Goal: Transaction & Acquisition: Purchase product/service

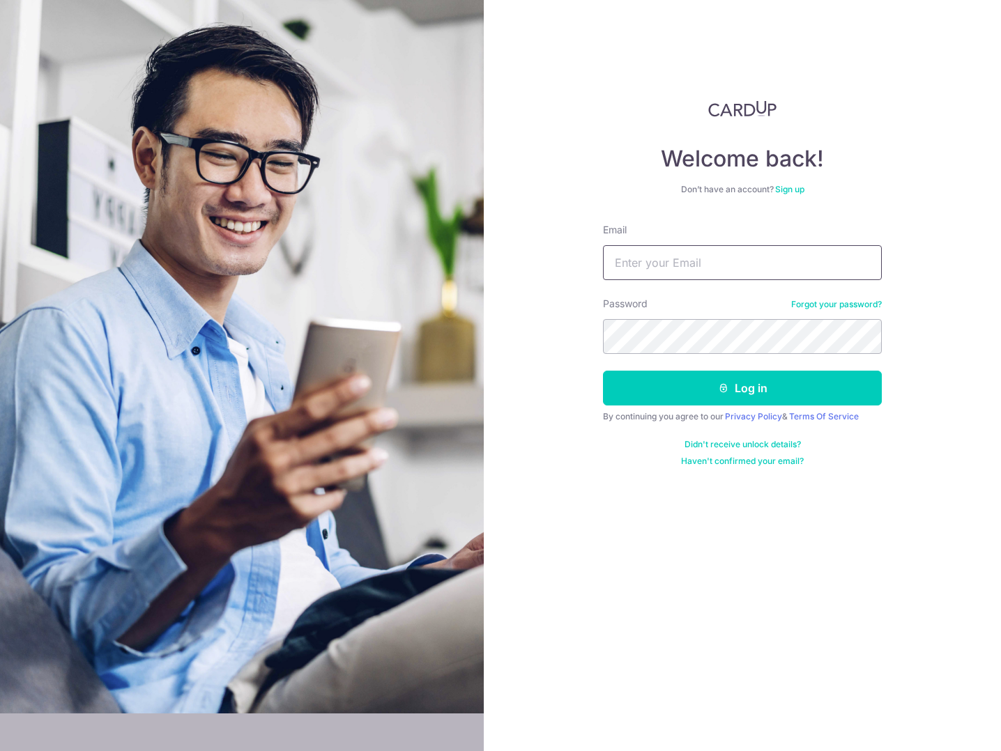
click at [726, 264] on input "Email" at bounding box center [742, 262] width 279 height 35
drag, startPoint x: 635, startPoint y: 261, endPoint x: 588, endPoint y: 261, distance: 47.4
click at [588, 261] on div "Welcome back! Don’t have an account? Sign up Email b Password Forgot your passw…" at bounding box center [742, 375] width 517 height 751
type input "[EMAIL_ADDRESS][DOMAIN_NAME]"
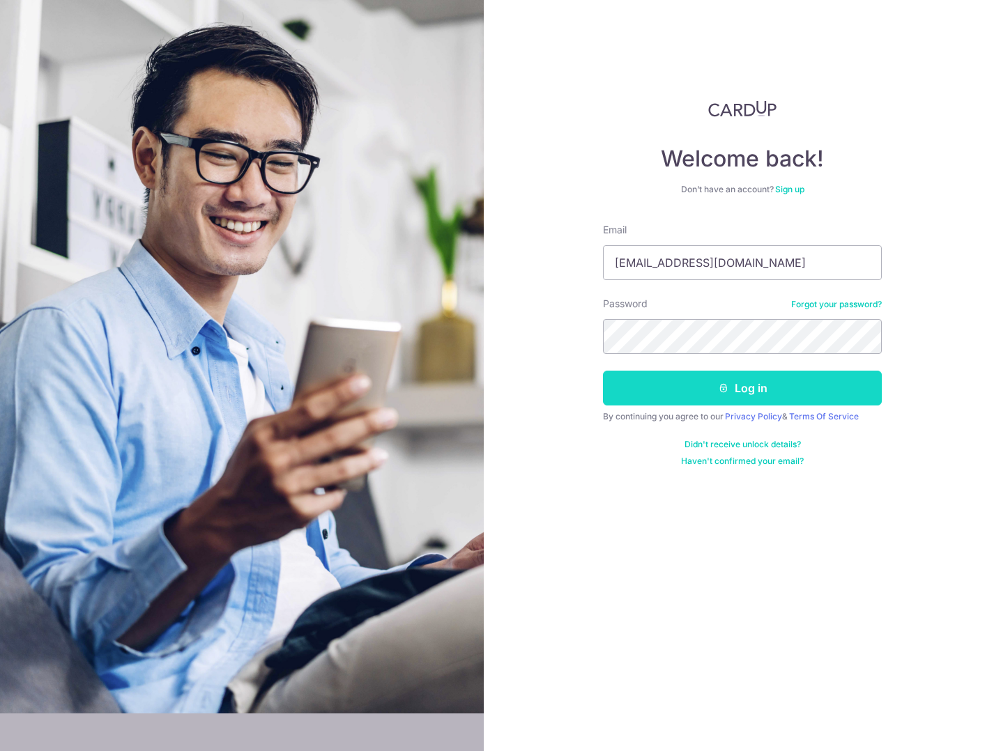
click at [776, 382] on button "Log in" at bounding box center [742, 388] width 279 height 35
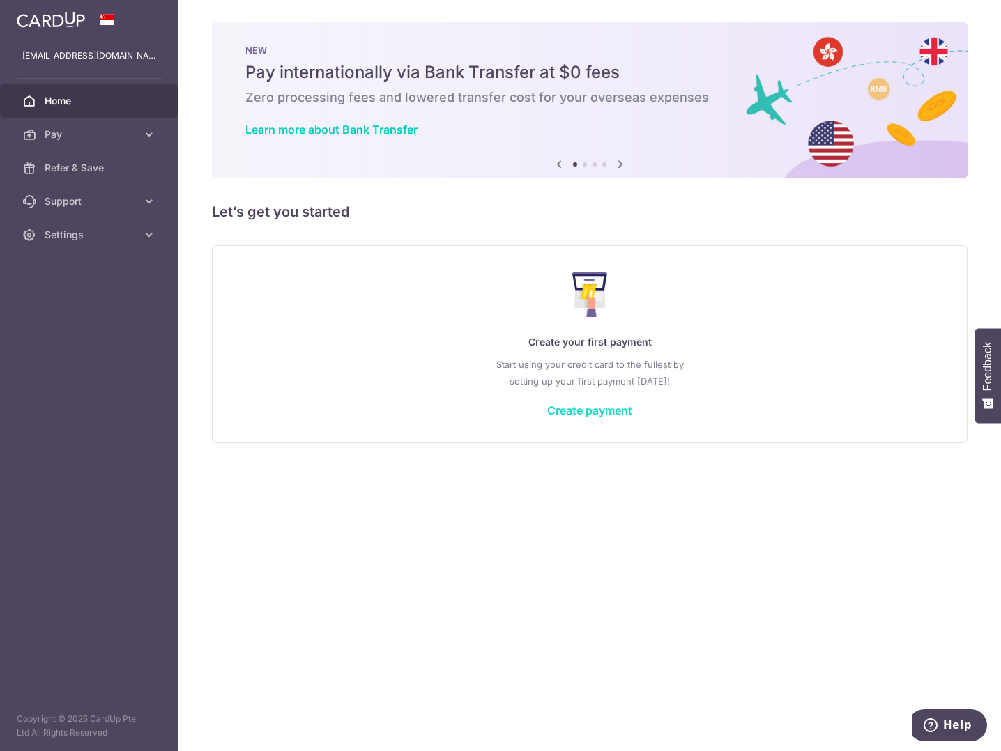
click at [590, 410] on link "Create payment" at bounding box center [589, 411] width 85 height 14
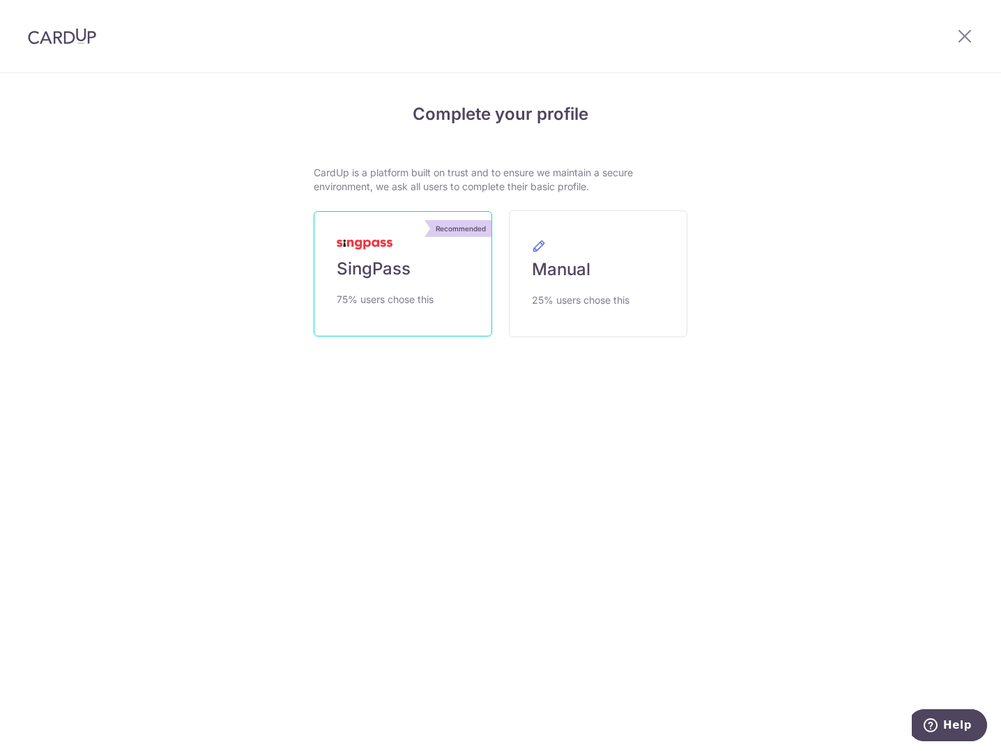
click at [428, 279] on link "Recommended SingPass 75% users chose this" at bounding box center [403, 273] width 178 height 125
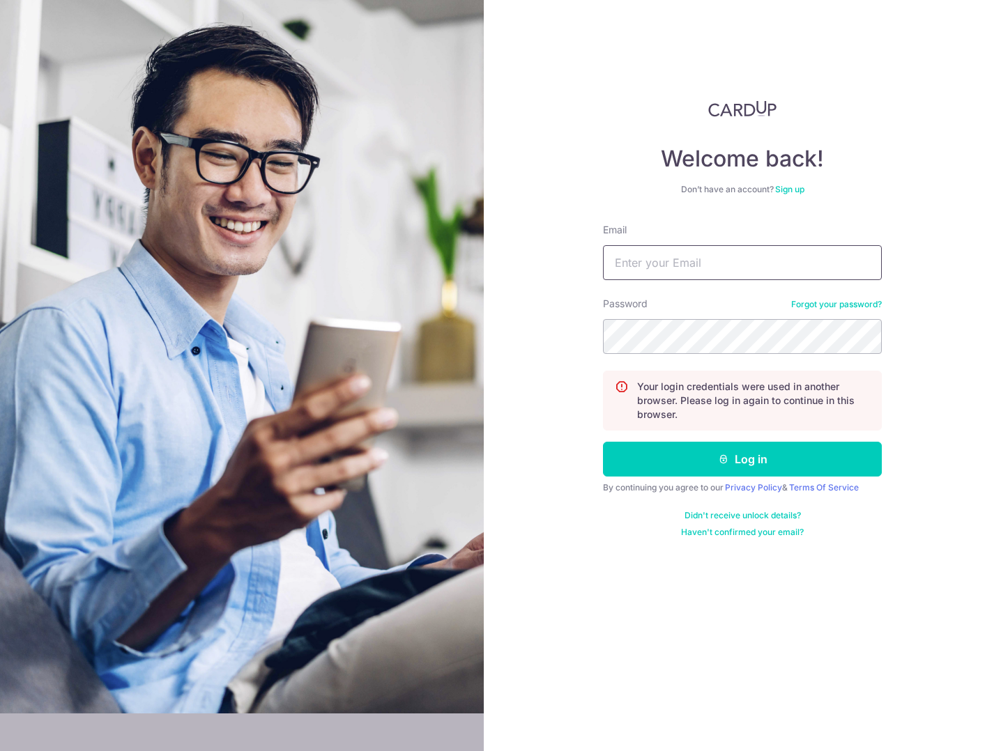
click at [721, 266] on input "Email" at bounding box center [742, 262] width 279 height 35
type input "[EMAIL_ADDRESS][DOMAIN_NAME]"
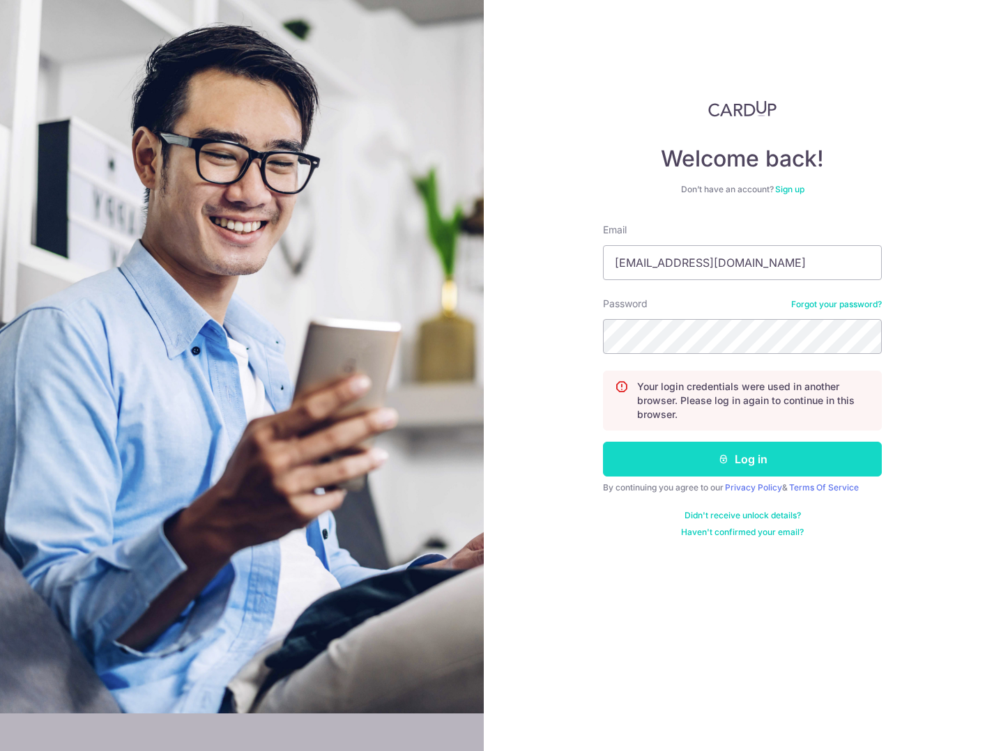
click at [752, 463] on button "Log in" at bounding box center [742, 459] width 279 height 35
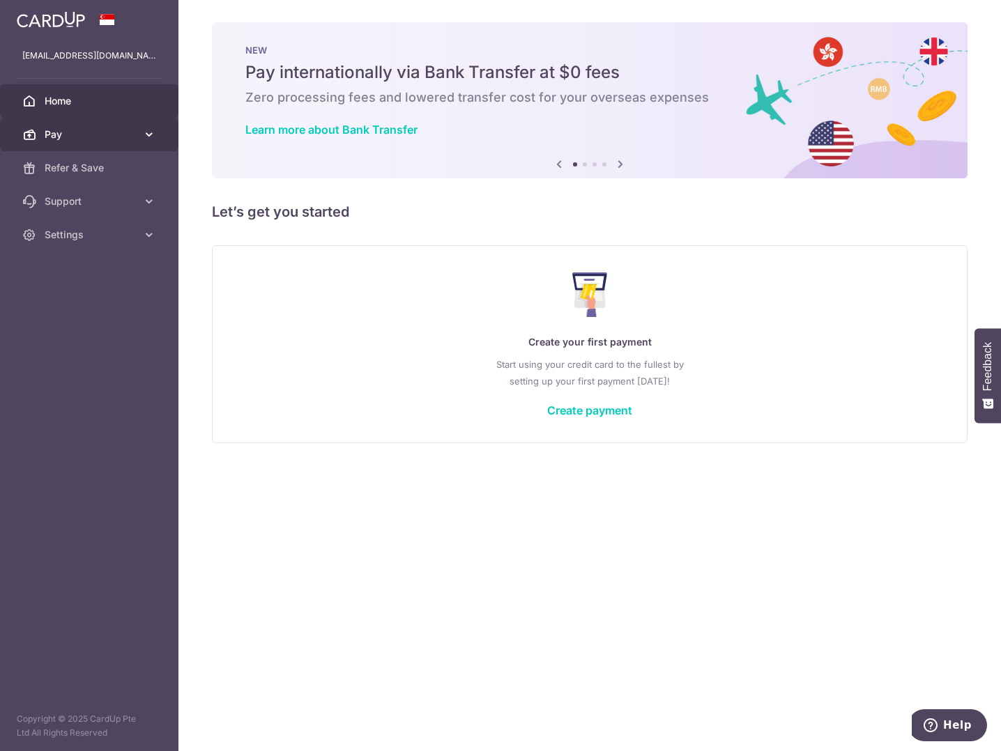
click at [128, 138] on span "Pay" at bounding box center [91, 135] width 92 height 14
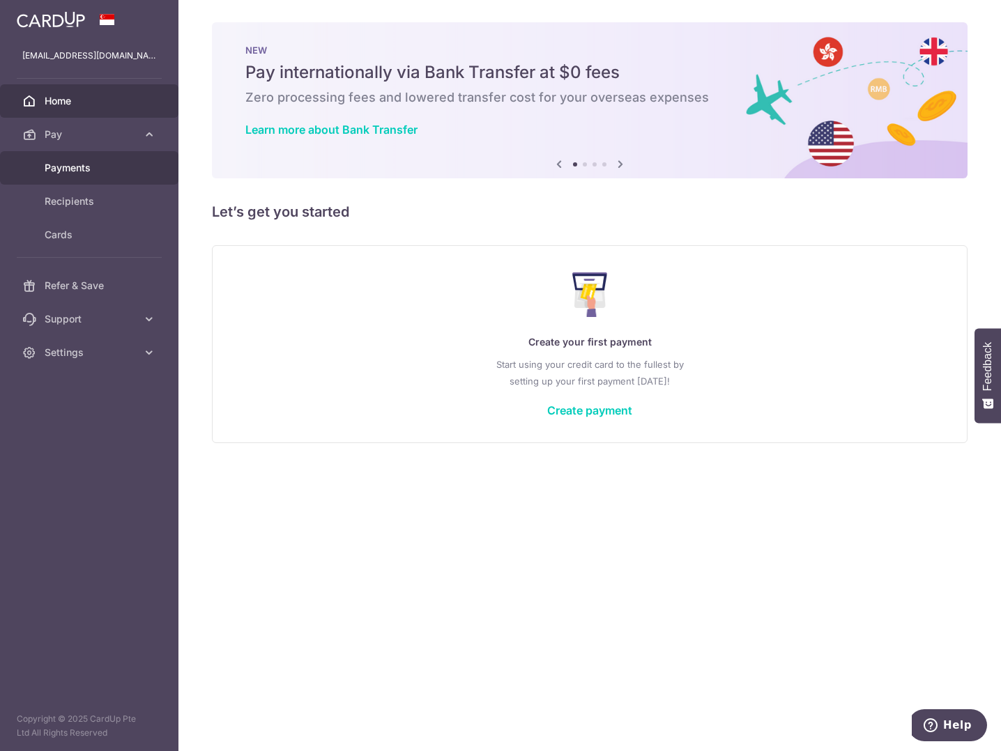
click at [100, 174] on span "Payments" at bounding box center [91, 168] width 92 height 14
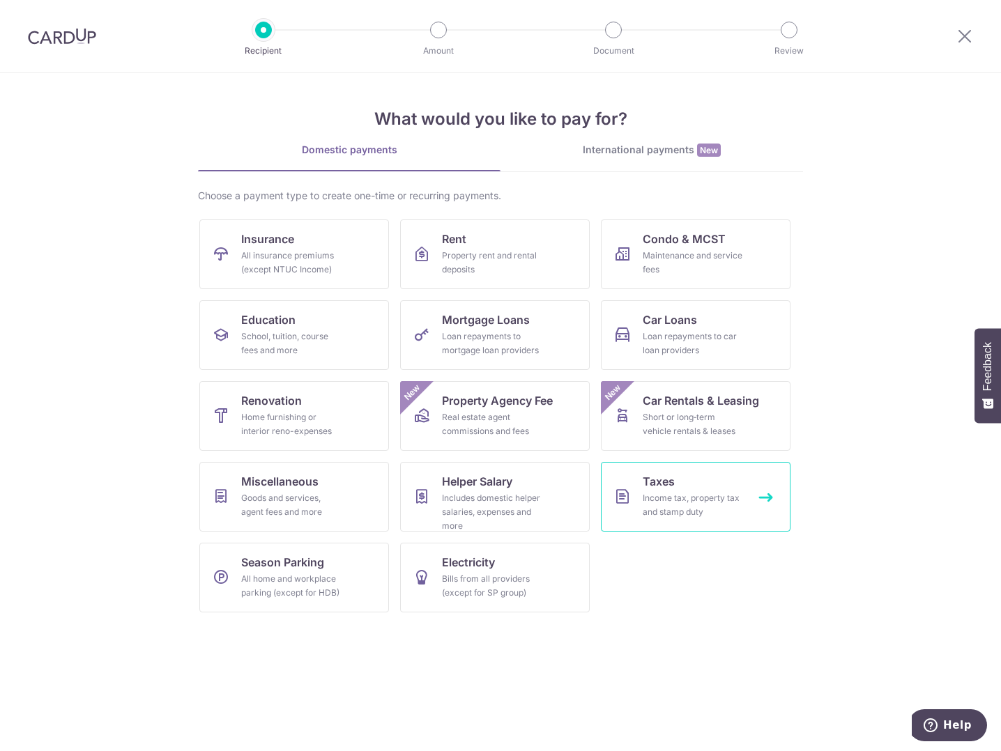
click at [656, 509] on div "Income tax, property tax and stamp duty" at bounding box center [693, 505] width 100 height 28
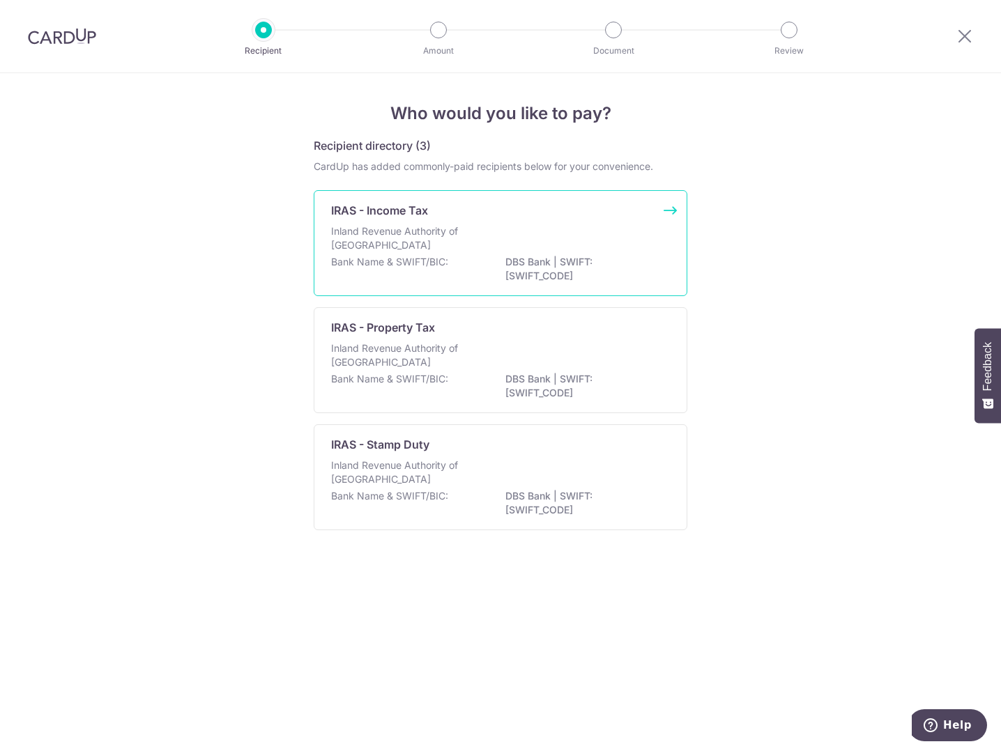
click at [585, 231] on div "Inland Revenue Authority of [GEOGRAPHIC_DATA]" at bounding box center [500, 239] width 339 height 31
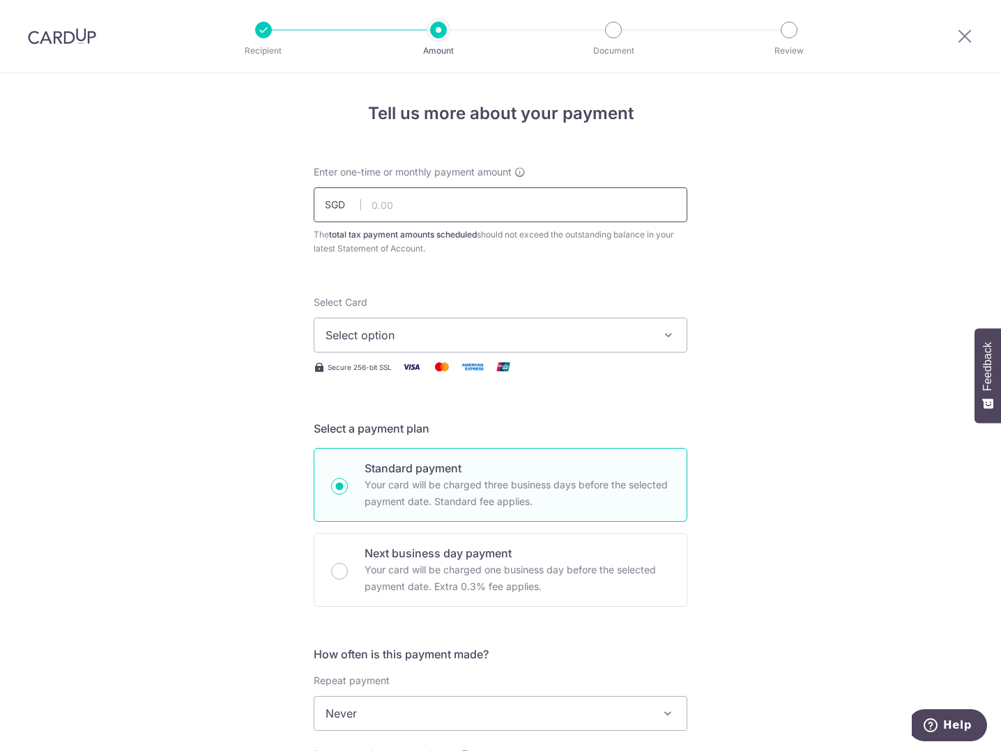
click at [470, 203] on input "text" at bounding box center [501, 204] width 374 height 35
drag, startPoint x: 519, startPoint y: 237, endPoint x: 432, endPoint y: 249, distance: 87.9
click at [432, 249] on div "The total tax payment amounts scheduled should not exceed the outstanding balan…" at bounding box center [501, 242] width 374 height 28
drag, startPoint x: 432, startPoint y: 249, endPoint x: 394, endPoint y: 207, distance: 56.3
click at [394, 207] on input "text" at bounding box center [501, 204] width 374 height 35
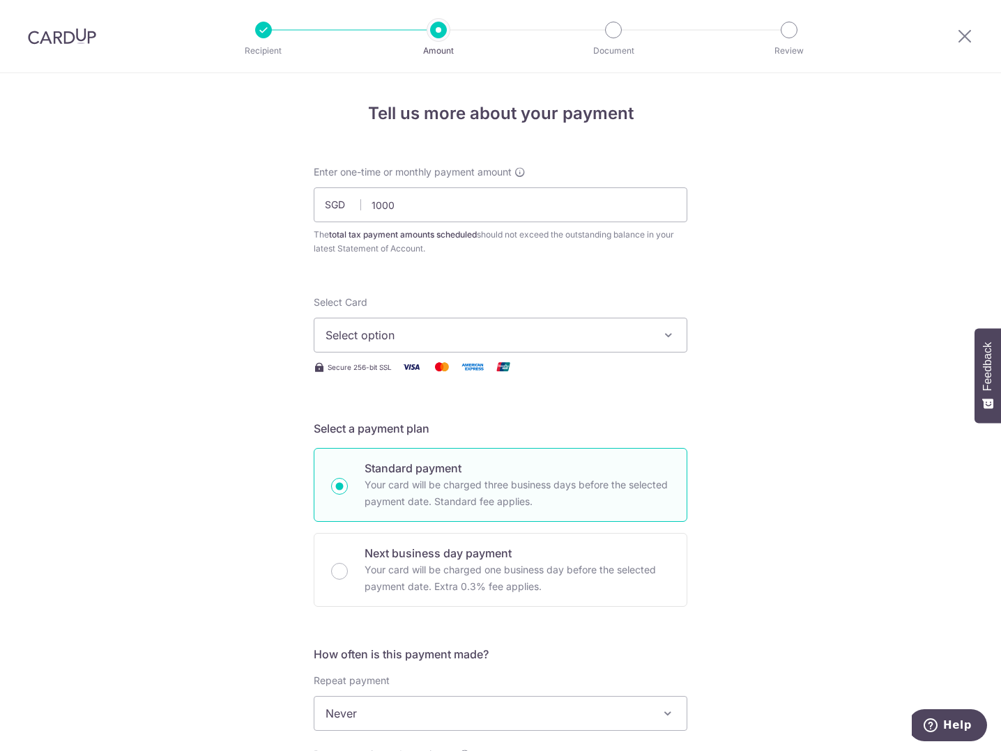
type input "1,000.00"
click at [393, 335] on span "Select option" at bounding box center [487, 335] width 325 height 17
click at [207, 395] on div "Tell us more about your payment Enter one-time or monthly payment amount SGD 1,…" at bounding box center [500, 720] width 1001 height 1294
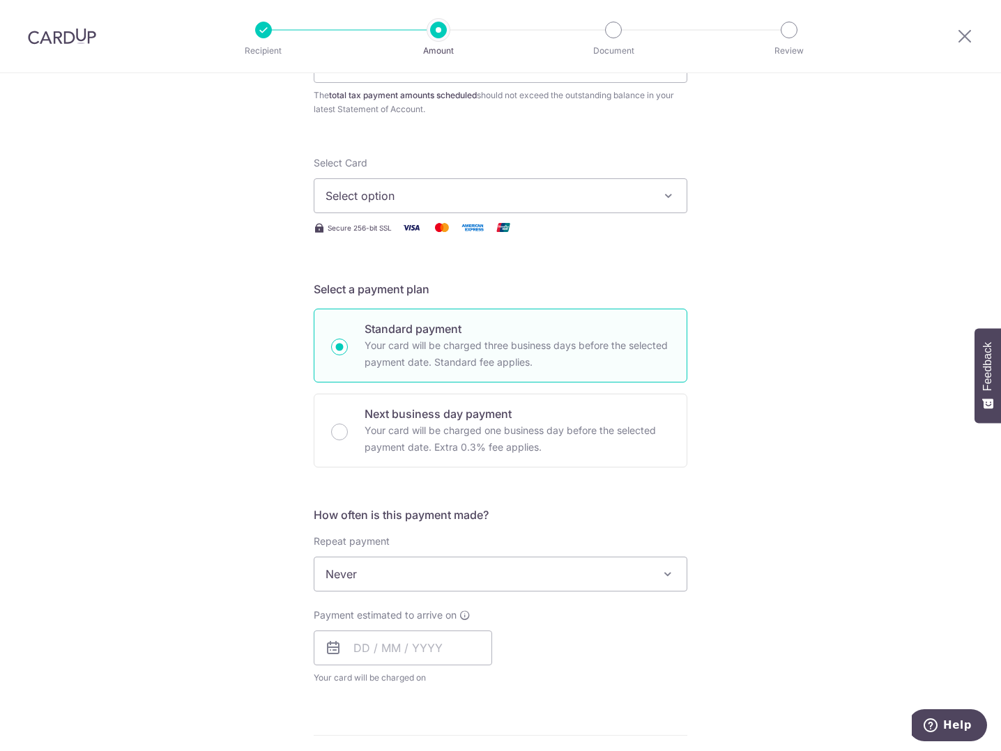
scroll to position [209, 0]
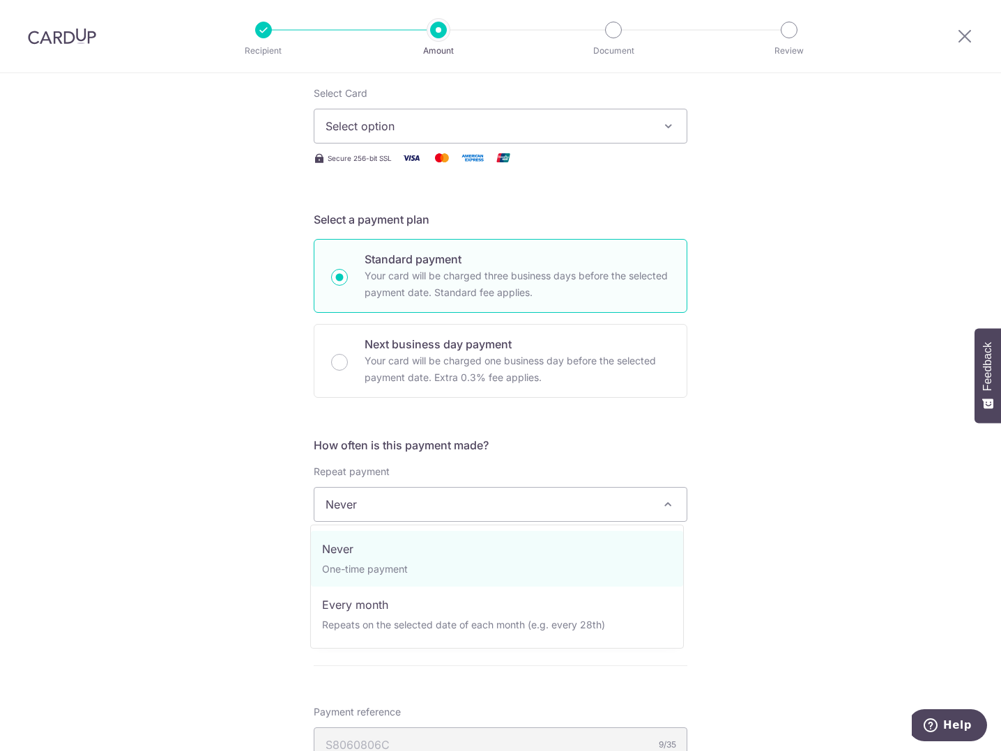
click at [477, 506] on span "Never" at bounding box center [500, 504] width 372 height 33
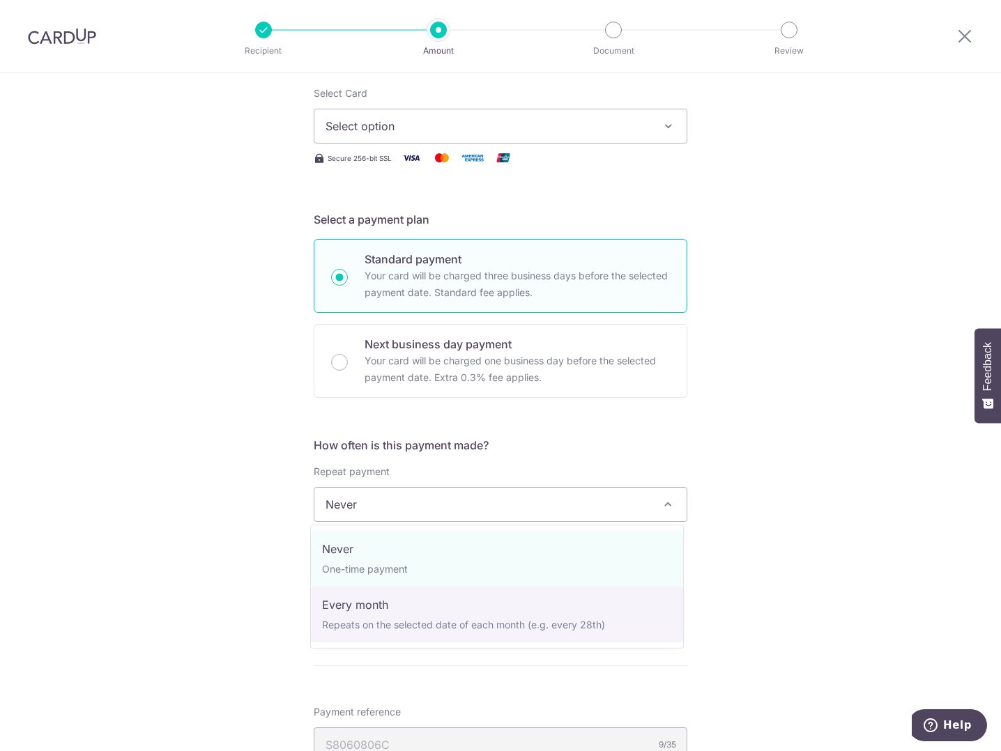
select select "3"
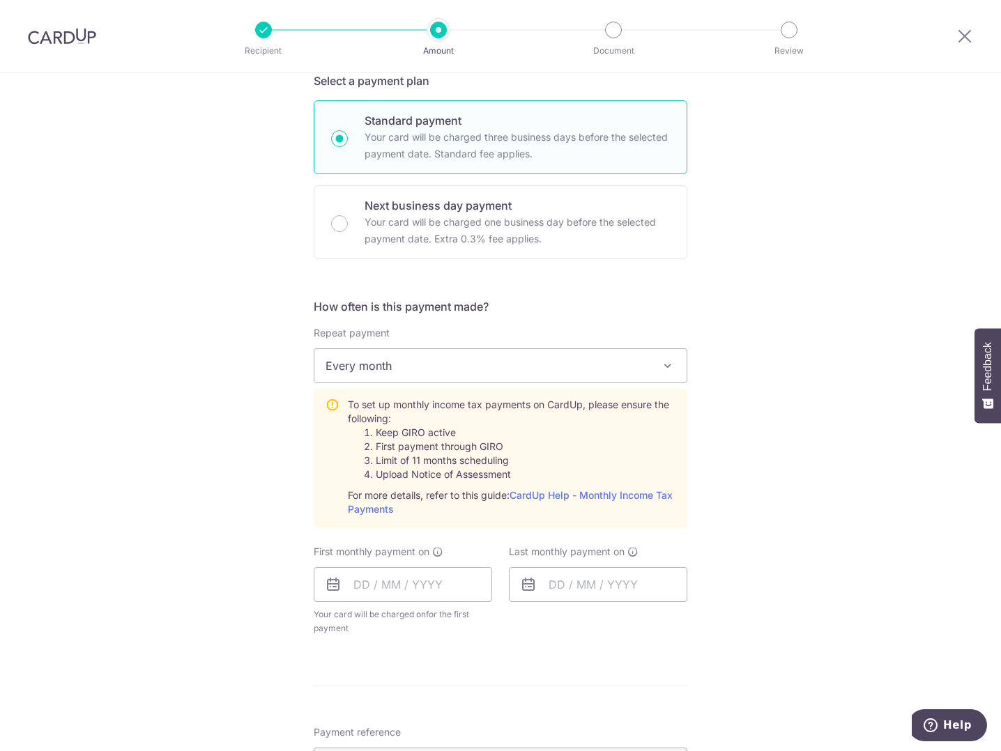
scroll to position [348, 0]
drag, startPoint x: 383, startPoint y: 445, endPoint x: 474, endPoint y: 450, distance: 91.4
click at [474, 450] on li "First payment through GIRO" at bounding box center [526, 446] width 300 height 14
drag, startPoint x: 474, startPoint y: 450, endPoint x: 508, endPoint y: 462, distance: 36.1
click at [508, 462] on li "Limit of 11 months scheduling" at bounding box center [526, 460] width 300 height 14
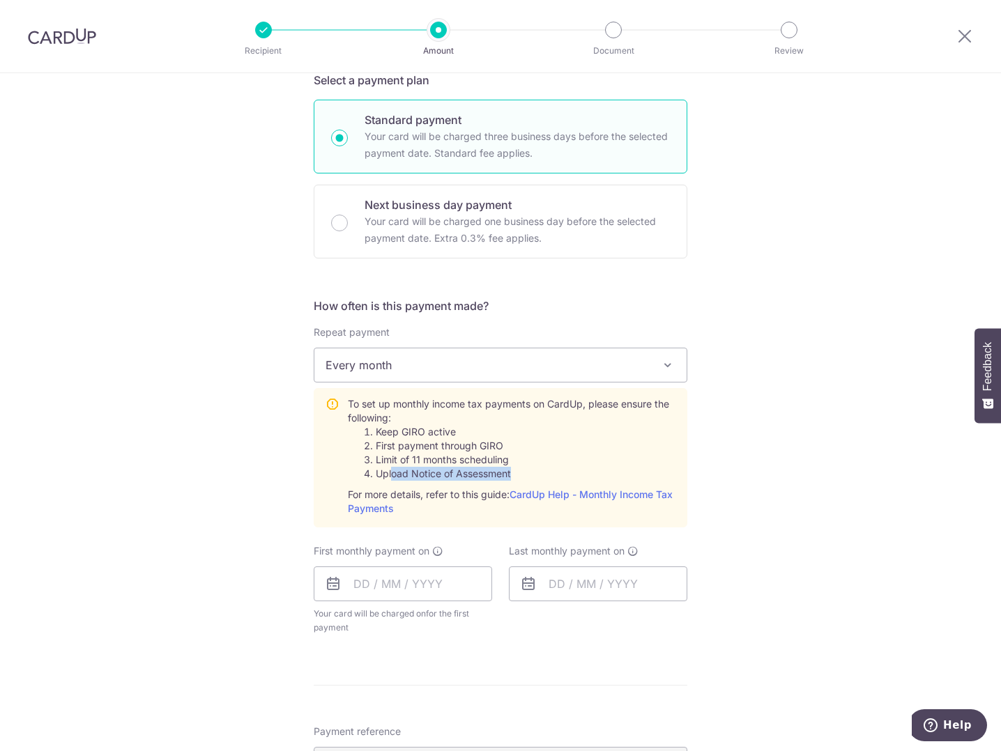
drag, startPoint x: 508, startPoint y: 462, endPoint x: 509, endPoint y: 474, distance: 11.9
click at [509, 474] on li "Upload Notice of Assessment" at bounding box center [526, 474] width 300 height 14
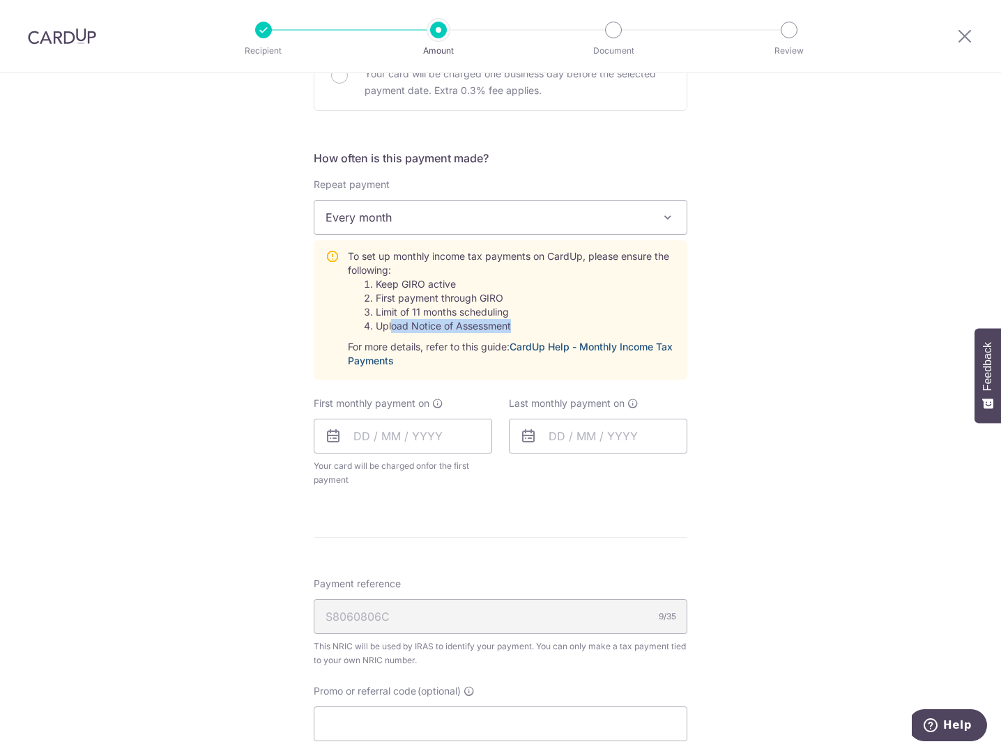
scroll to position [566, 0]
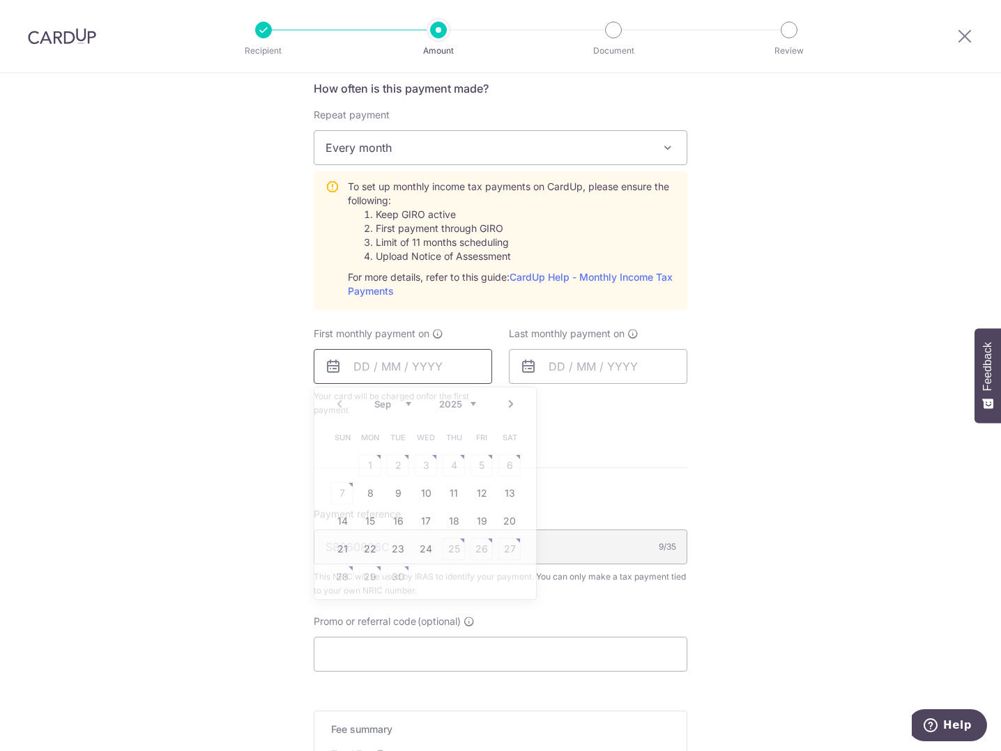
click at [351, 367] on input "text" at bounding box center [403, 366] width 178 height 35
type input "20/09/2025"
click at [560, 366] on input "text" at bounding box center [598, 366] width 178 height 35
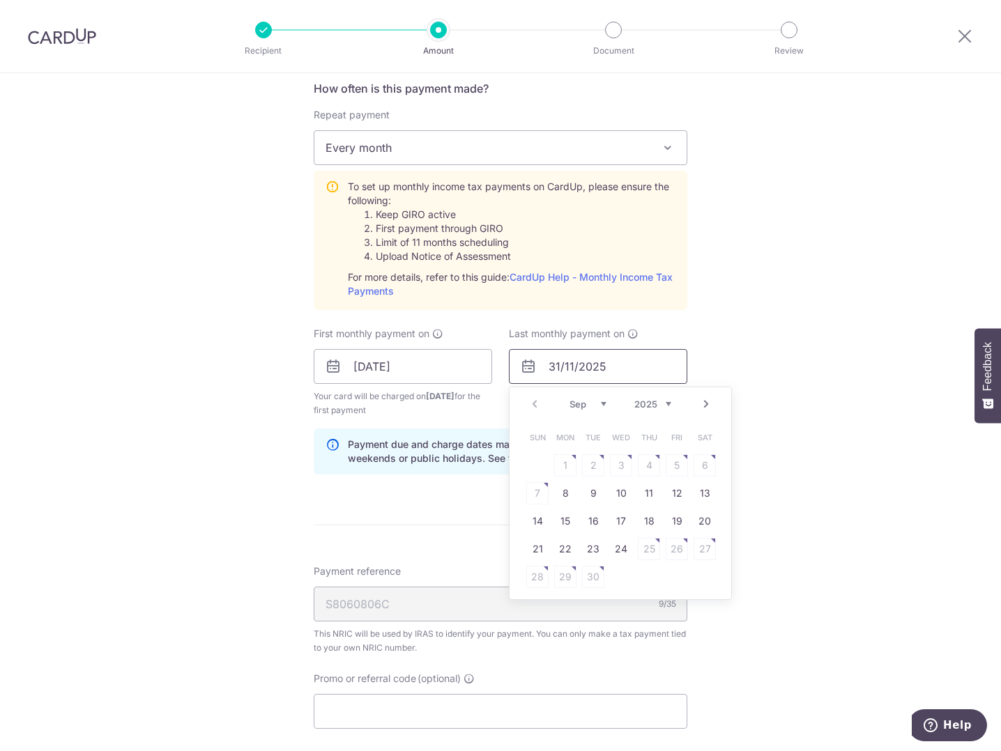
type input "31/11/2025"
click at [792, 366] on div "Tell us more about your payment Enter one-time or monthly payment amount SGD 1,…" at bounding box center [500, 262] width 1001 height 1510
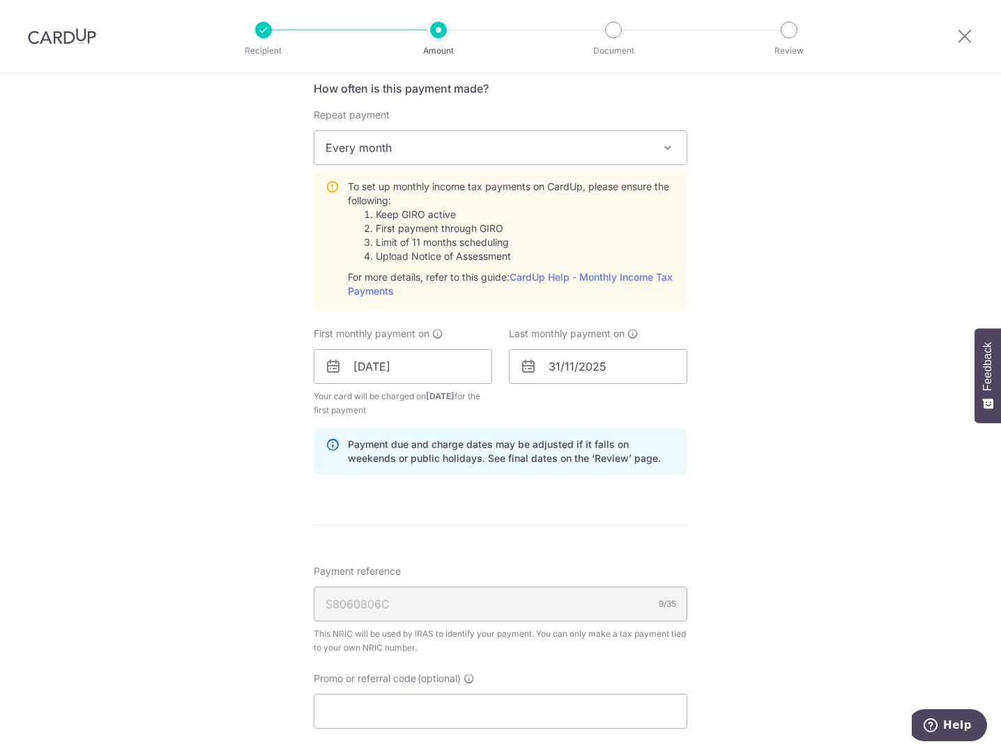
drag, startPoint x: 342, startPoint y: 399, endPoint x: 431, endPoint y: 413, distance: 90.3
click at [431, 413] on span "Your card will be charged on 16/09/2025 for the first payment" at bounding box center [403, 404] width 178 height 28
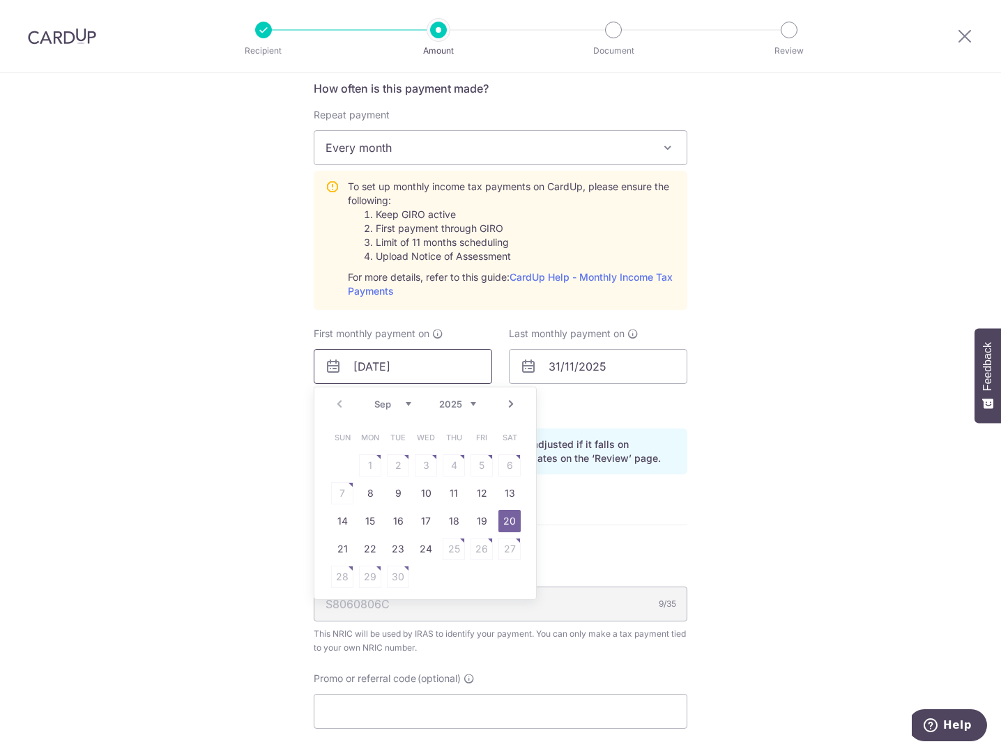
click at [358, 364] on input "20/09/2025" at bounding box center [403, 366] width 178 height 35
type input "26/09/2025"
click at [634, 374] on input "31/11/2025" at bounding box center [598, 366] width 178 height 35
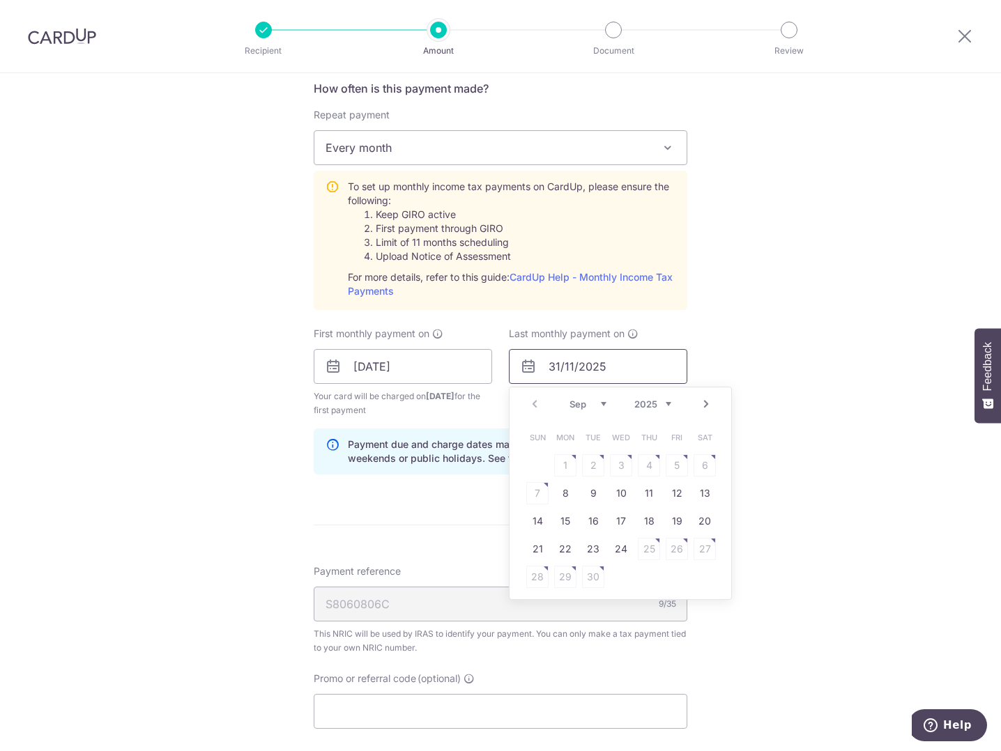
type input "31/11/2025"
click at [772, 368] on div "Tell us more about your payment Enter one-time or monthly payment amount SGD 1,…" at bounding box center [500, 262] width 1001 height 1510
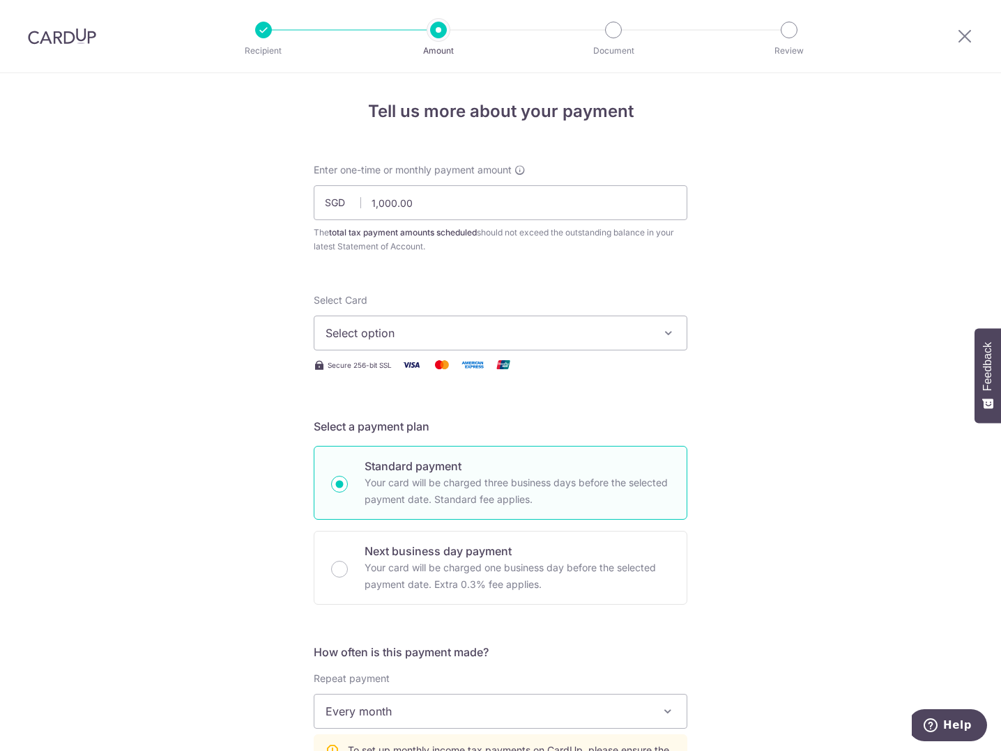
scroll to position [0, 0]
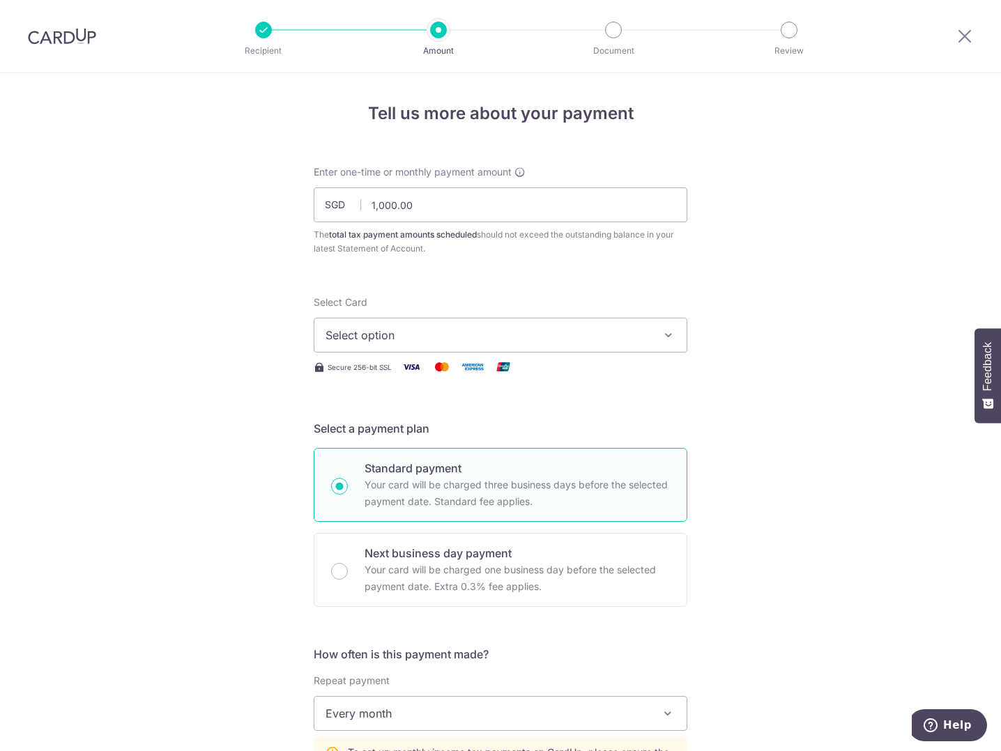
click at [582, 330] on span "Select option" at bounding box center [487, 335] width 325 height 17
click at [440, 382] on link "Add credit card" at bounding box center [500, 374] width 372 height 25
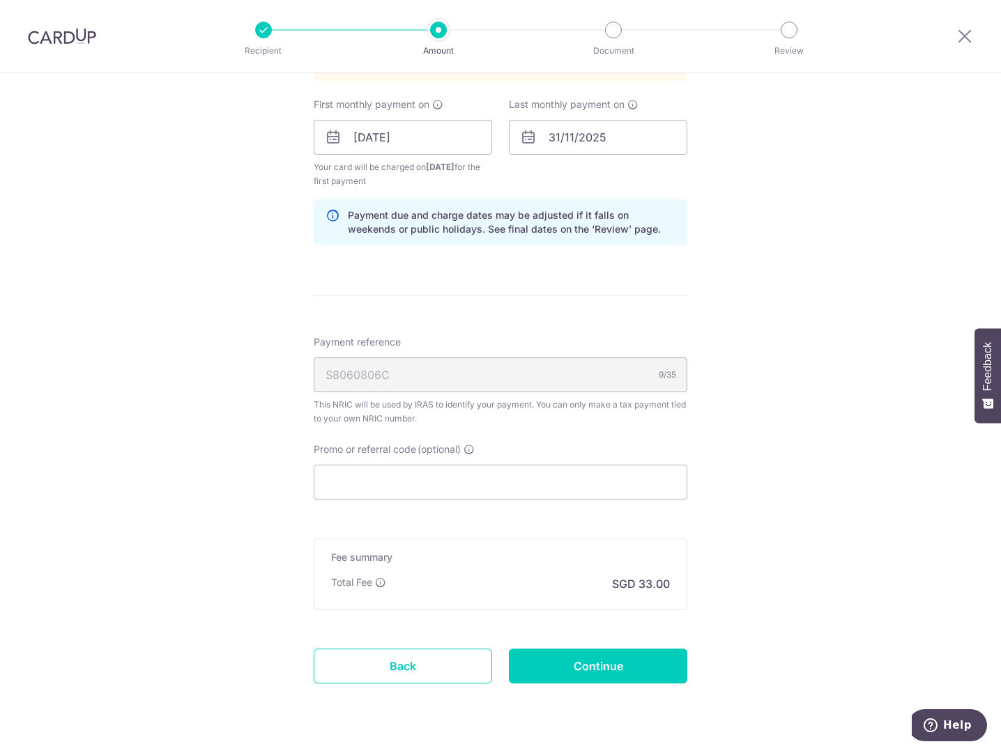
scroll to position [1185, 0]
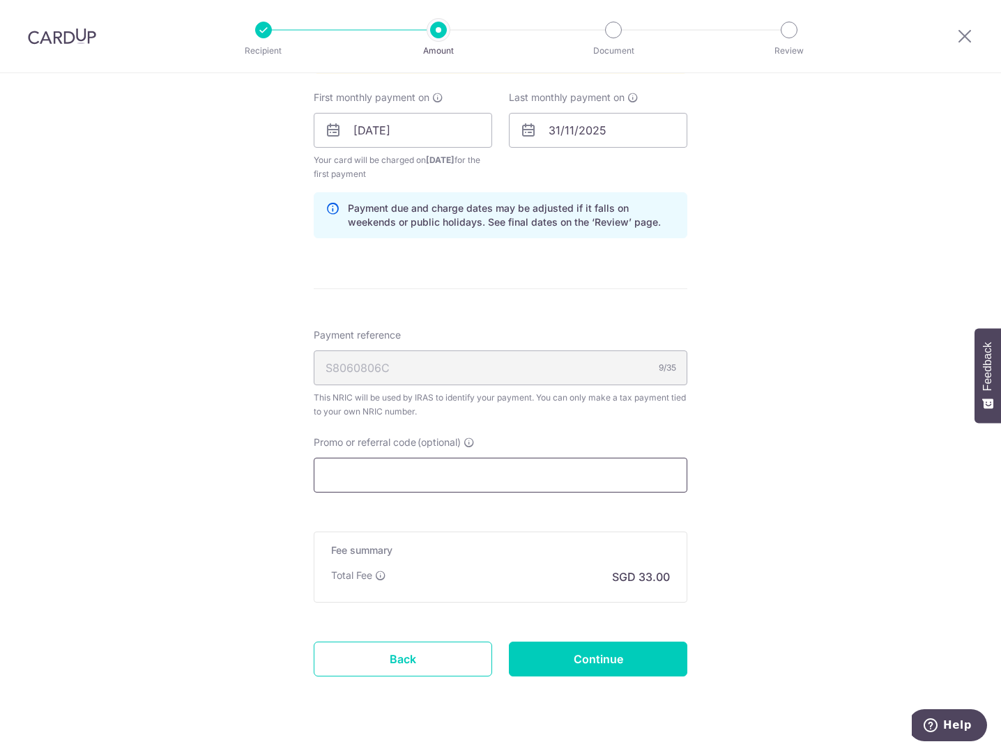
click at [408, 466] on input "Promo or referral code (optional)" at bounding box center [501, 475] width 374 height 35
paste input "MCTAX25"
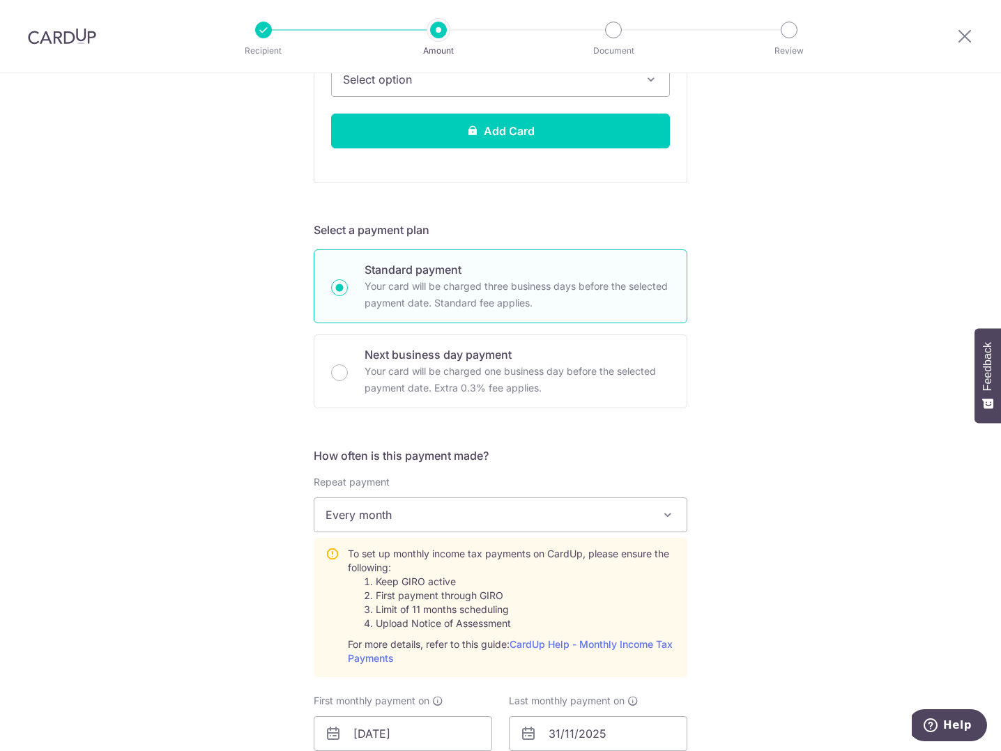
scroll to position [558, 0]
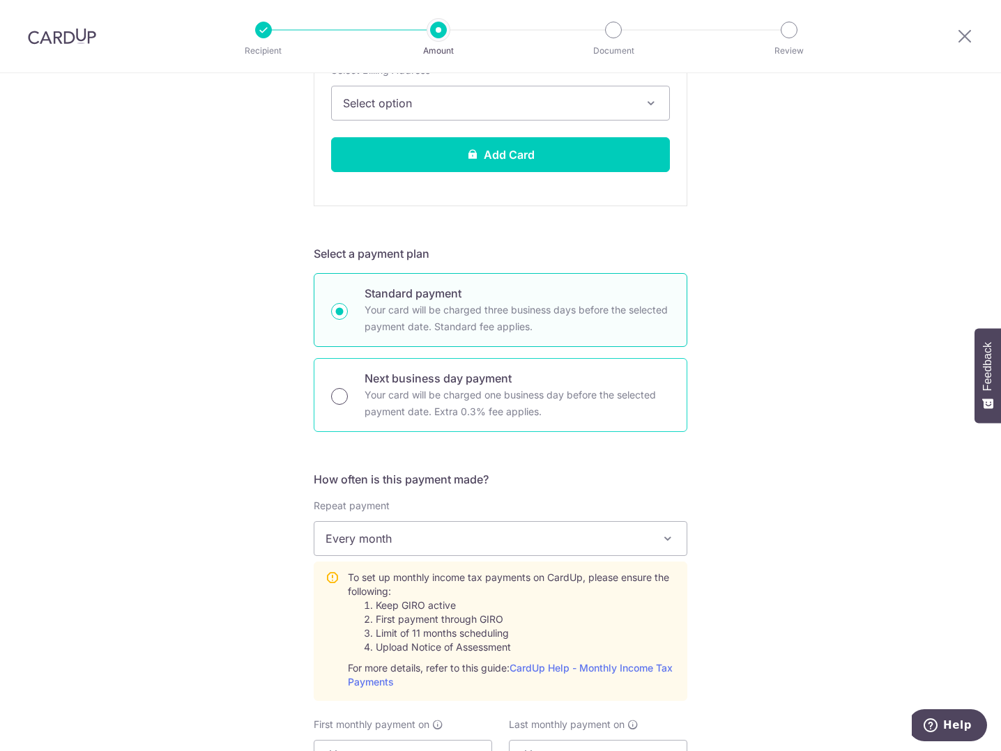
type input "MCTAX25"
click at [342, 397] on input "Next business day payment Your card will be charged one business day before the…" at bounding box center [339, 396] width 17 height 17
radio input "true"
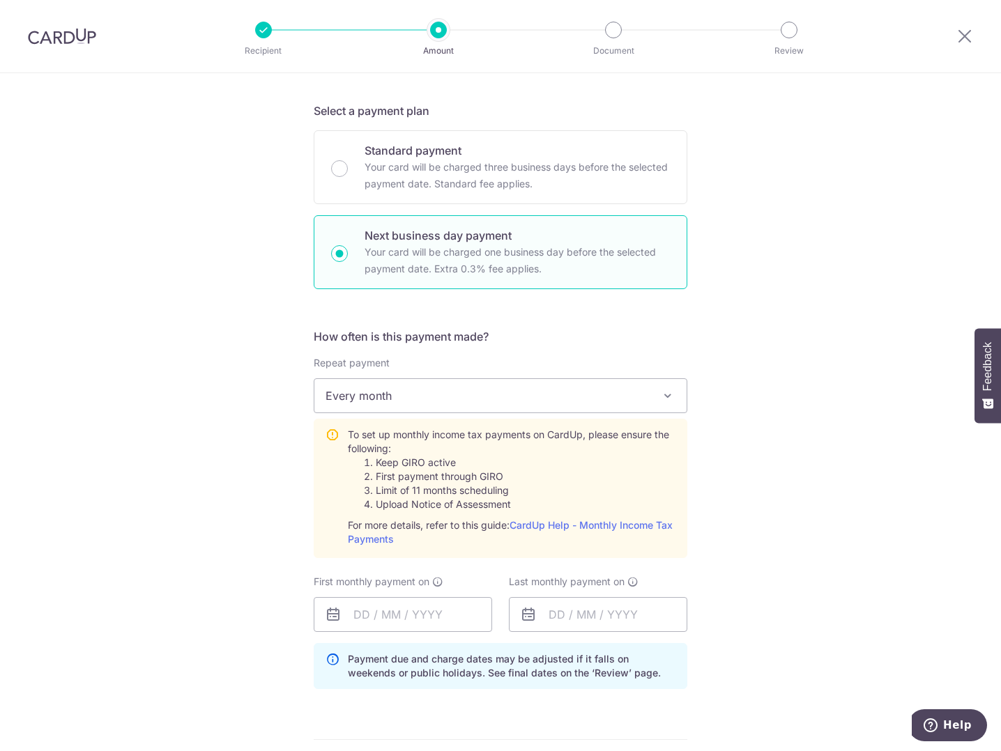
scroll to position [139, 0]
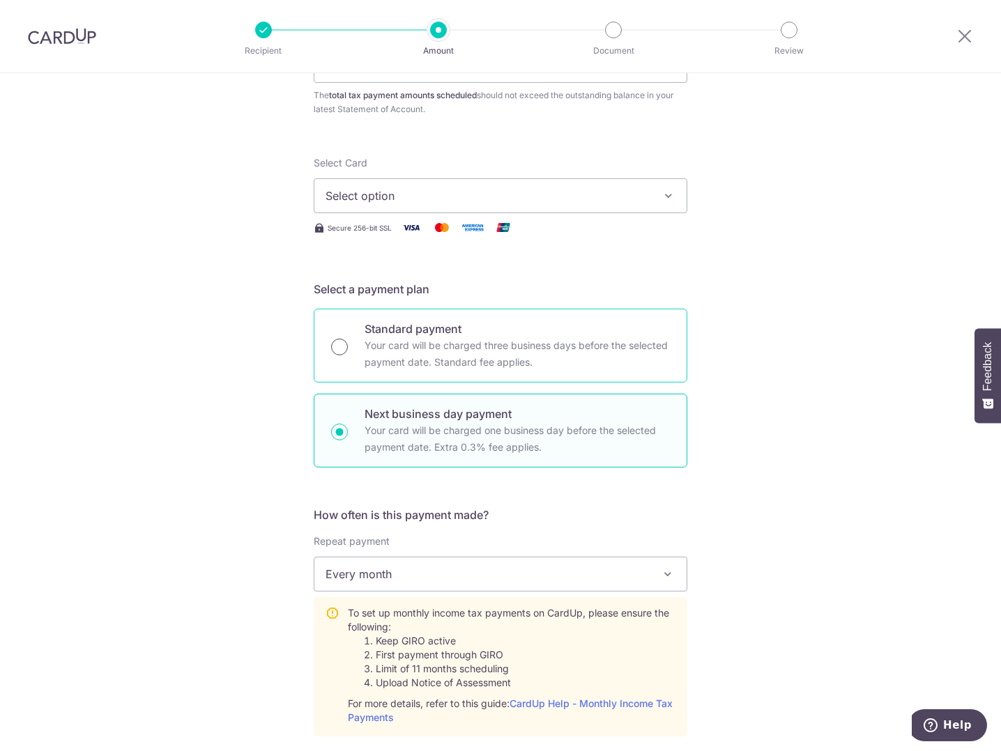
click at [342, 342] on input "Standard payment Your card will be charged three business days before the selec…" at bounding box center [339, 347] width 17 height 17
radio input "true"
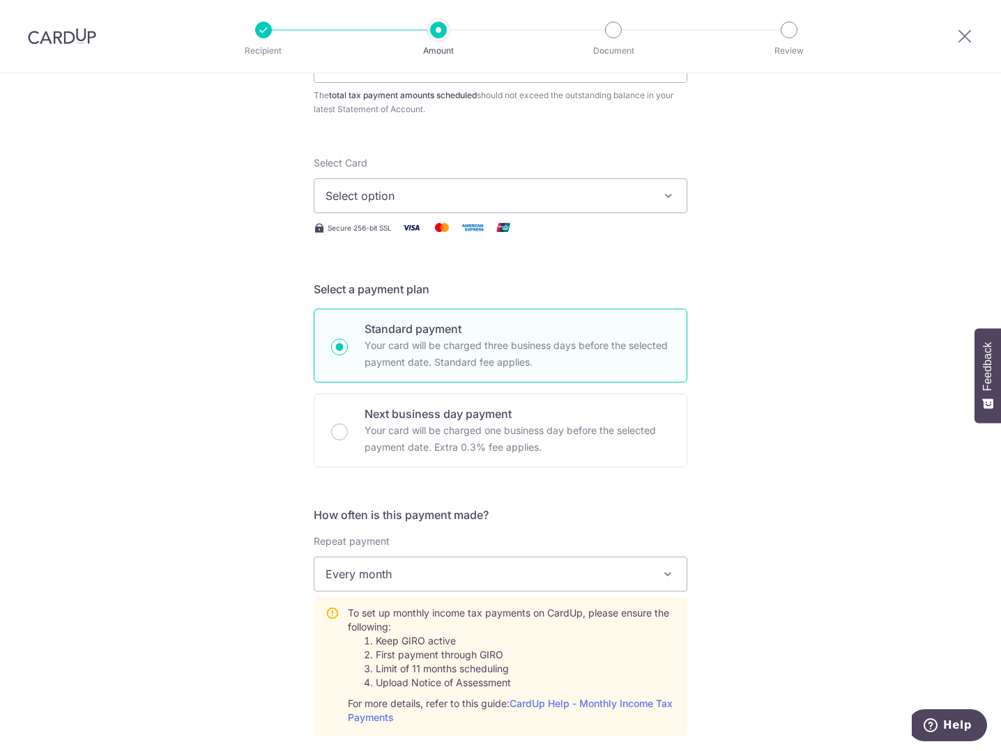
click at [568, 189] on span "Select option" at bounding box center [487, 195] width 325 height 17
click at [493, 227] on link "Add credit card" at bounding box center [500, 234] width 372 height 25
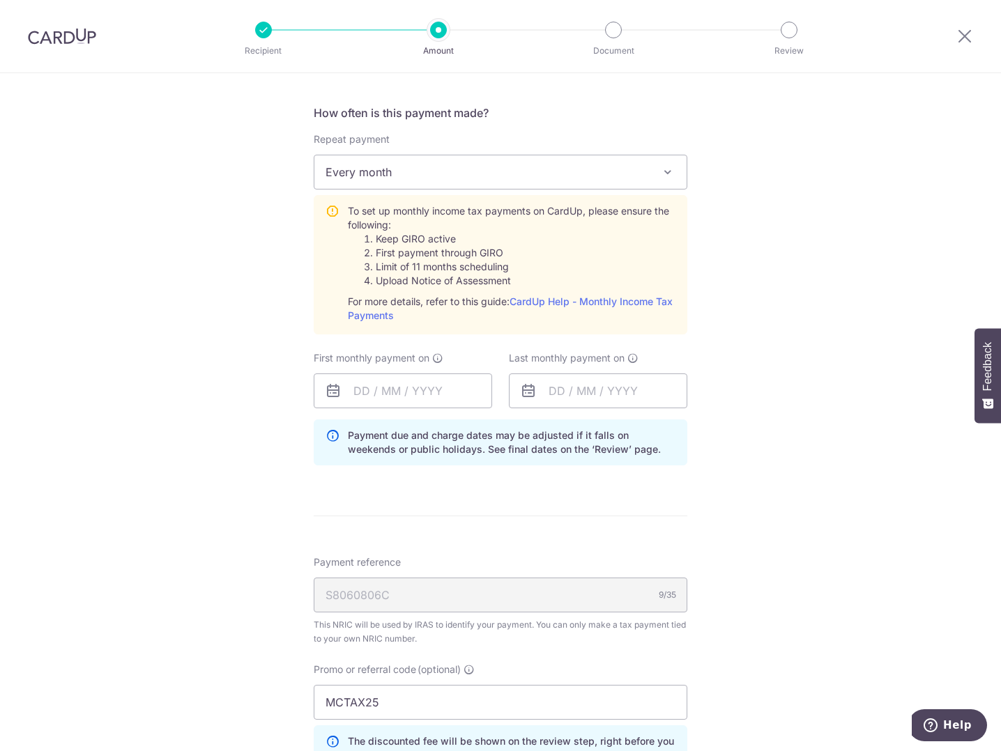
scroll to position [976, 0]
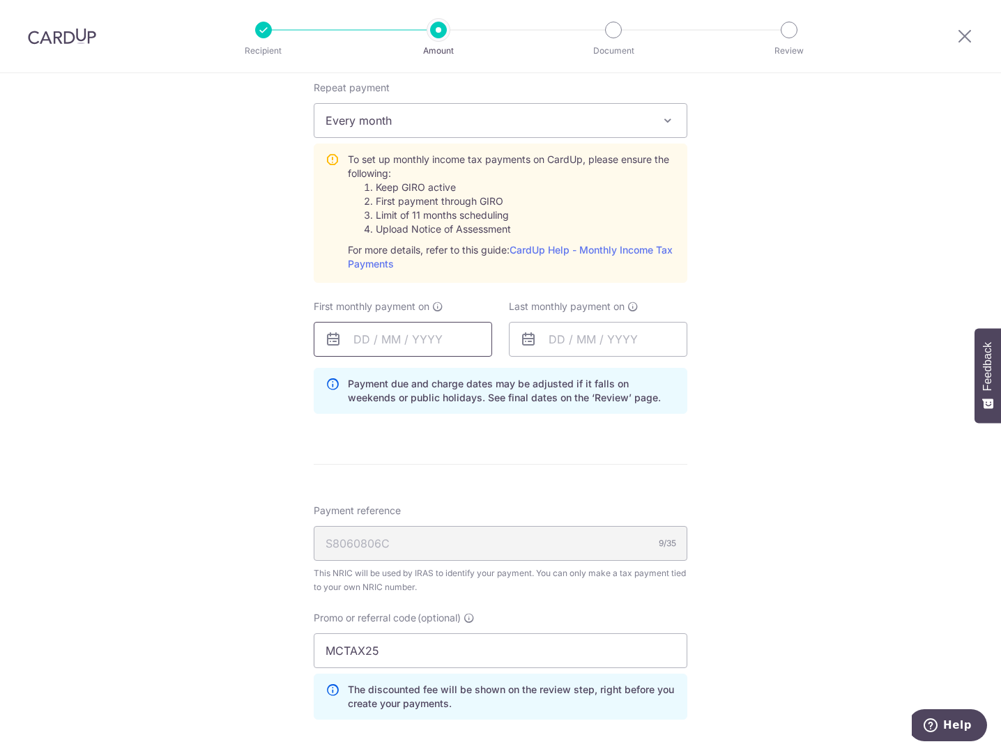
click at [382, 338] on input "text" at bounding box center [403, 339] width 178 height 35
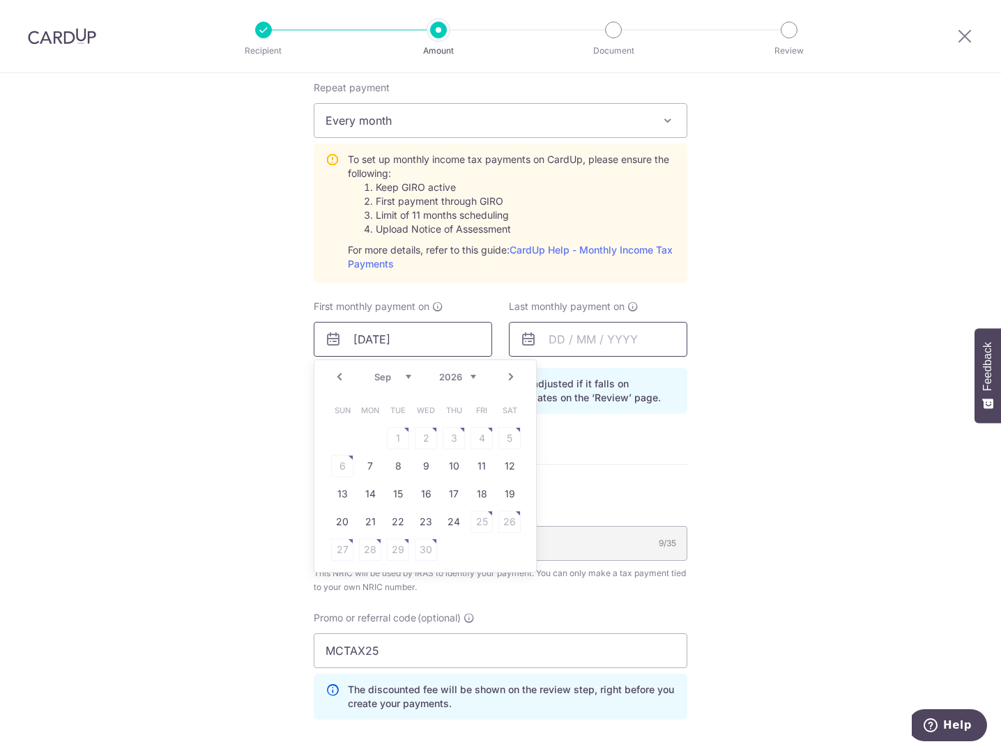
type input "26/09/2026"
click at [588, 345] on input "text" at bounding box center [598, 339] width 178 height 35
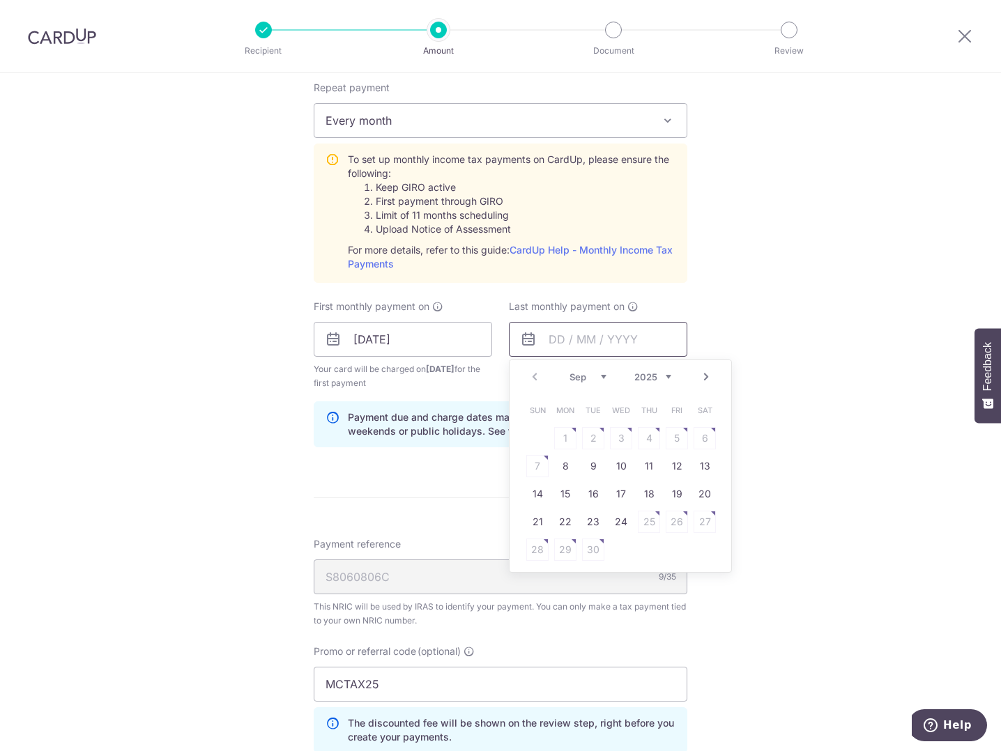
type input "0"
type input "1"
type input "30/12/2026"
click at [788, 323] on div "Tell us more about your payment Enter one-time or monthly payment amount SGD 1,…" at bounding box center [500, 75] width 1001 height 1956
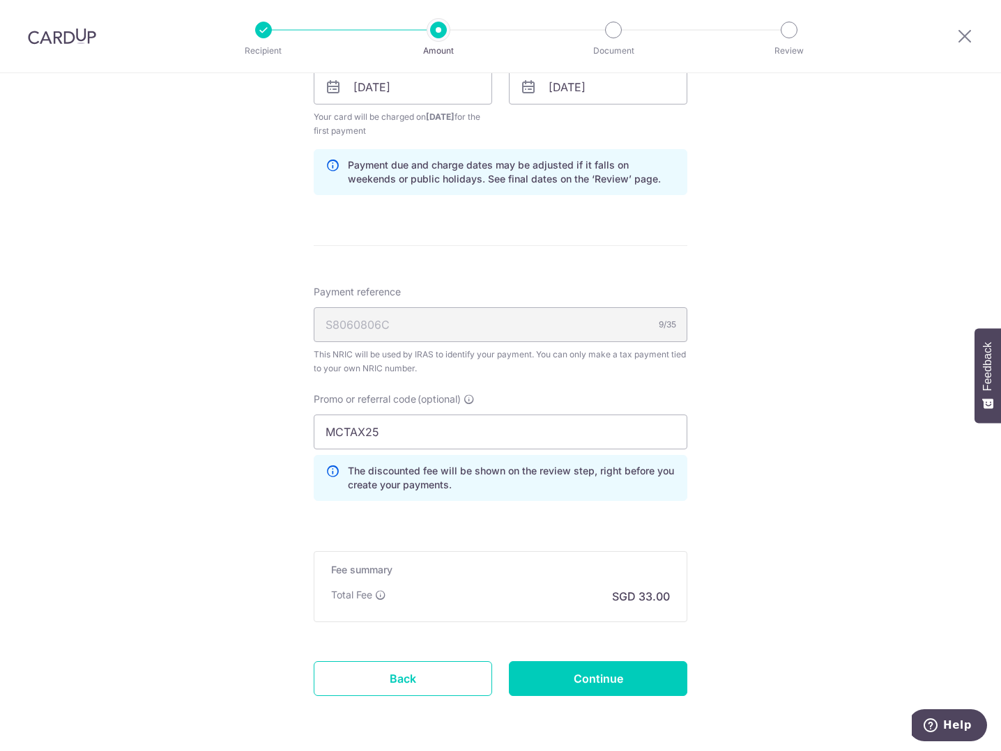
scroll to position [1278, 0]
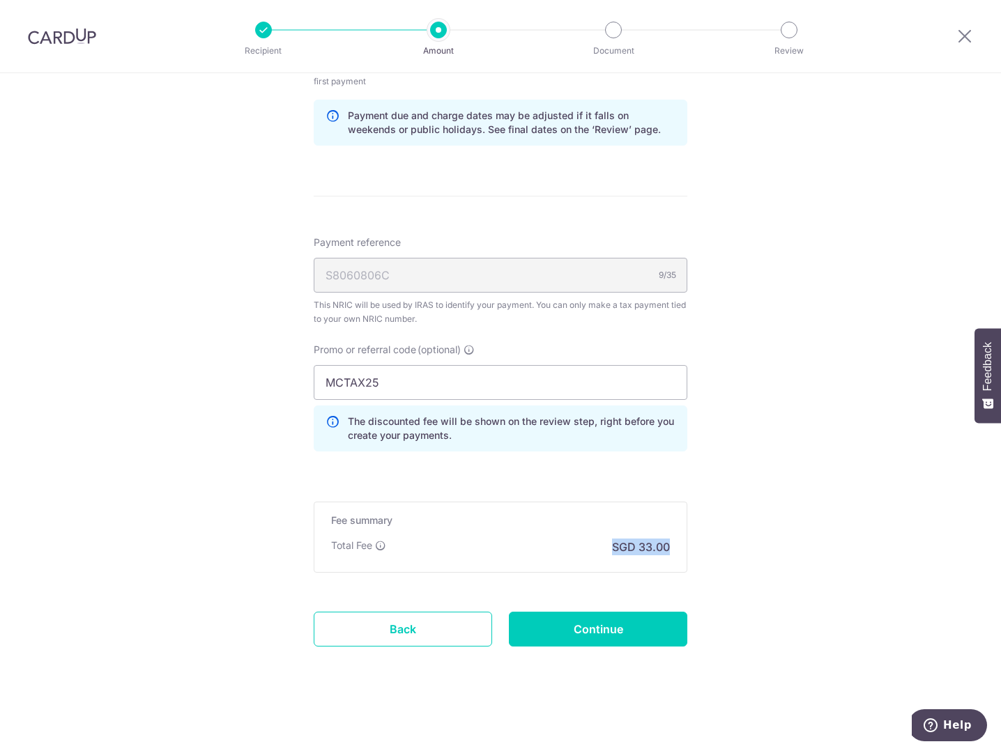
drag, startPoint x: 671, startPoint y: 549, endPoint x: 602, endPoint y: 542, distance: 69.4
click at [602, 542] on div "Fee summary Base fee Extend fee Next-day fee Total Fee SGD 33.00" at bounding box center [501, 537] width 374 height 71
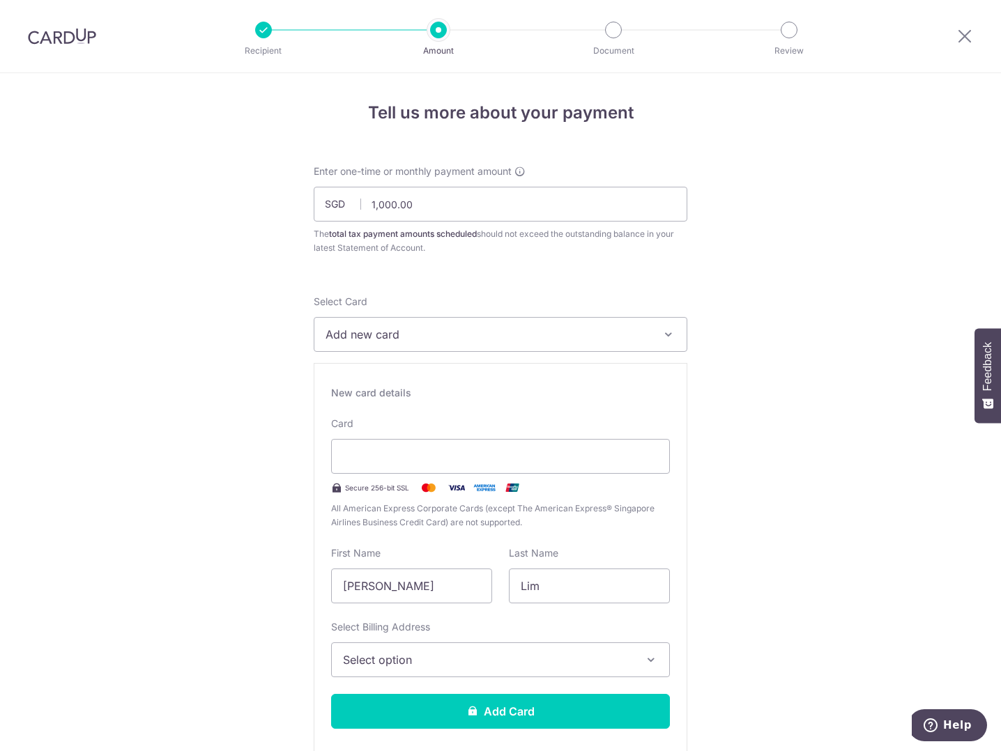
scroll to position [0, 0]
drag, startPoint x: 415, startPoint y: 206, endPoint x: 344, endPoint y: 202, distance: 71.2
click at [344, 202] on div "SGD 1,000.00 1000.00" at bounding box center [501, 204] width 374 height 35
click at [569, 399] on div "New card details" at bounding box center [500, 394] width 339 height 14
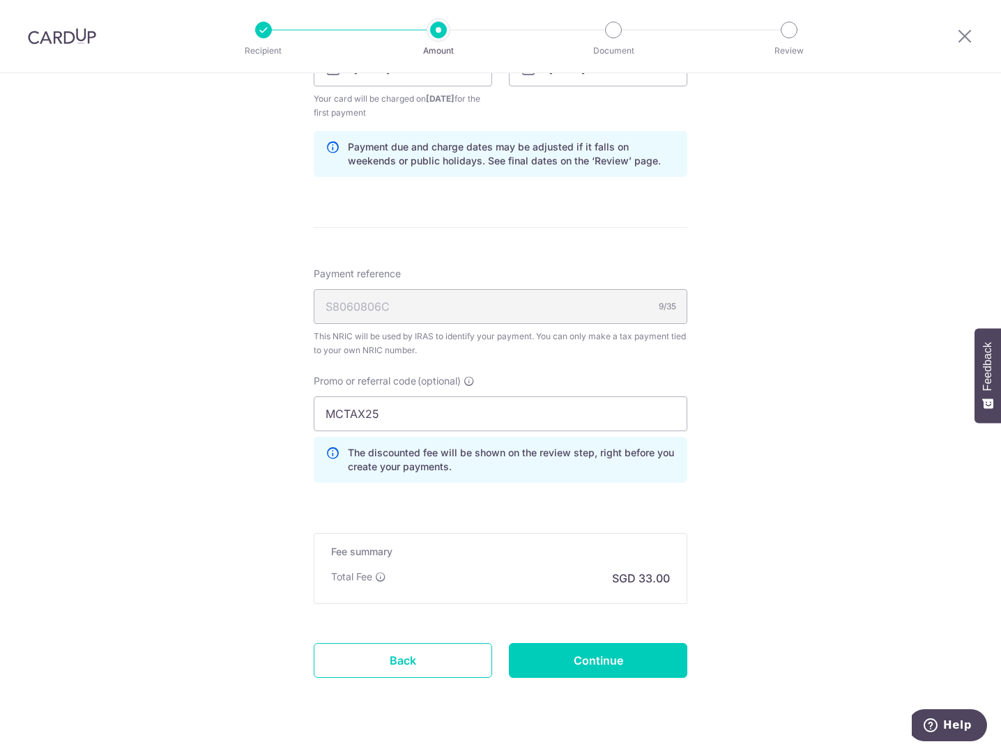
scroll to position [1278, 0]
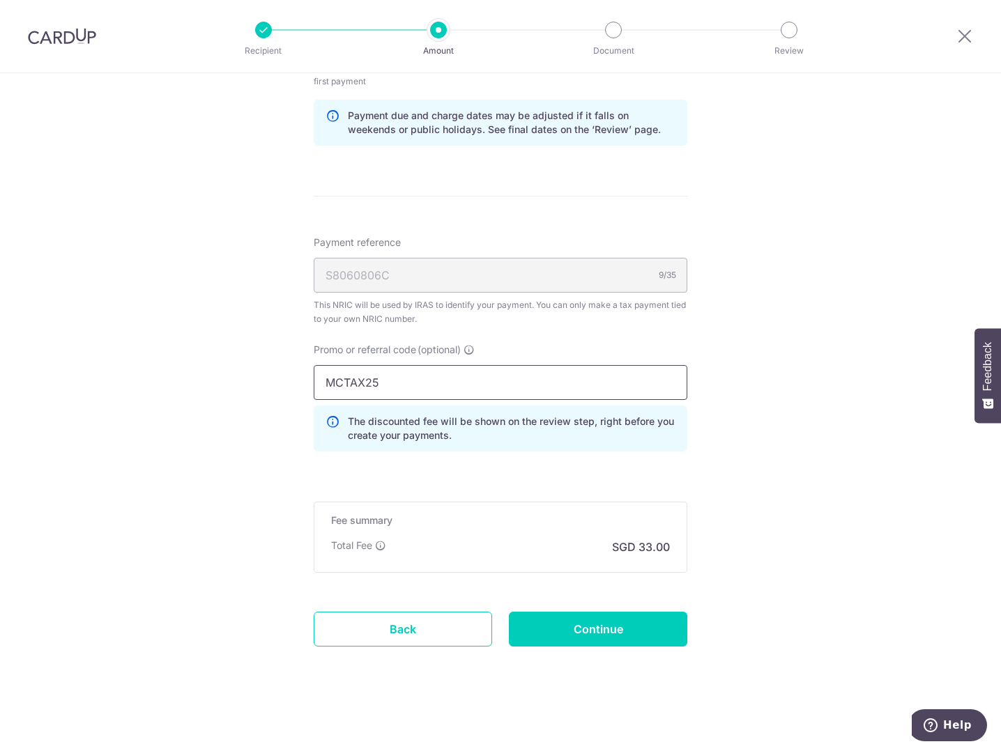
click at [489, 385] on input "MCTAX25" at bounding box center [501, 382] width 374 height 35
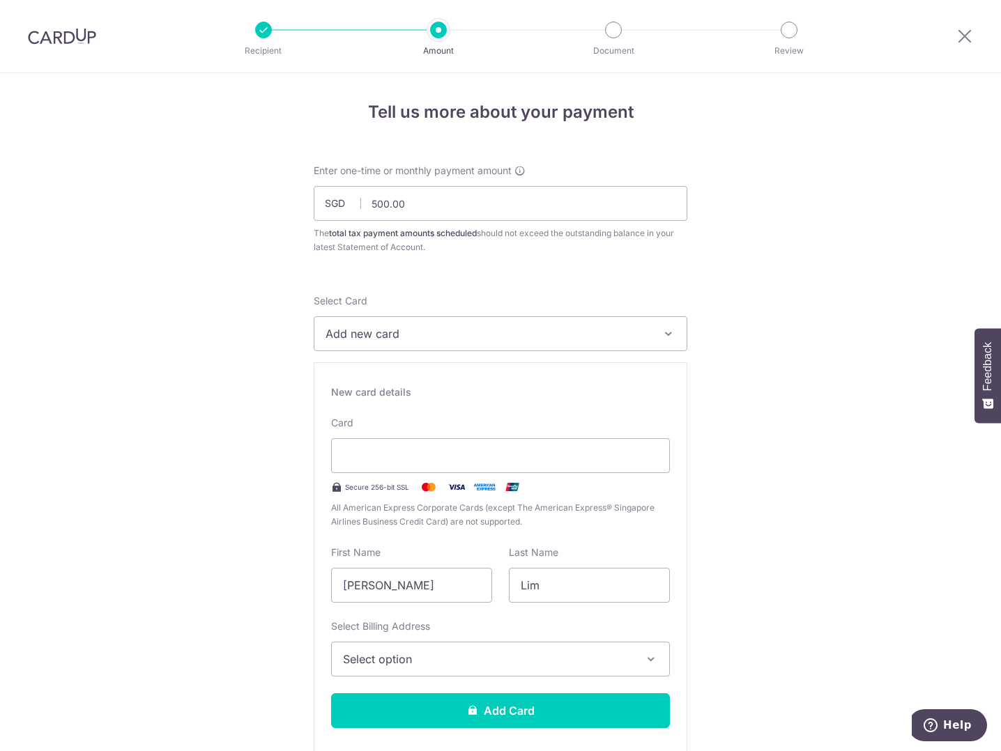
scroll to position [0, 0]
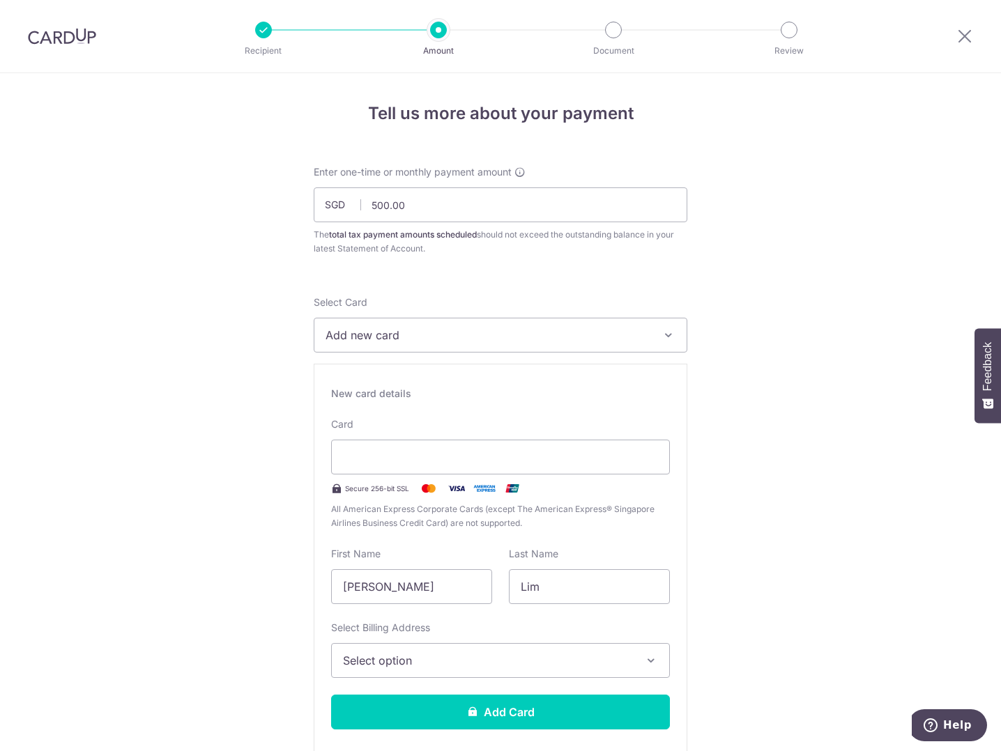
click at [448, 330] on span "Add new card" at bounding box center [487, 335] width 325 height 17
drag, startPoint x: 420, startPoint y: 206, endPoint x: 333, endPoint y: 203, distance: 87.2
click at [333, 203] on div "SGD 500.00 500.00" at bounding box center [501, 204] width 374 height 35
type input "2,000.00"
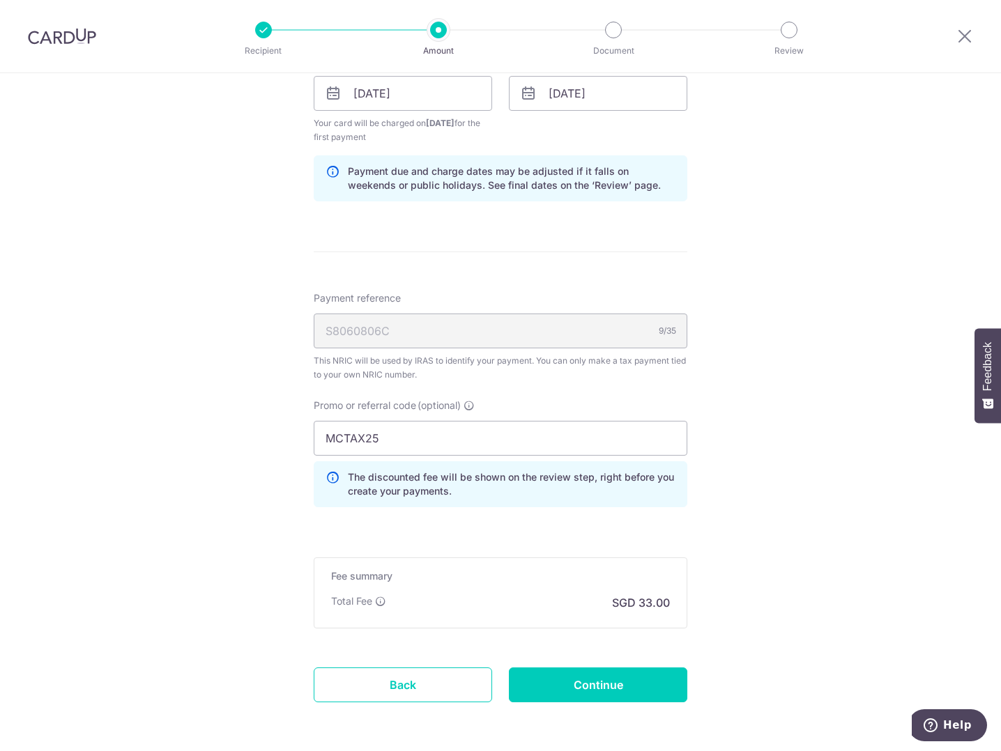
scroll to position [1208, 0]
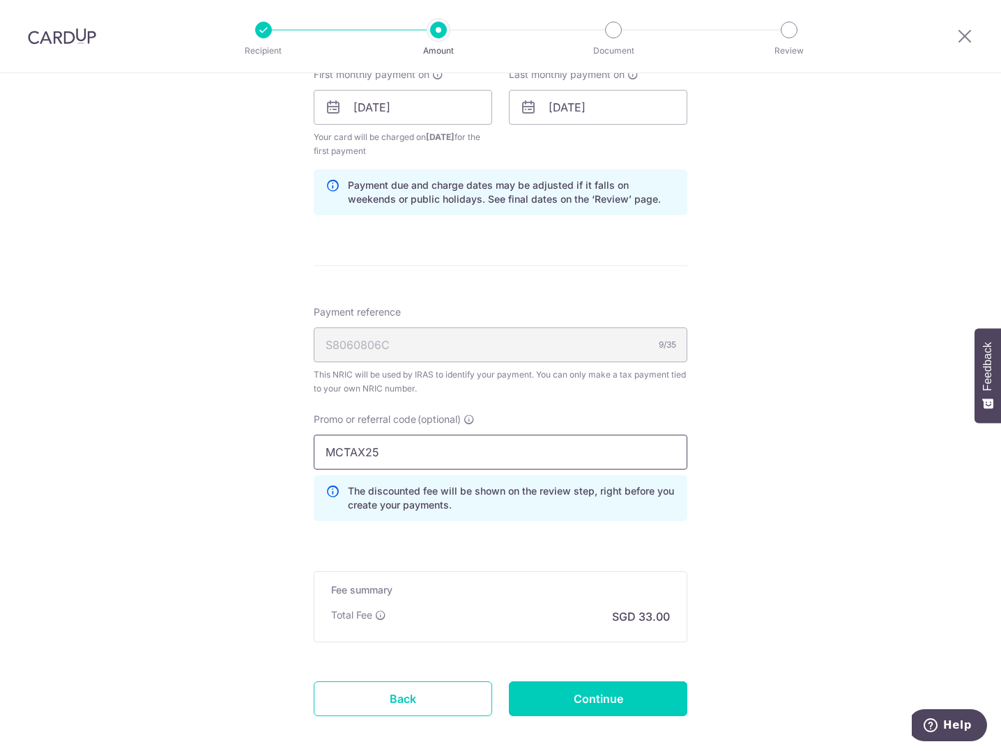
drag, startPoint x: 467, startPoint y: 454, endPoint x: 231, endPoint y: 452, distance: 235.6
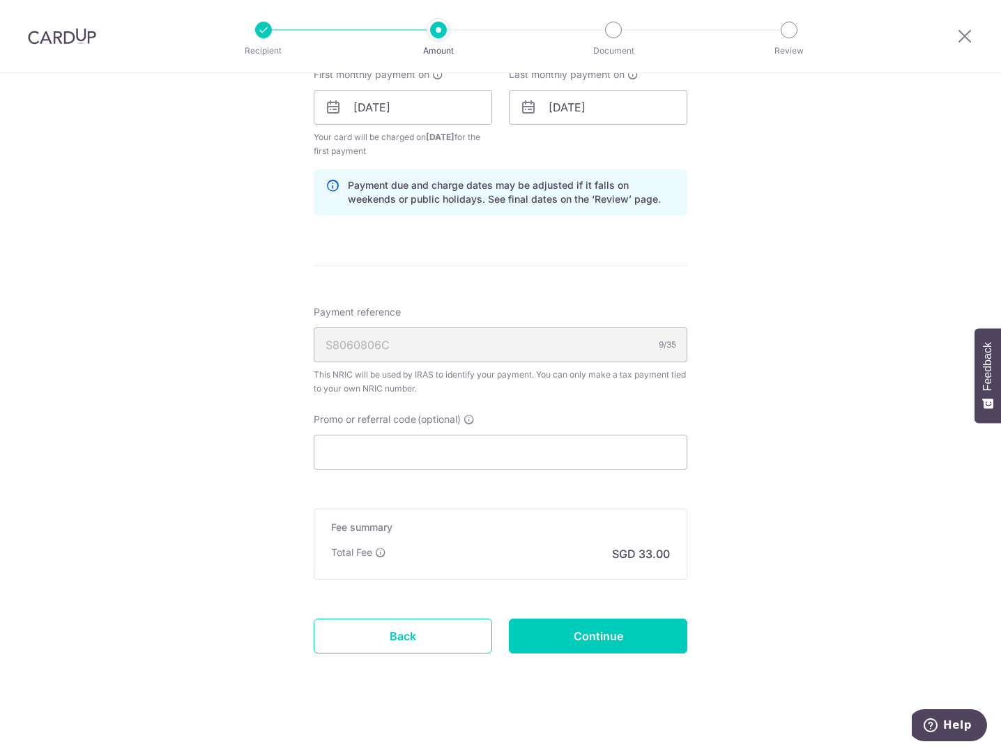
click at [507, 523] on h5 "Fee summary" at bounding box center [500, 528] width 339 height 14
click at [466, 567] on div "Fee summary Base fee Extend fee Next-day fee Total Fee SGD 33.00" at bounding box center [501, 544] width 374 height 71
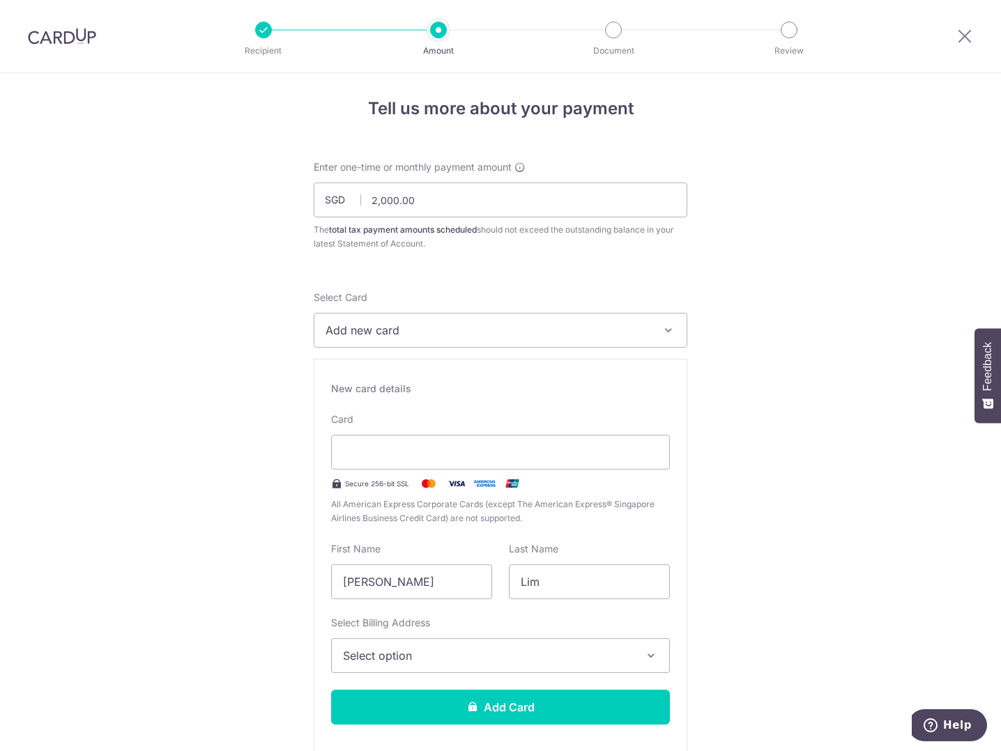
scroll to position [0, 0]
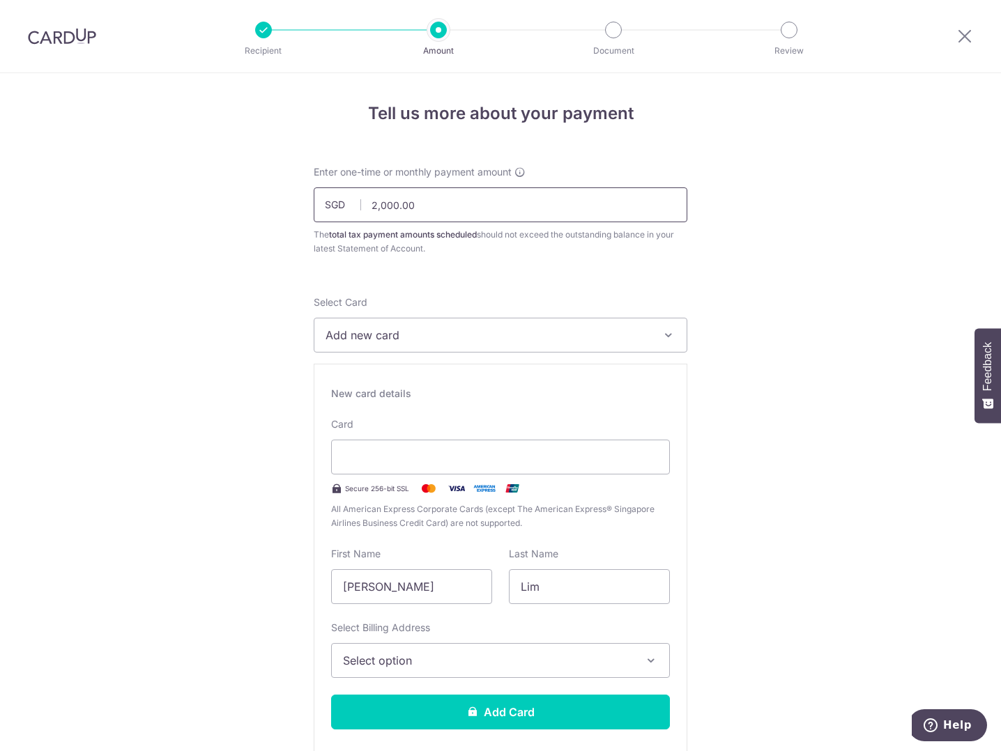
drag, startPoint x: 447, startPoint y: 205, endPoint x: 320, endPoint y: 200, distance: 126.9
click at [320, 200] on input "2,000.00" at bounding box center [501, 204] width 374 height 35
type input "1,000.00"
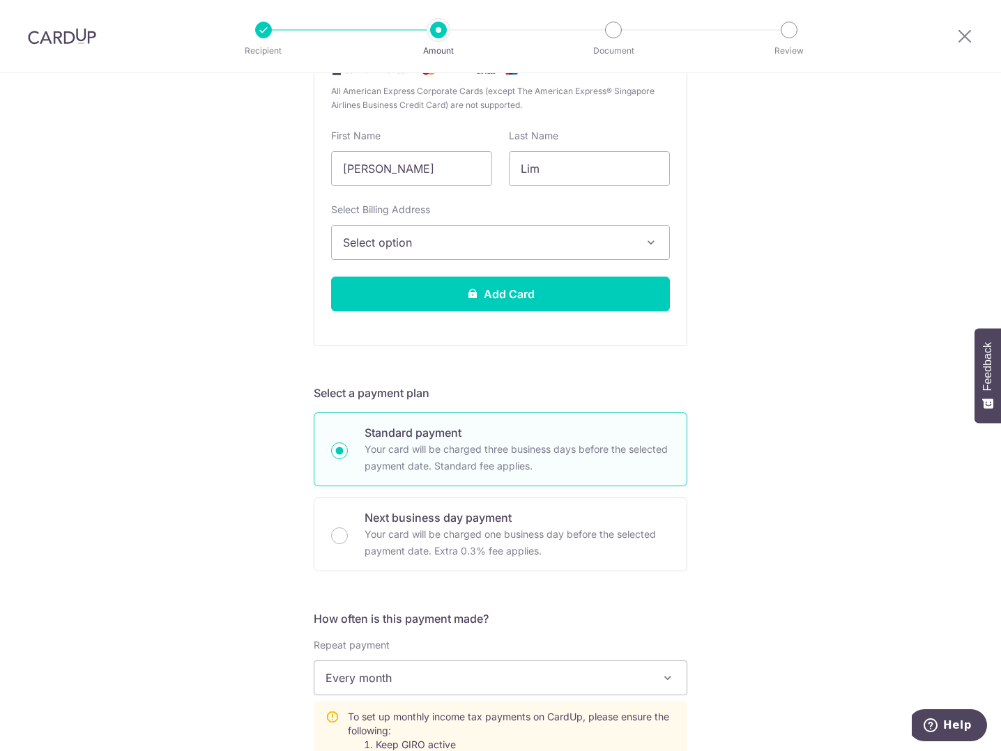
scroll to position [627, 0]
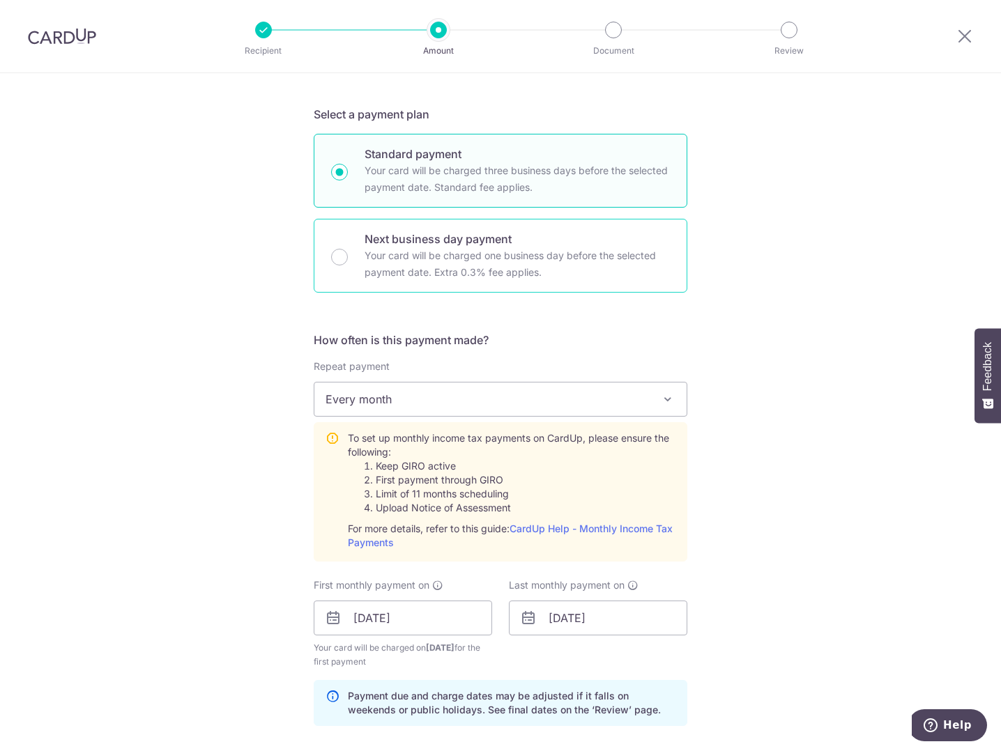
click at [401, 258] on p "Your card will be charged one business day before the selected payment date. Ex…" at bounding box center [517, 263] width 305 height 33
click at [348, 258] on input "Next business day payment Your card will be charged one business day before the…" at bounding box center [339, 257] width 17 height 17
radio input "false"
radio input "true"
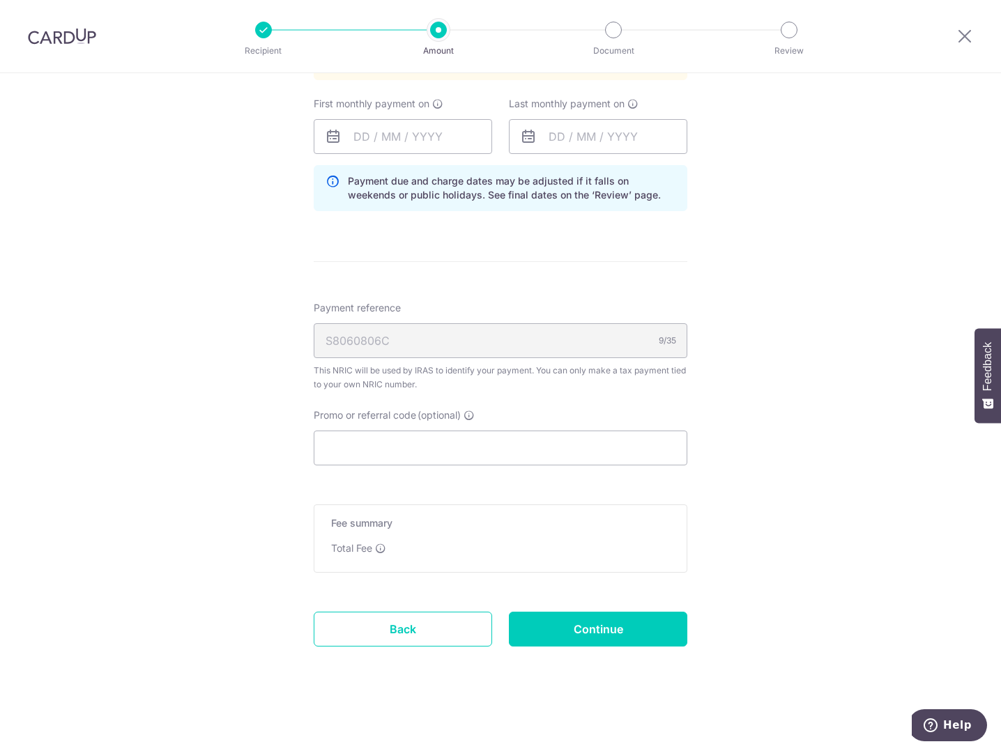
scroll to position [517, 0]
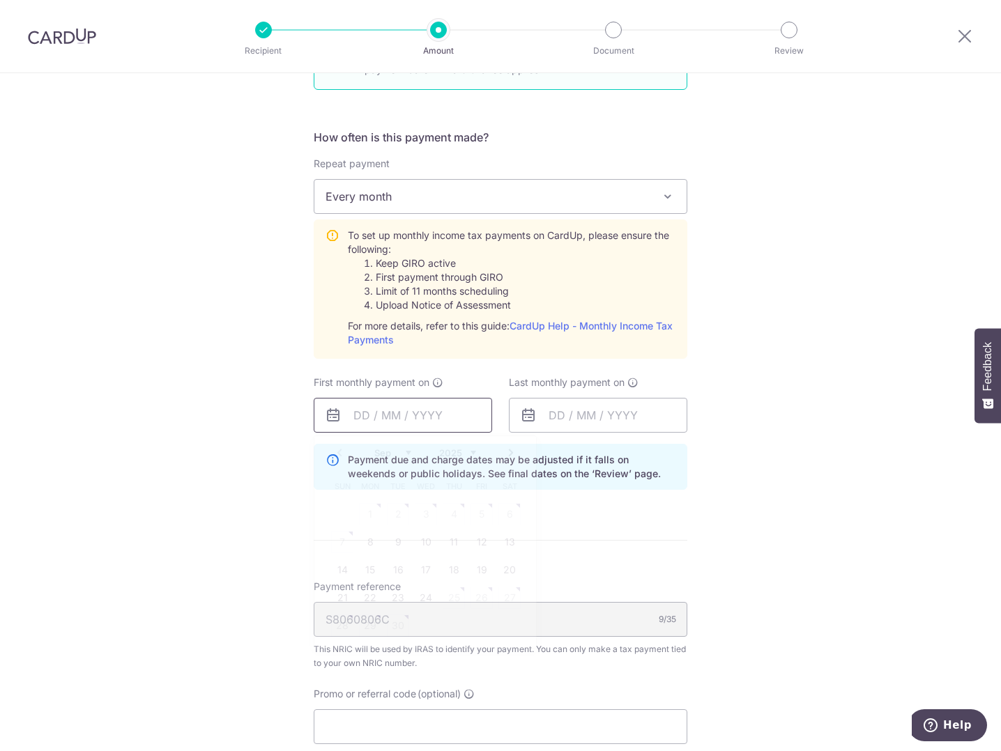
click at [378, 415] on input "text" at bounding box center [403, 415] width 178 height 35
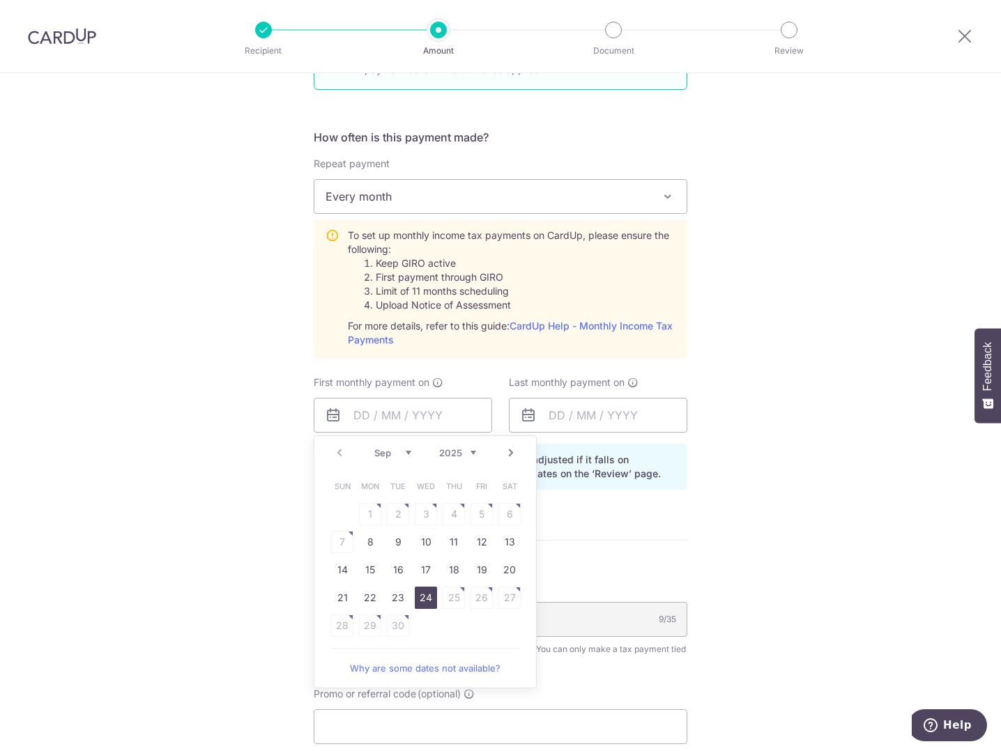
click at [422, 601] on link "24" at bounding box center [426, 598] width 22 height 22
type input "24/09/2025"
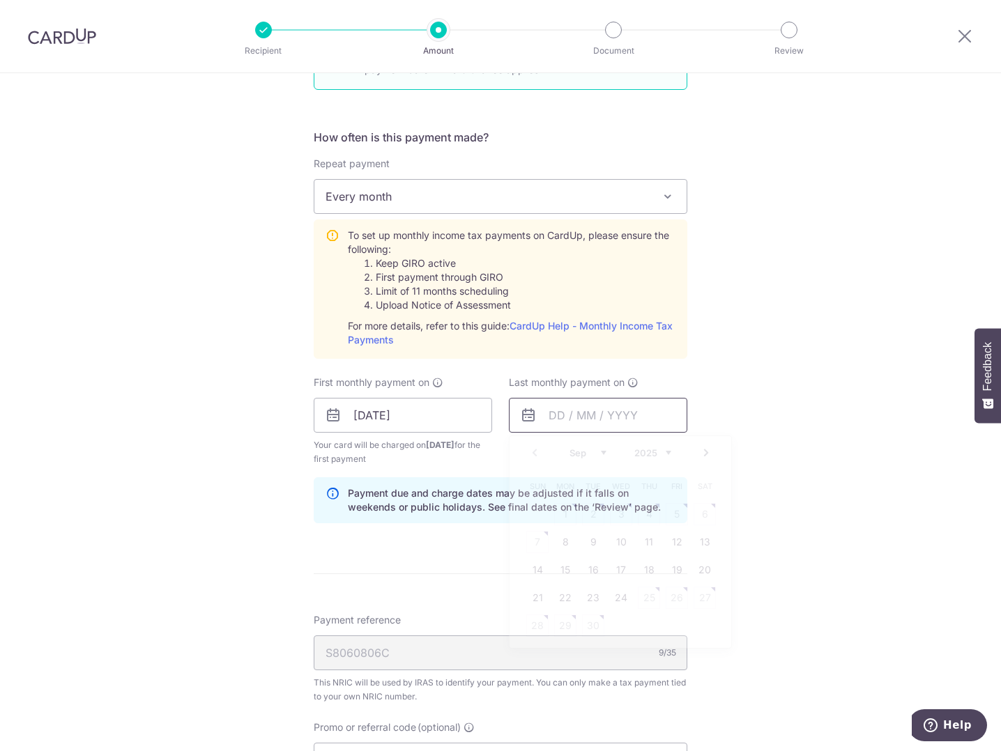
click at [579, 420] on input "text" at bounding box center [598, 415] width 178 height 35
click at [595, 448] on select "Sep Oct Nov Dec" at bounding box center [587, 452] width 37 height 11
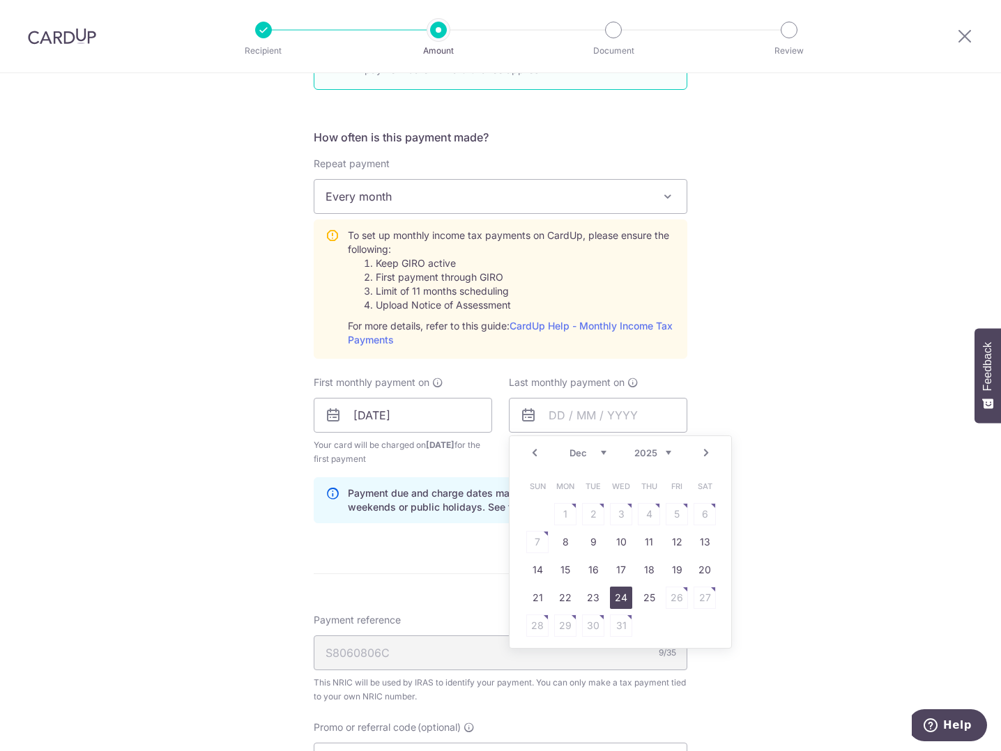
click at [619, 599] on link "24" at bounding box center [621, 598] width 22 height 22
type input "24/12/2025"
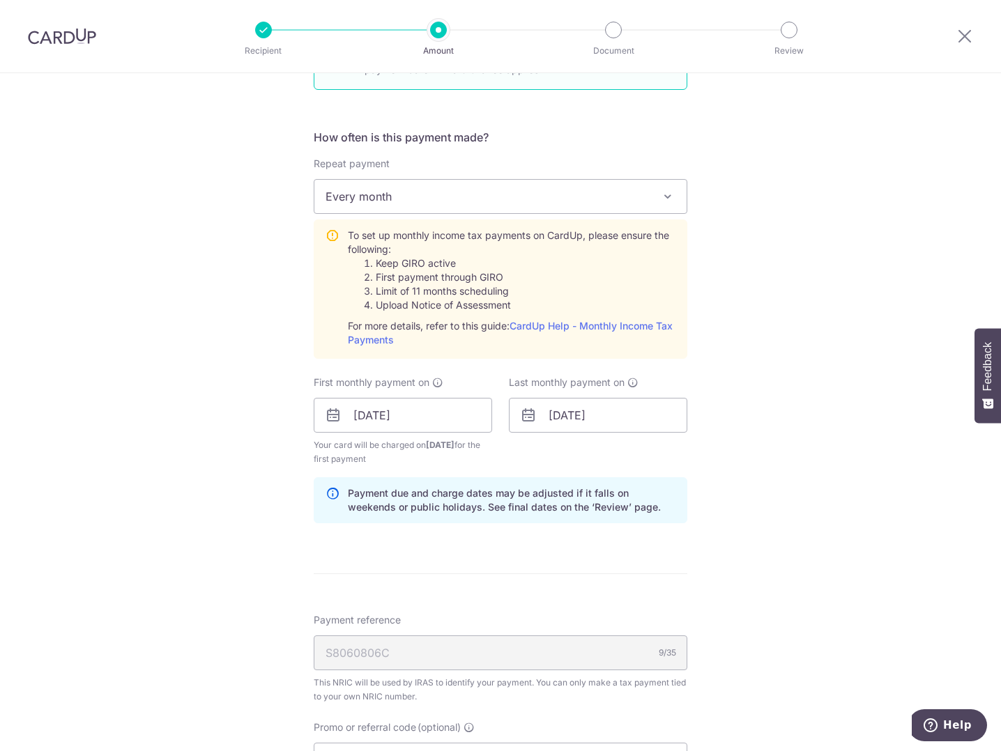
scroll to position [900, 0]
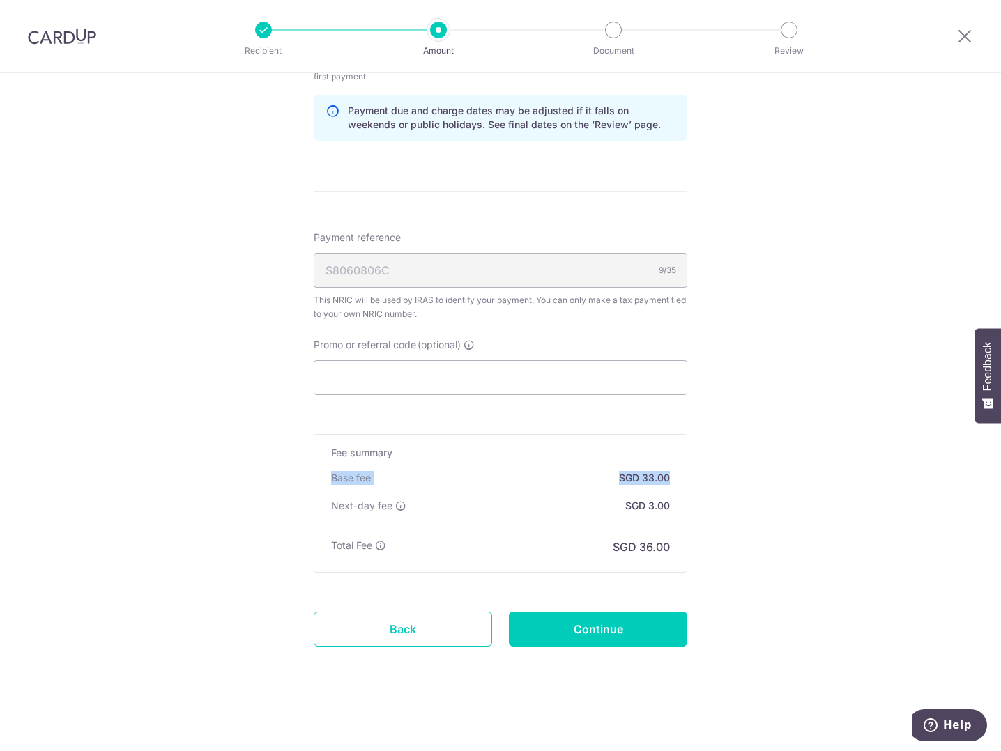
drag, startPoint x: 326, startPoint y: 480, endPoint x: 680, endPoint y: 473, distance: 354.1
click at [680, 473] on div "Fee summary Base fee SGD 33.00 Extend fee Next-day fee SGD 3.00 Total Fee SGD 3…" at bounding box center [501, 503] width 374 height 139
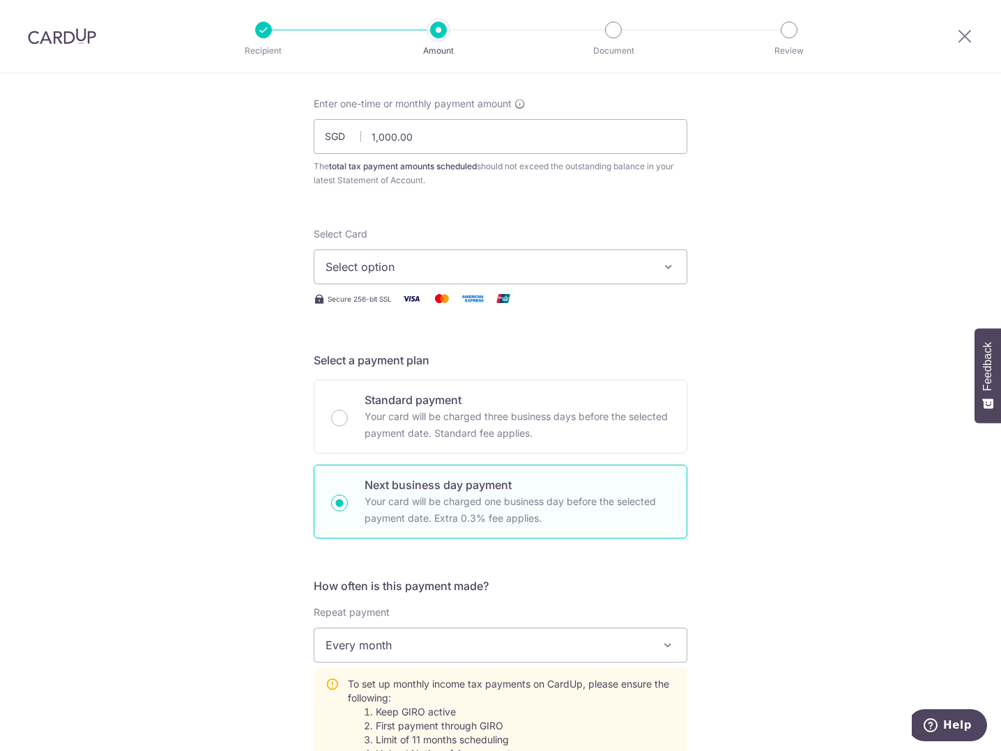
scroll to position [0, 0]
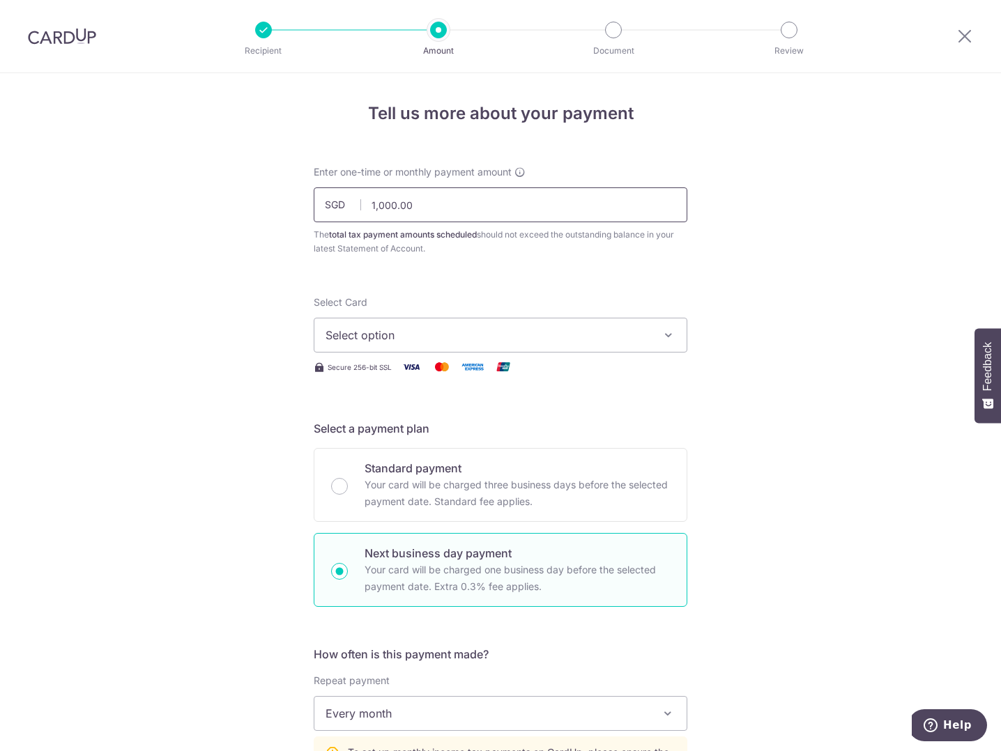
drag, startPoint x: 431, startPoint y: 204, endPoint x: 327, endPoint y: 205, distance: 103.9
click at [327, 205] on div "SGD 1,000.00 1000.00" at bounding box center [501, 204] width 374 height 35
click button "Add Card" at bounding box center [0, 0] width 0 height 0
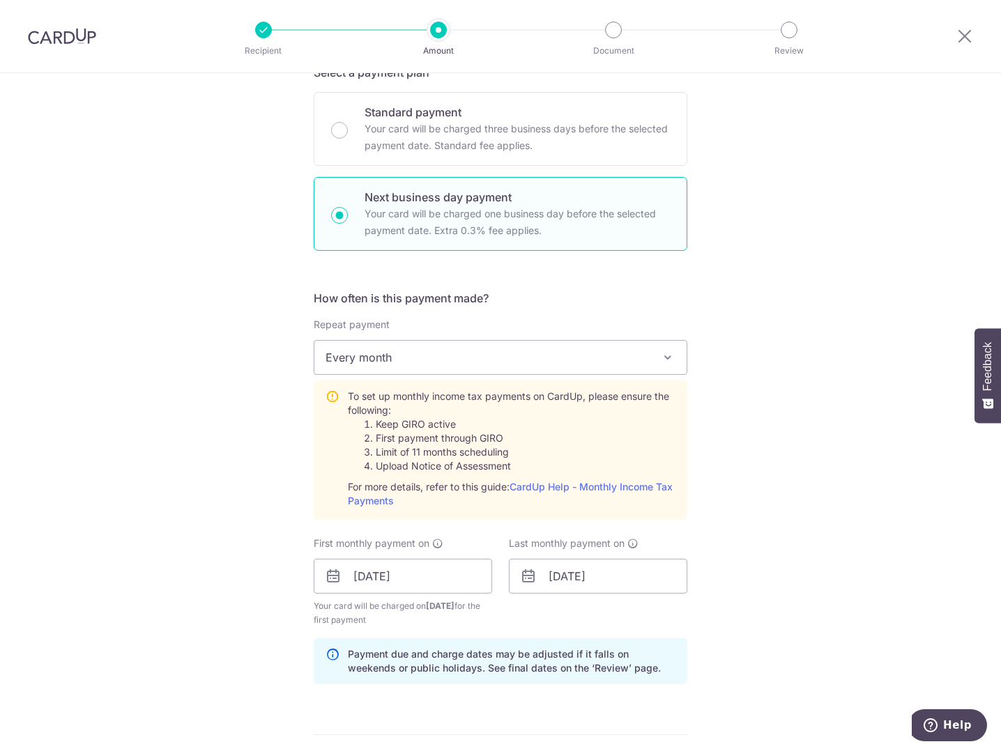
scroll to position [418, 0]
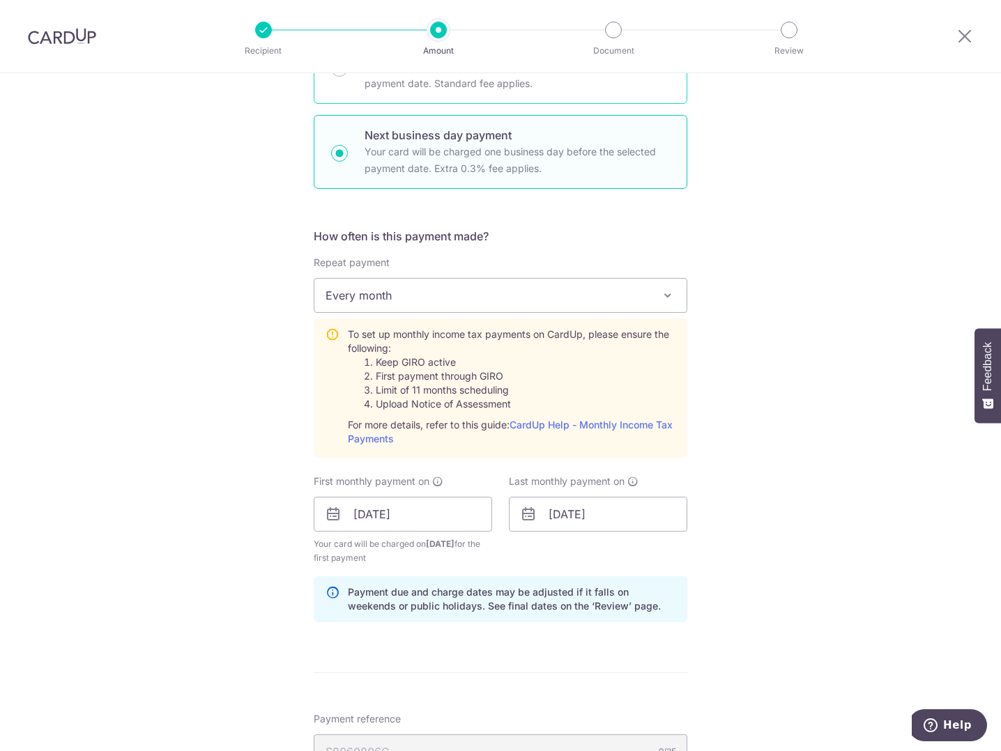
type input "2,000.00"
click at [496, 96] on div "Standard payment Your card will be charged three business days before the selec…" at bounding box center [501, 67] width 374 height 74
radio input "true"
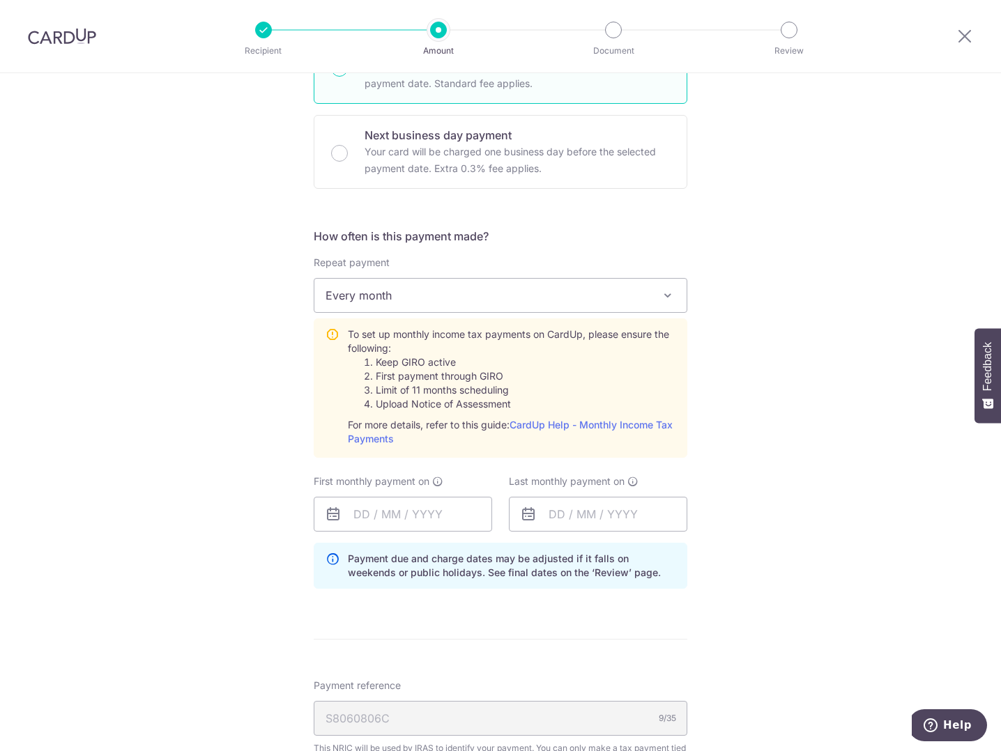
scroll to position [796, 0]
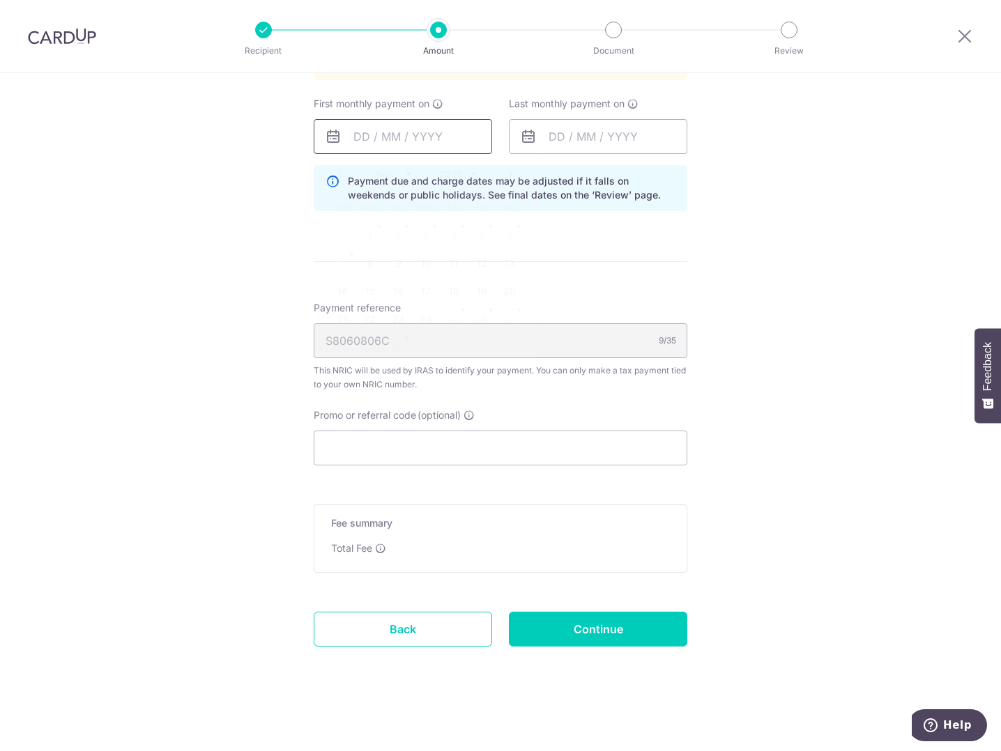
click at [411, 138] on input "text" at bounding box center [403, 136] width 178 height 35
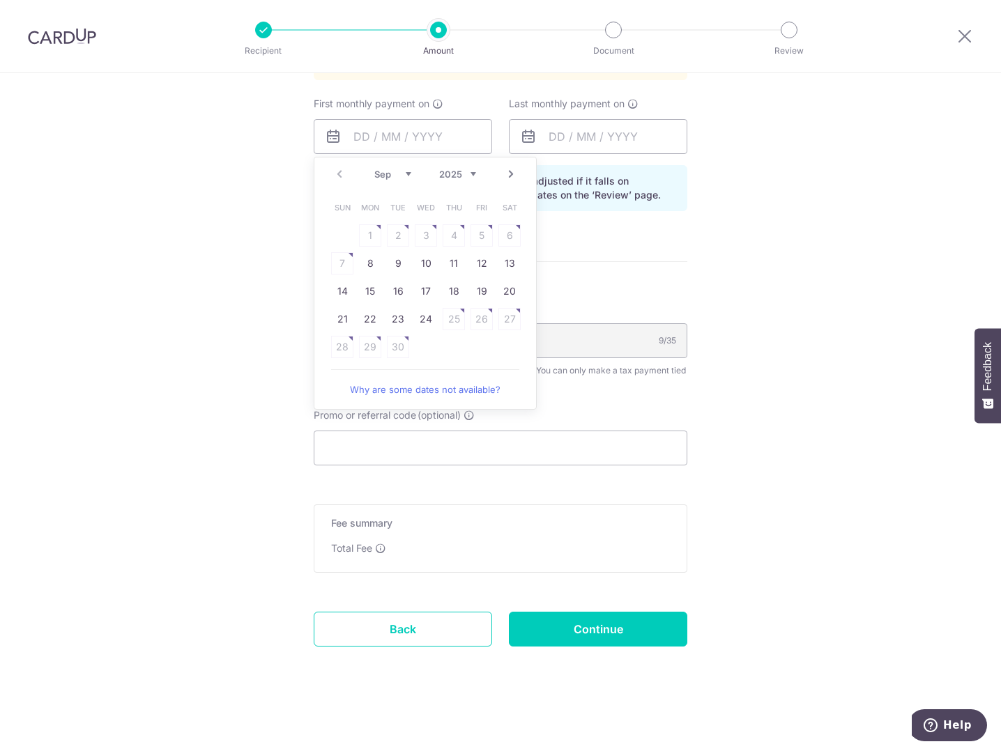
click at [422, 321] on link "24" at bounding box center [426, 319] width 22 height 22
type input "24/09/2025"
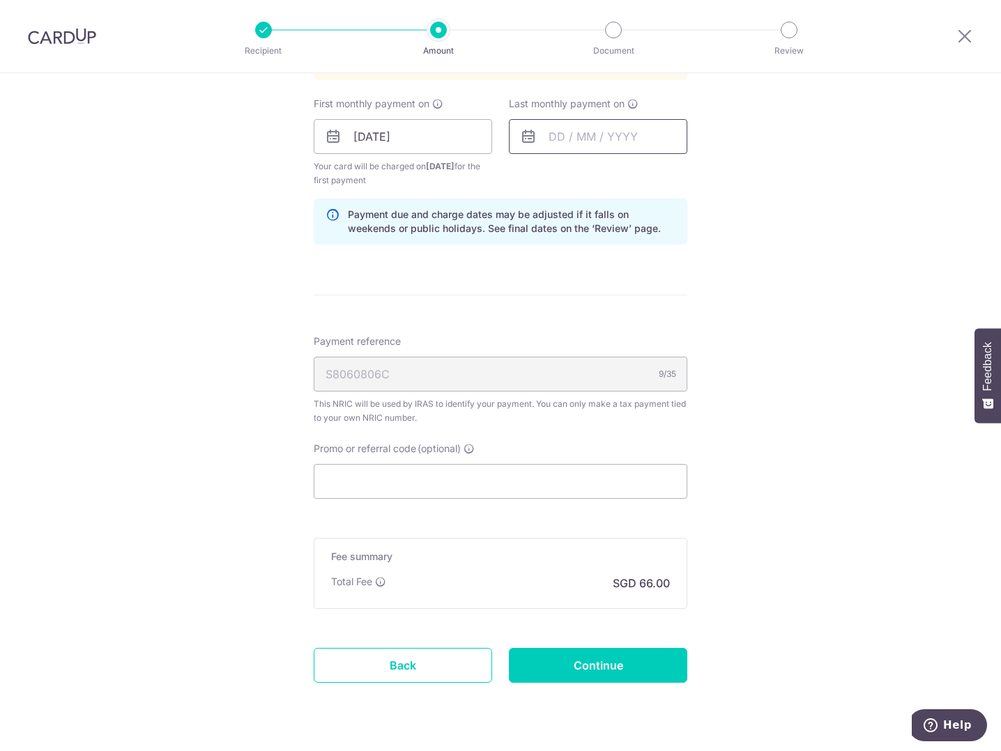
click at [619, 145] on input "text" at bounding box center [598, 136] width 178 height 35
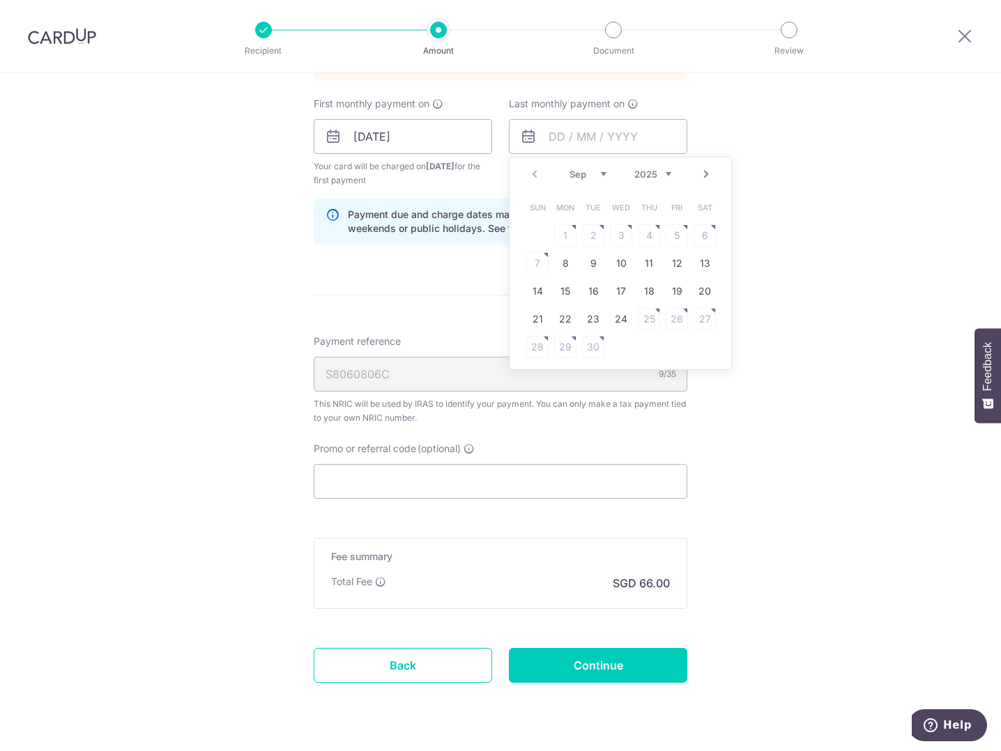
click at [703, 170] on link "Next" at bounding box center [706, 174] width 17 height 17
click at [560, 346] on link "27" at bounding box center [565, 347] width 22 height 22
type input "27/10/2025"
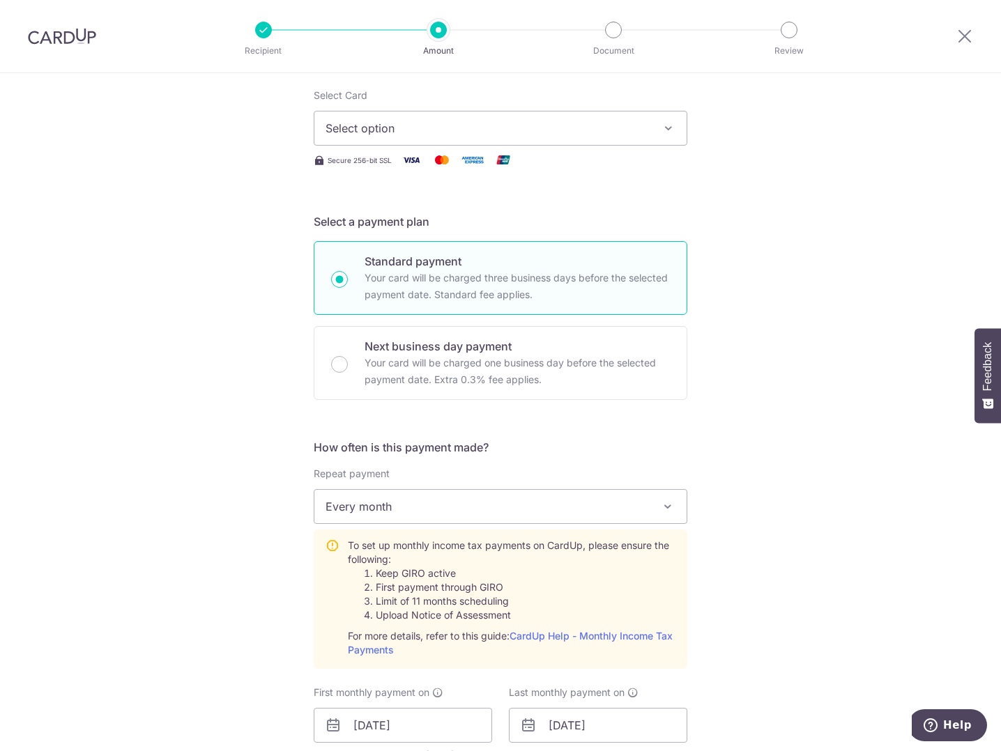
scroll to position [0, 0]
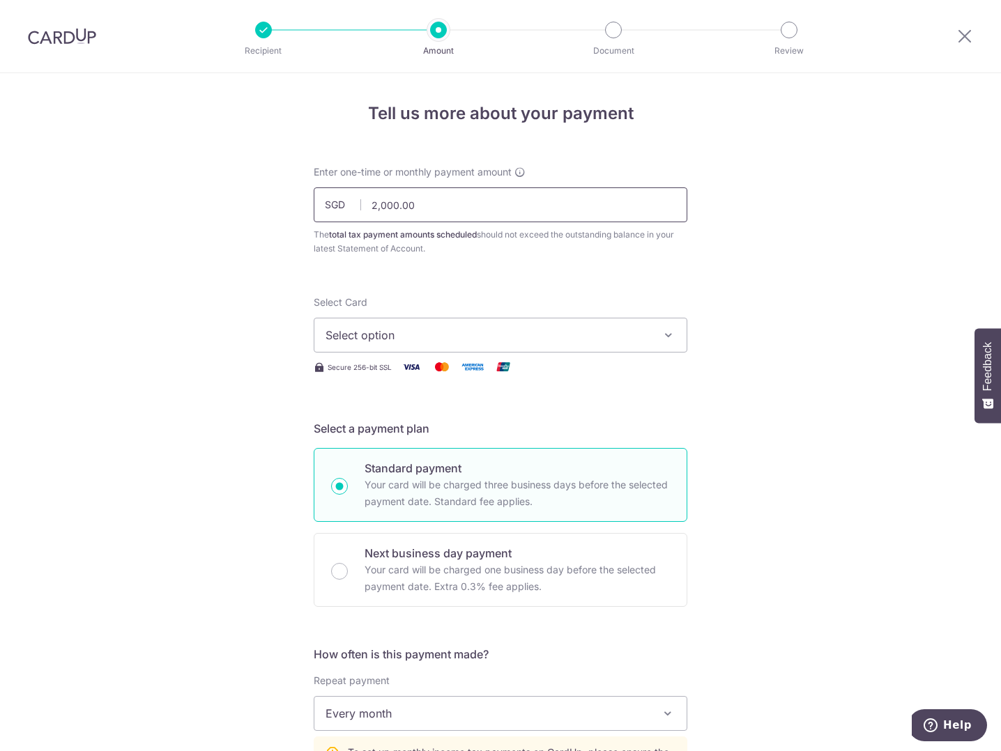
drag, startPoint x: 438, startPoint y: 201, endPoint x: 316, endPoint y: 199, distance: 122.7
click at [316, 199] on input "2,000.00" at bounding box center [501, 204] width 374 height 35
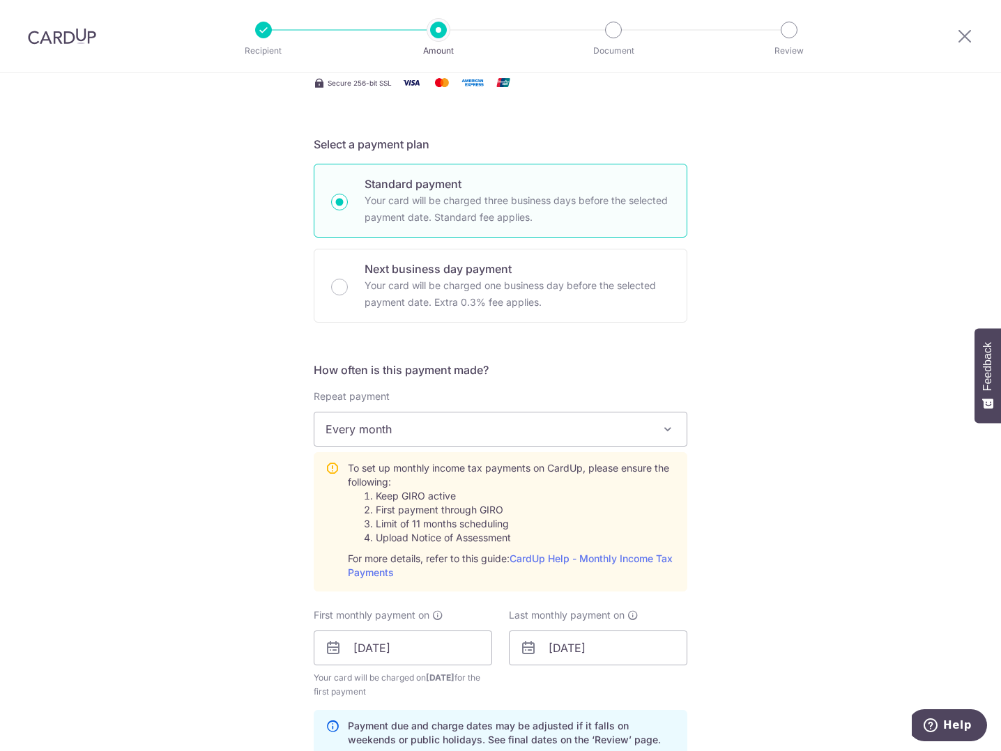
scroll to position [558, 0]
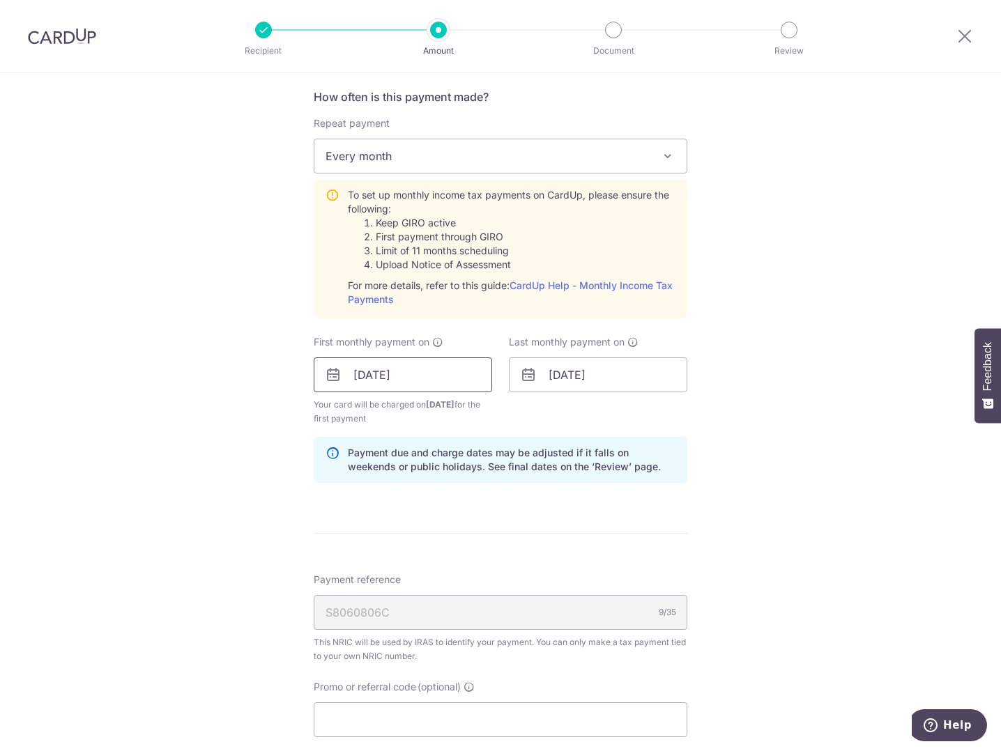
type input "500.00"
click at [424, 381] on input "24/09/2025" at bounding box center [403, 375] width 178 height 35
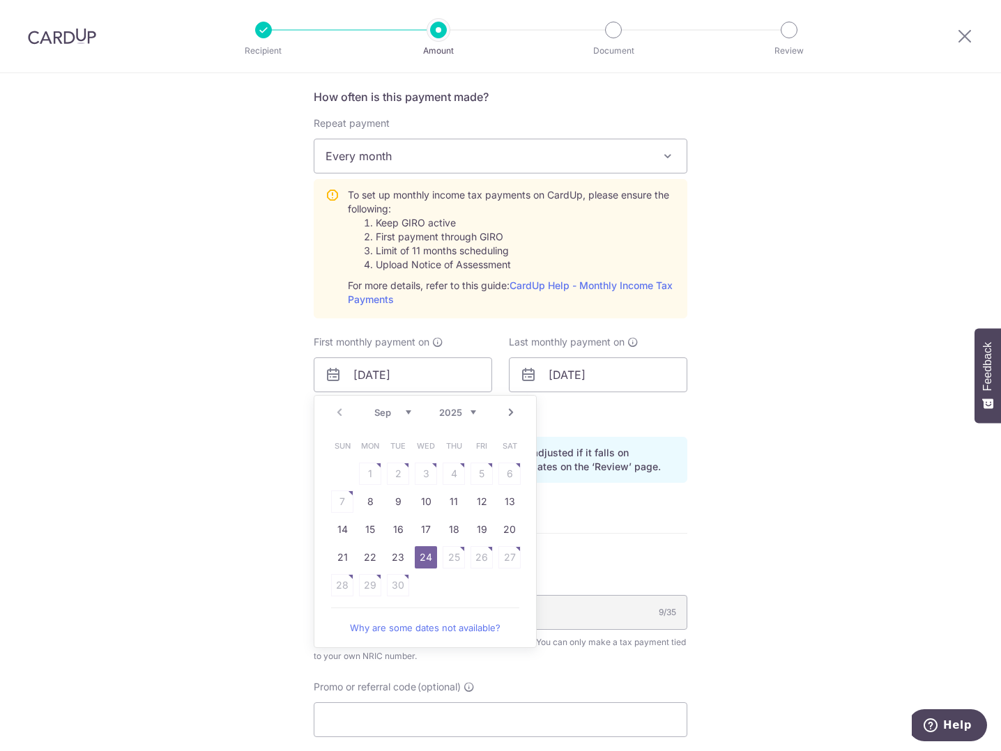
click at [422, 561] on link "24" at bounding box center [426, 557] width 22 height 22
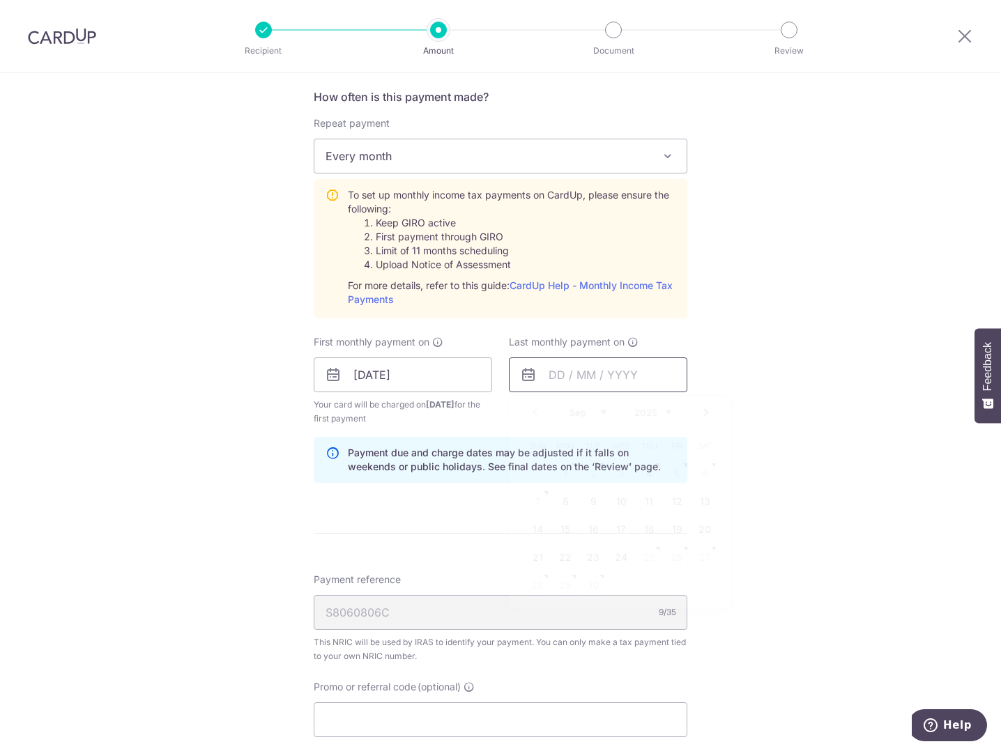
click at [605, 376] on input "text" at bounding box center [598, 375] width 178 height 35
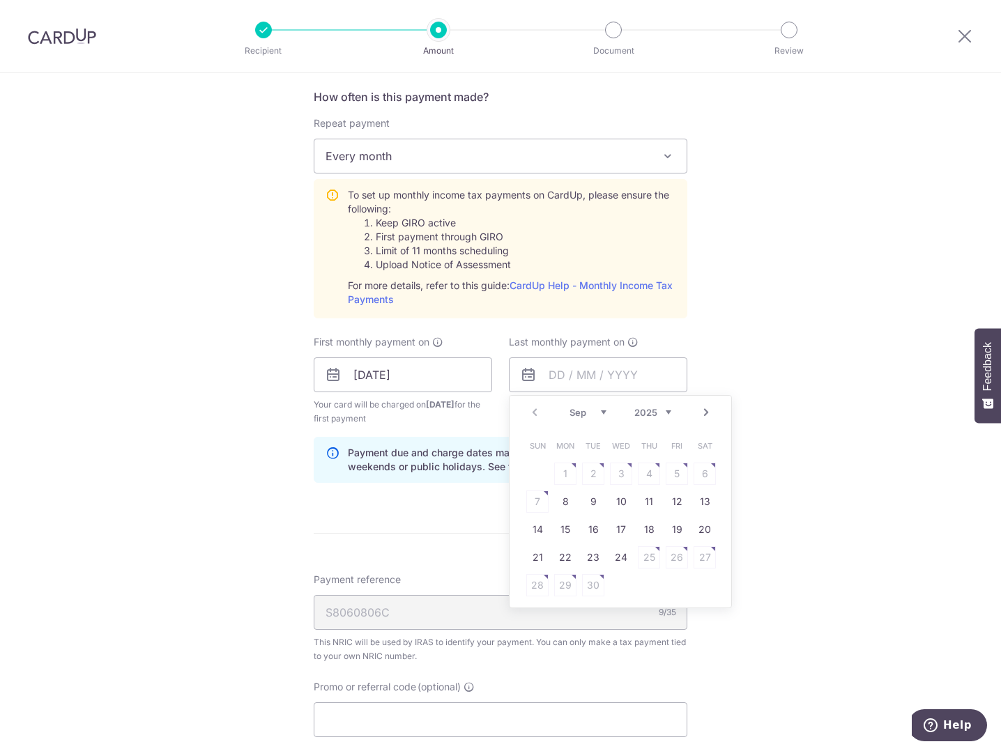
click at [701, 411] on link "Next" at bounding box center [706, 412] width 17 height 17
click at [687, 533] on td "17" at bounding box center [677, 530] width 28 height 28
type input "17/10/2025"
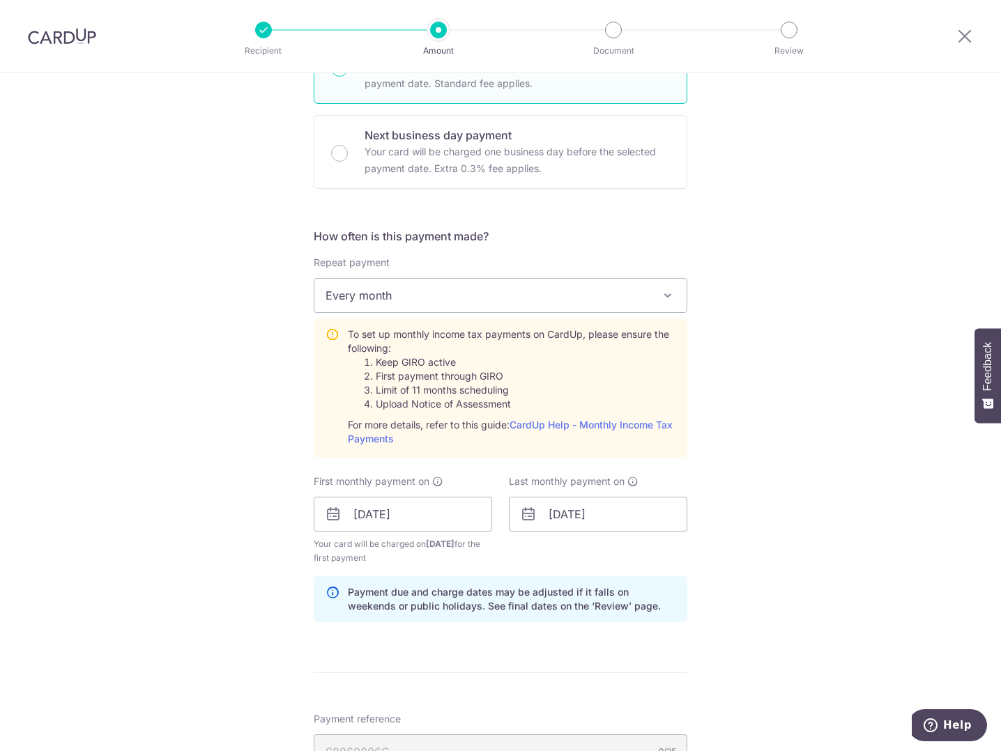
scroll to position [0, 0]
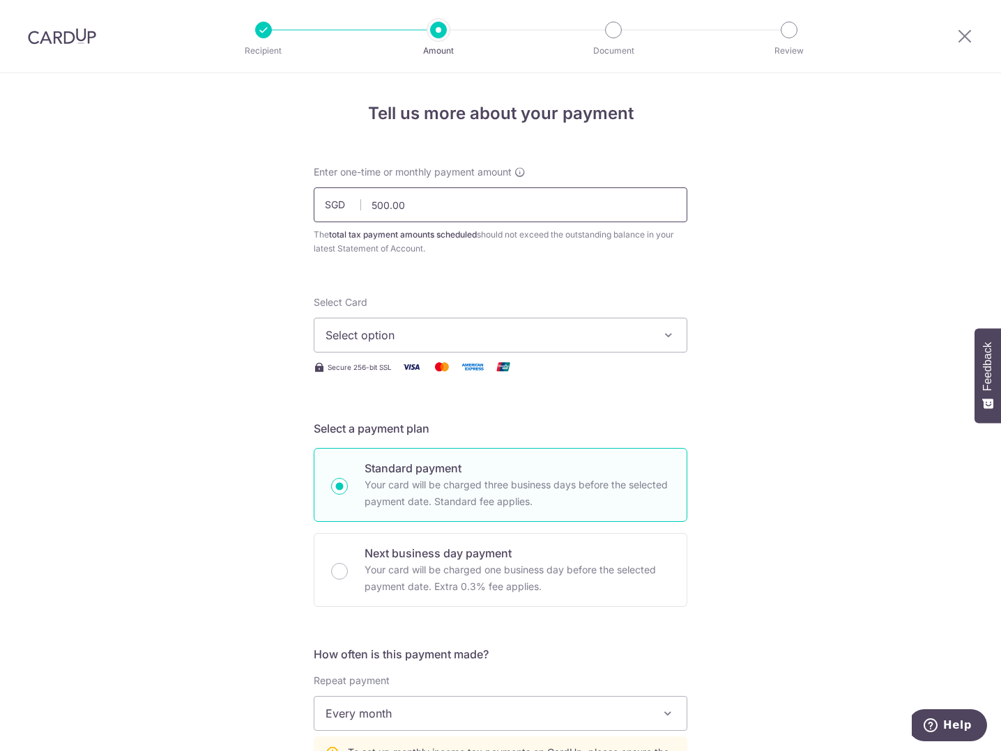
drag, startPoint x: 433, startPoint y: 209, endPoint x: 319, endPoint y: 193, distance: 114.7
click at [319, 193] on input "500.00" at bounding box center [501, 204] width 374 height 35
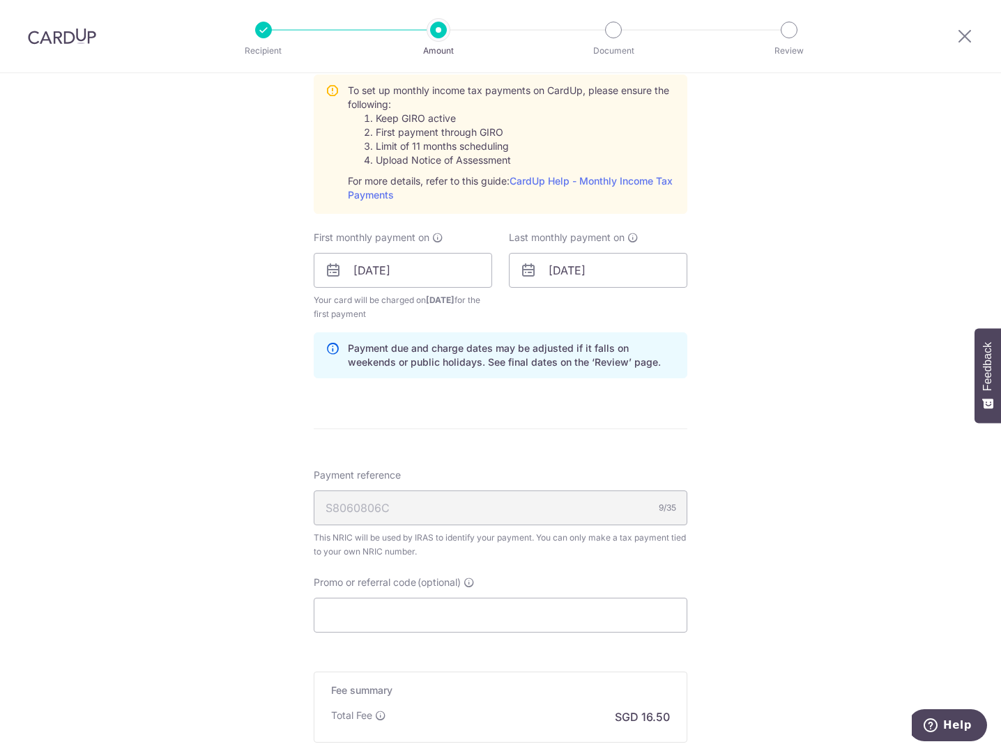
scroll to position [832, 0]
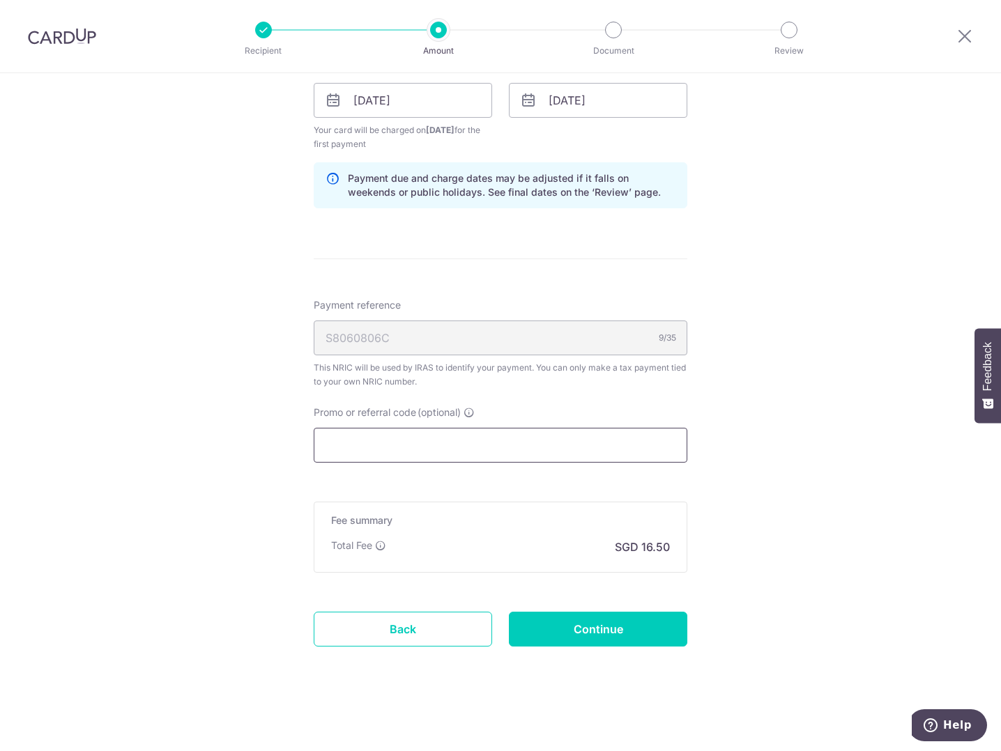
type input "1,000.00"
click at [423, 447] on input "Promo or referral code (optional)" at bounding box center [501, 445] width 374 height 35
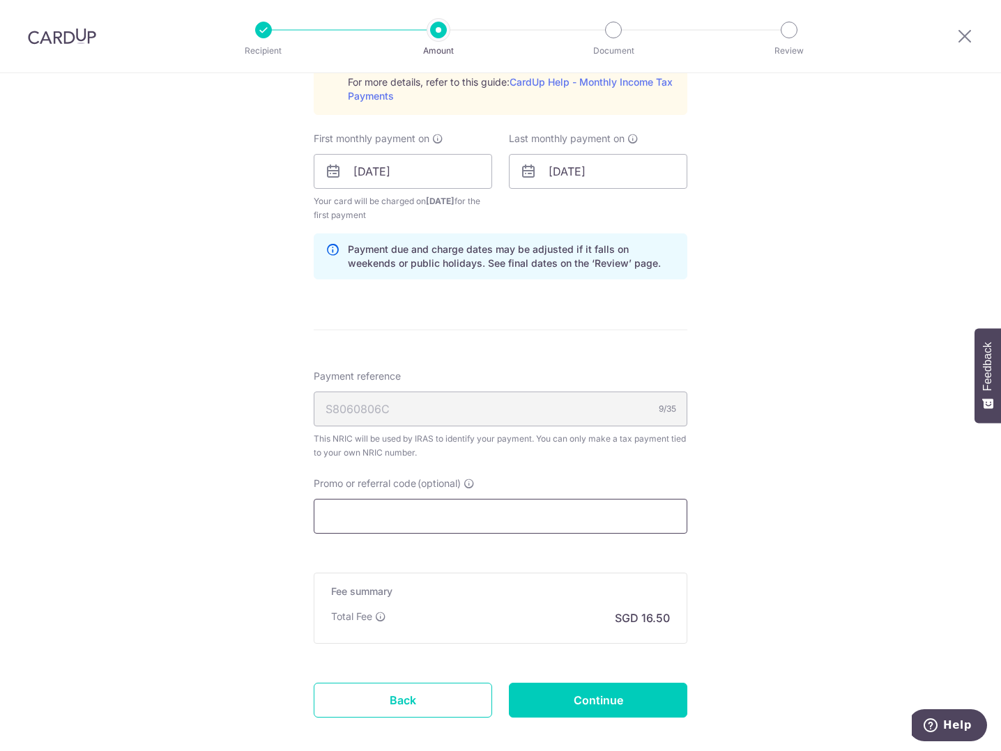
scroll to position [693, 0]
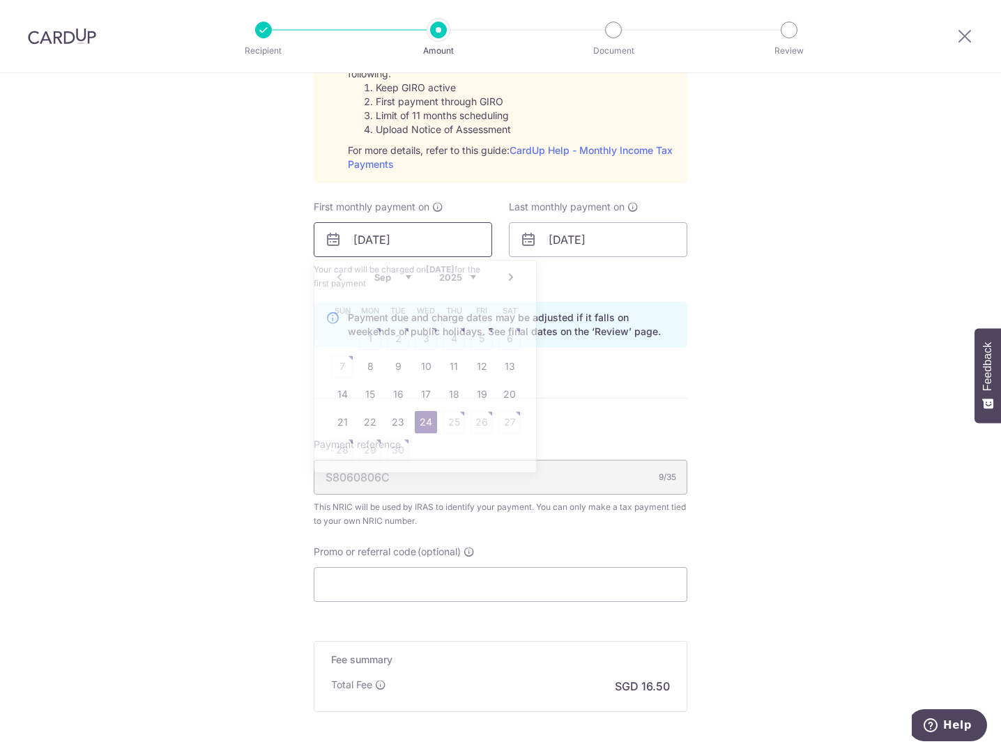
click at [454, 236] on input "24/09/2025" at bounding box center [403, 239] width 178 height 35
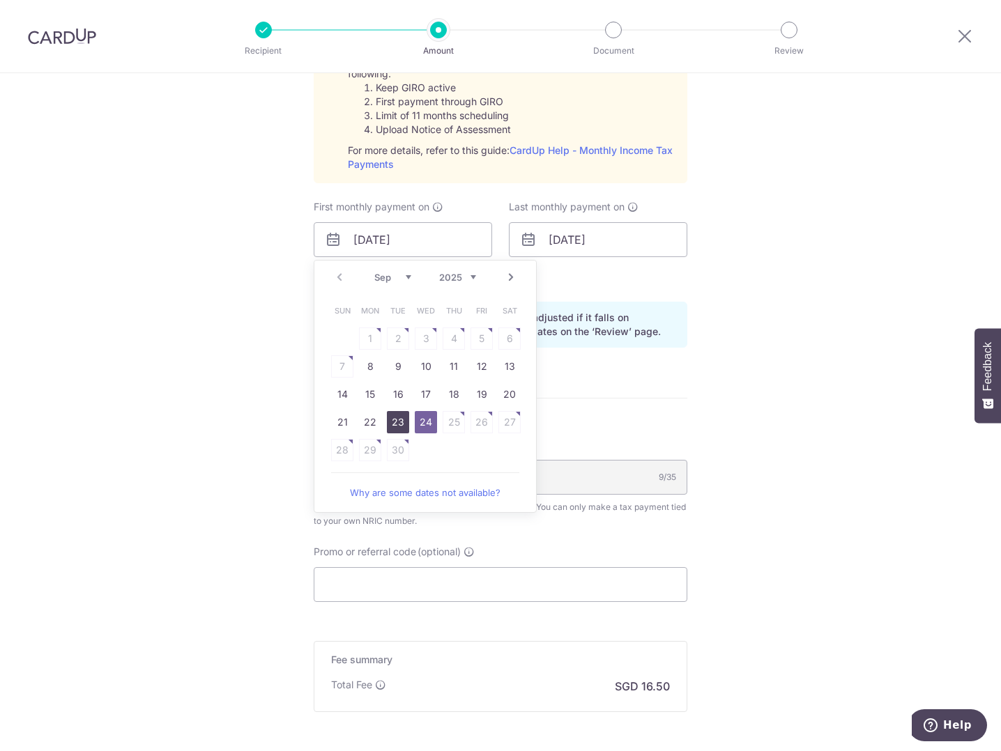
click at [388, 422] on link "23" at bounding box center [398, 422] width 22 height 22
type input "23/09/2025"
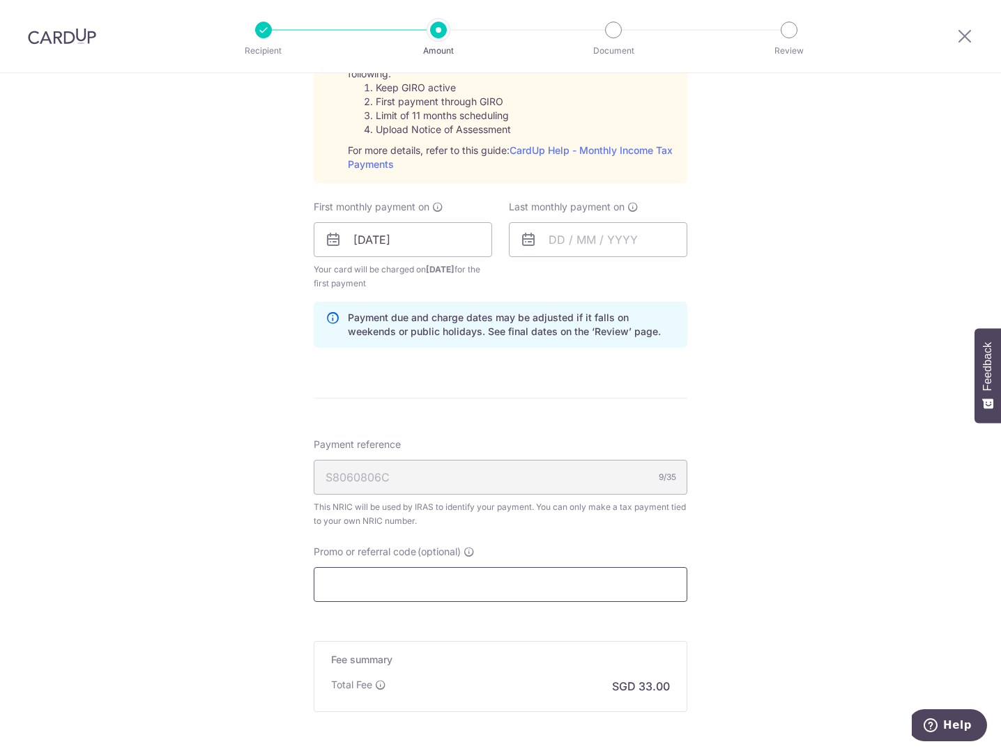
click at [372, 587] on input "Promo or referral code (optional)" at bounding box center [501, 584] width 374 height 35
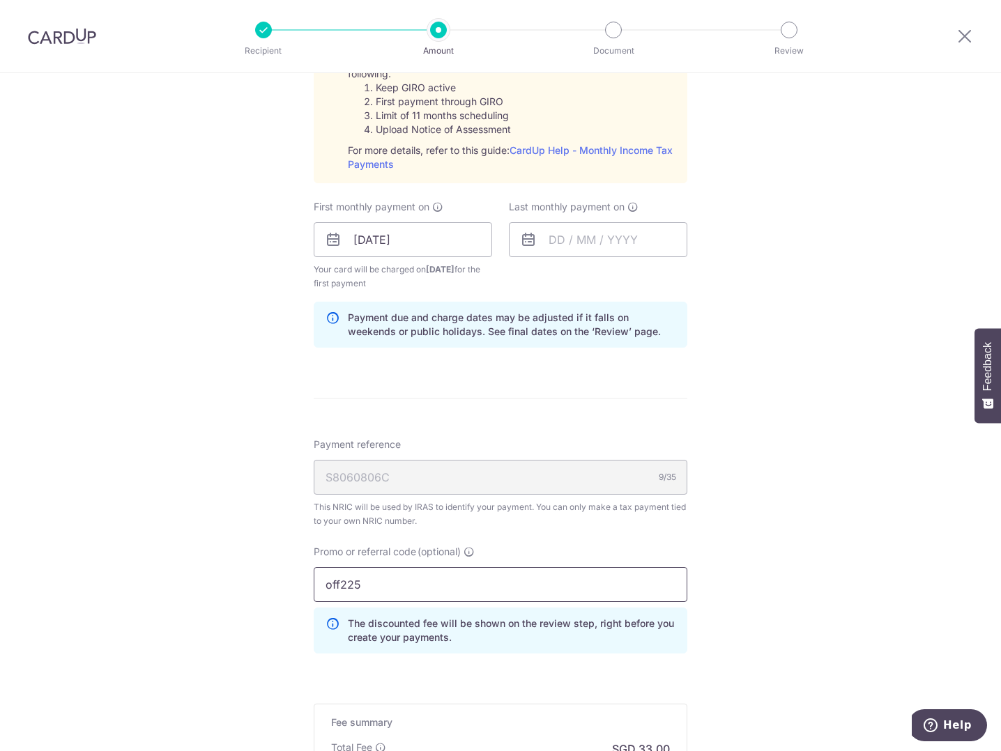
type input "off225"
click at [805, 539] on div "Tell us more about your payment Enter one-time or monthly payment amount SGD 1,…" at bounding box center [500, 166] width 1001 height 1573
click at [429, 240] on input "23/09/2025" at bounding box center [403, 239] width 178 height 35
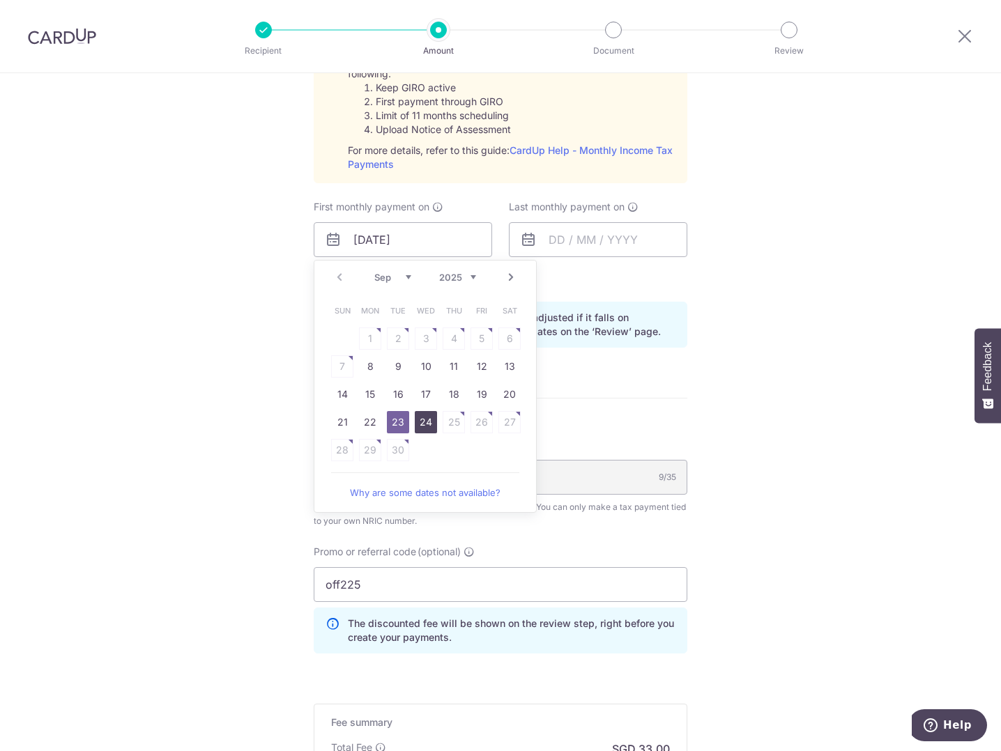
click at [430, 420] on link "24" at bounding box center [426, 422] width 22 height 22
type input "24/09/2025"
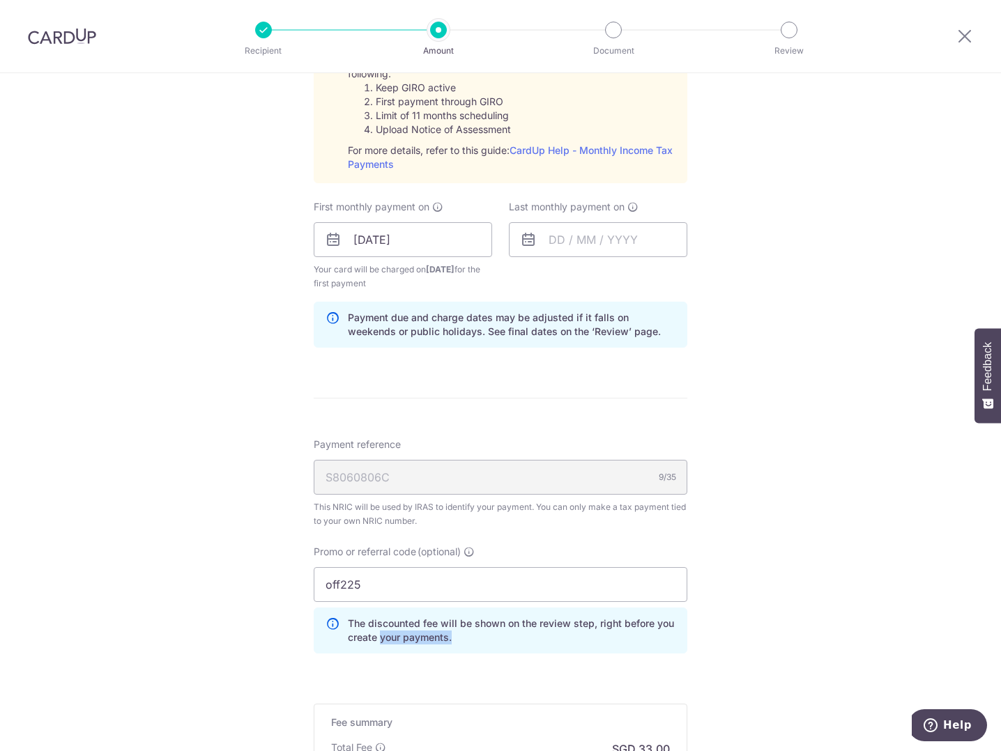
drag, startPoint x: 378, startPoint y: 639, endPoint x: 463, endPoint y: 639, distance: 84.3
click at [463, 639] on p "The discounted fee will be shown on the review step, right before you create yo…" at bounding box center [512, 631] width 328 height 28
drag, startPoint x: 463, startPoint y: 639, endPoint x: 382, endPoint y: 643, distance: 81.0
click at [382, 643] on p "The discounted fee will be shown on the review step, right before you create yo…" at bounding box center [512, 631] width 328 height 28
click at [581, 234] on input "text" at bounding box center [598, 239] width 178 height 35
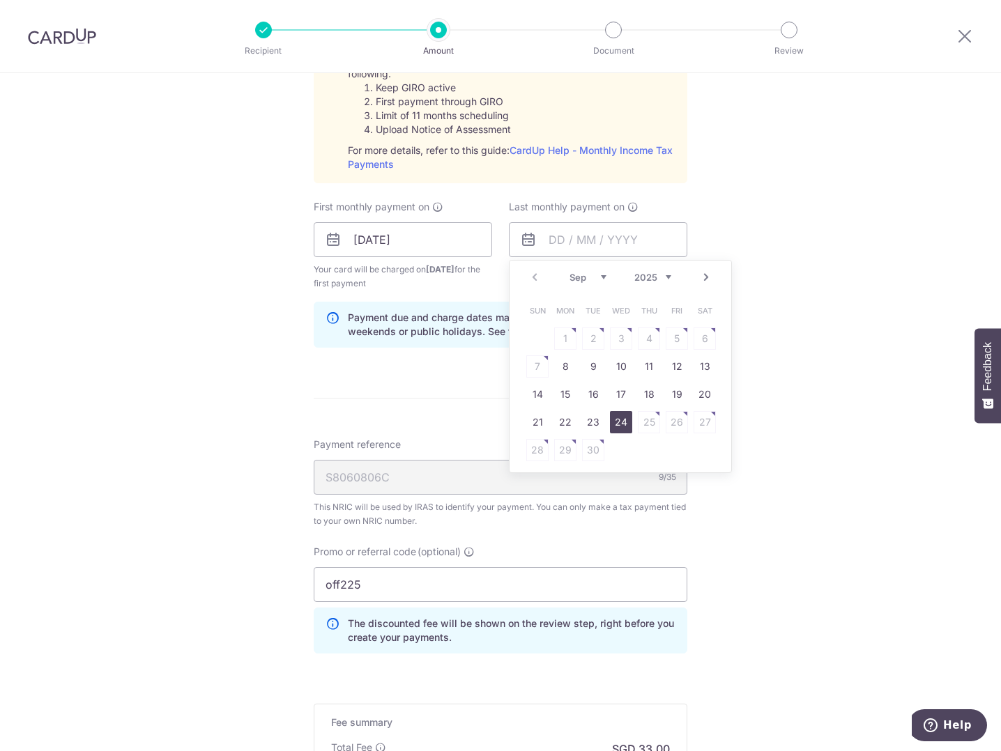
click at [615, 424] on link "24" at bounding box center [621, 422] width 22 height 22
type input "24/09/2025"
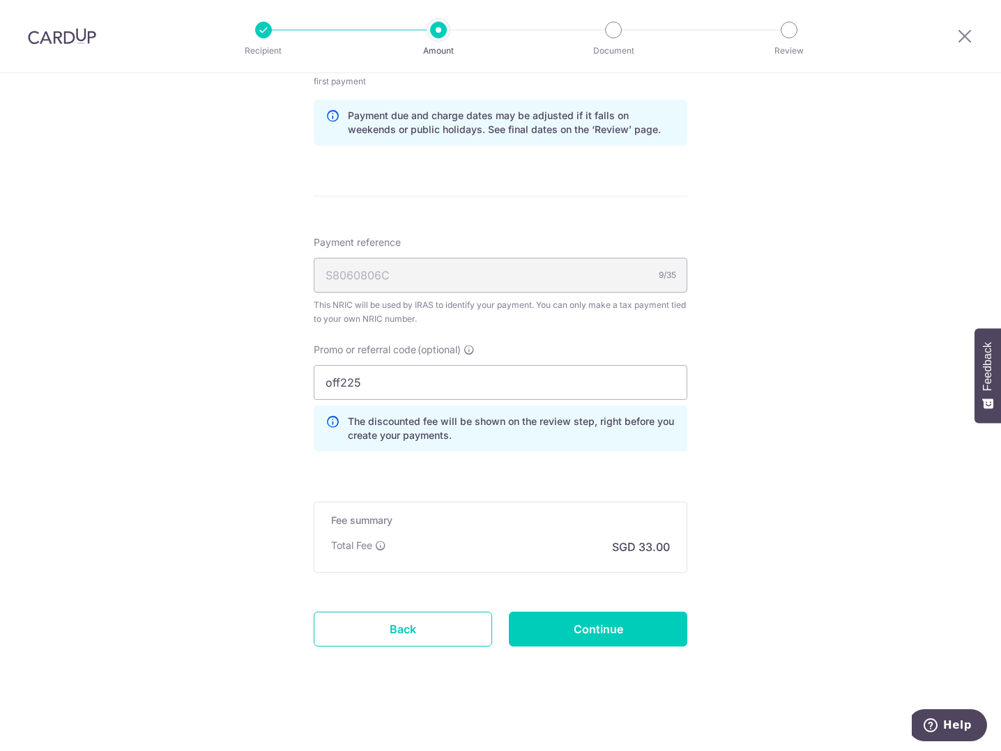
scroll to position [616, 0]
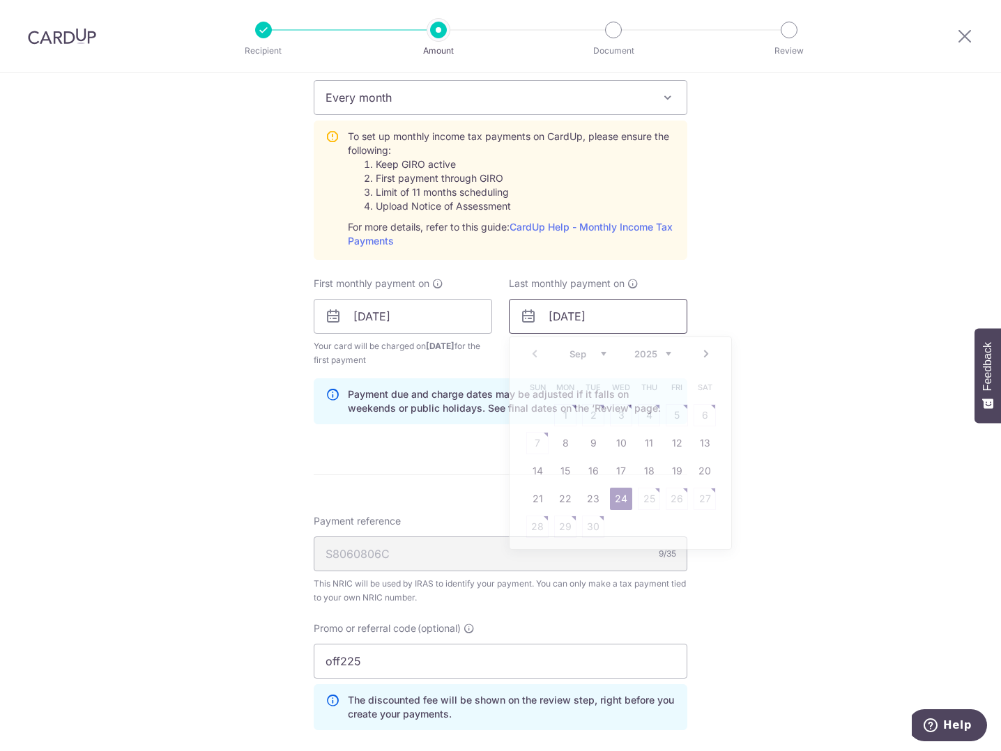
click at [624, 315] on input "24/09/2025" at bounding box center [598, 316] width 178 height 35
click at [418, 308] on input "24/09/2025" at bounding box center [403, 316] width 178 height 35
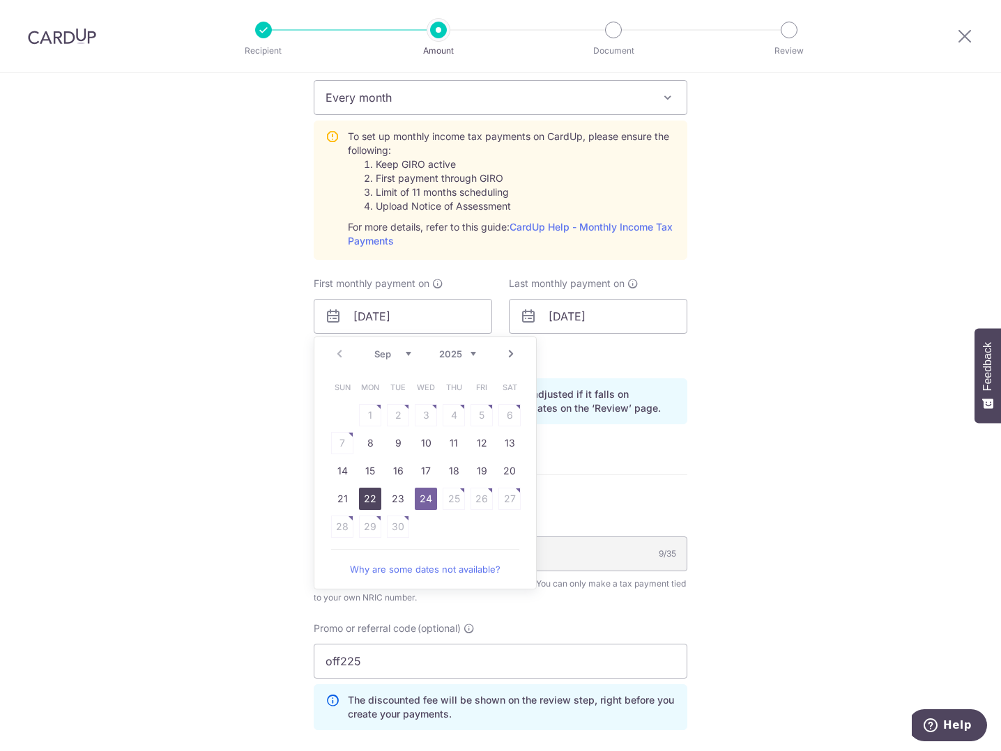
click at [369, 495] on link "22" at bounding box center [370, 499] width 22 height 22
type input "22/09/2025"
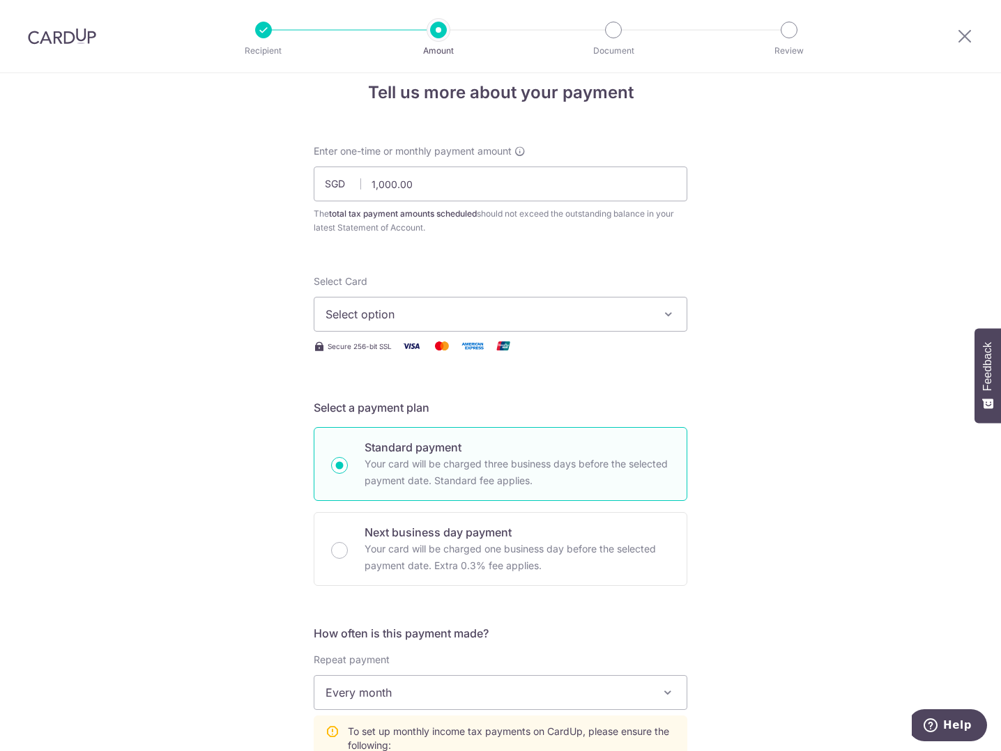
scroll to position [0, 0]
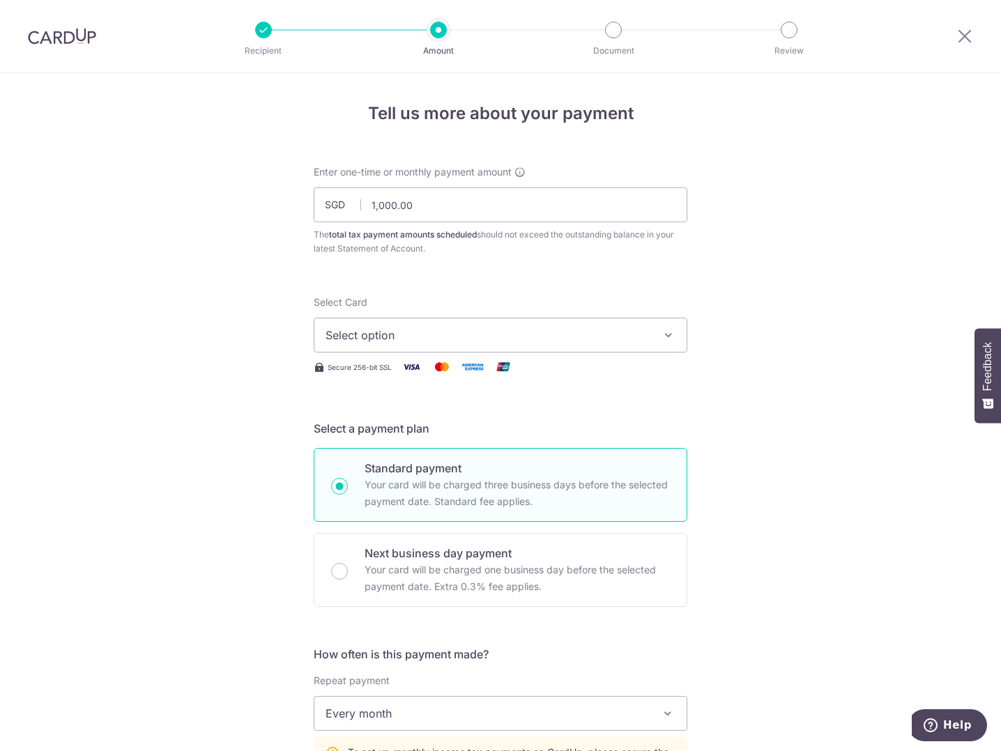
click at [433, 329] on span "Select option" at bounding box center [487, 335] width 325 height 17
click at [408, 365] on link "Add credit card" at bounding box center [500, 374] width 372 height 25
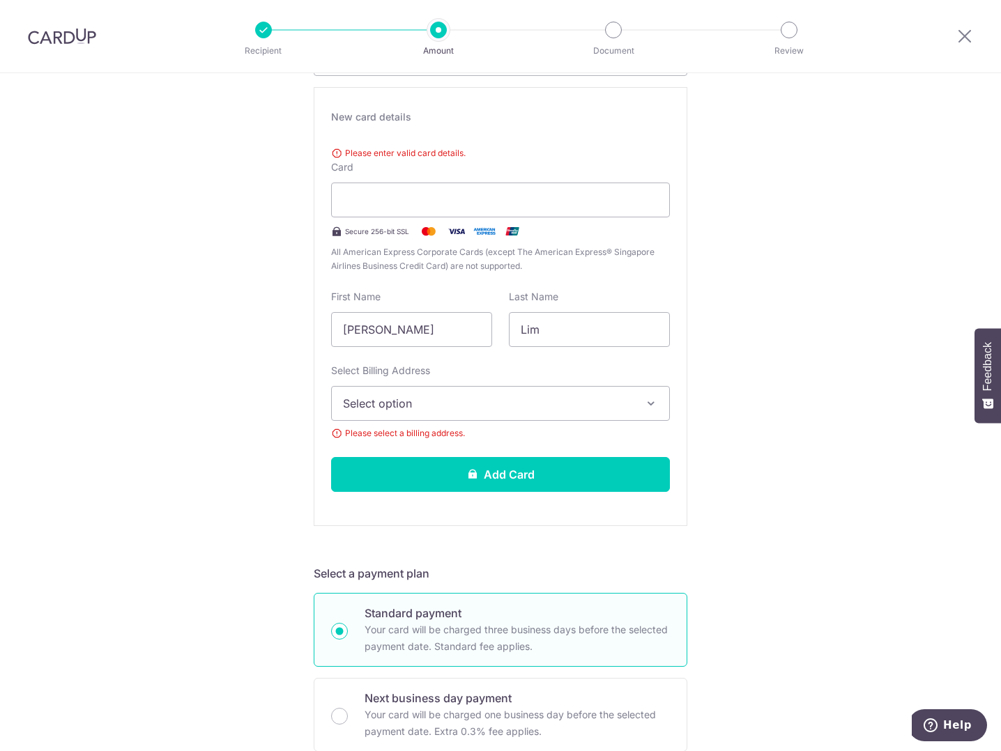
scroll to position [279, 0]
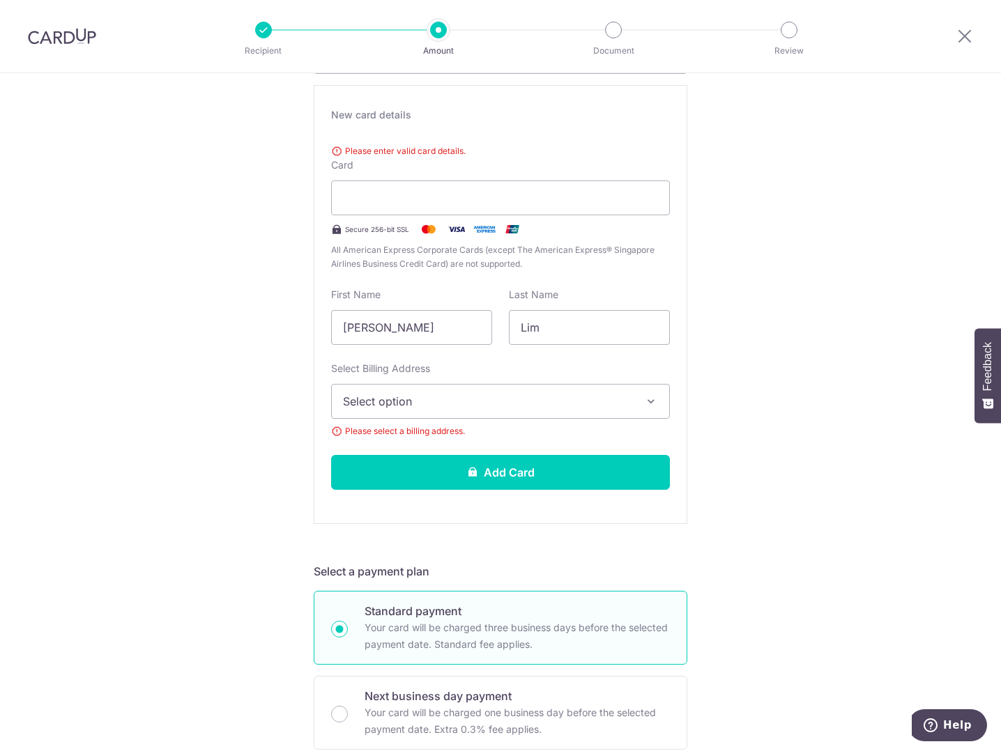
click at [459, 409] on span "Select option" at bounding box center [488, 401] width 290 height 17
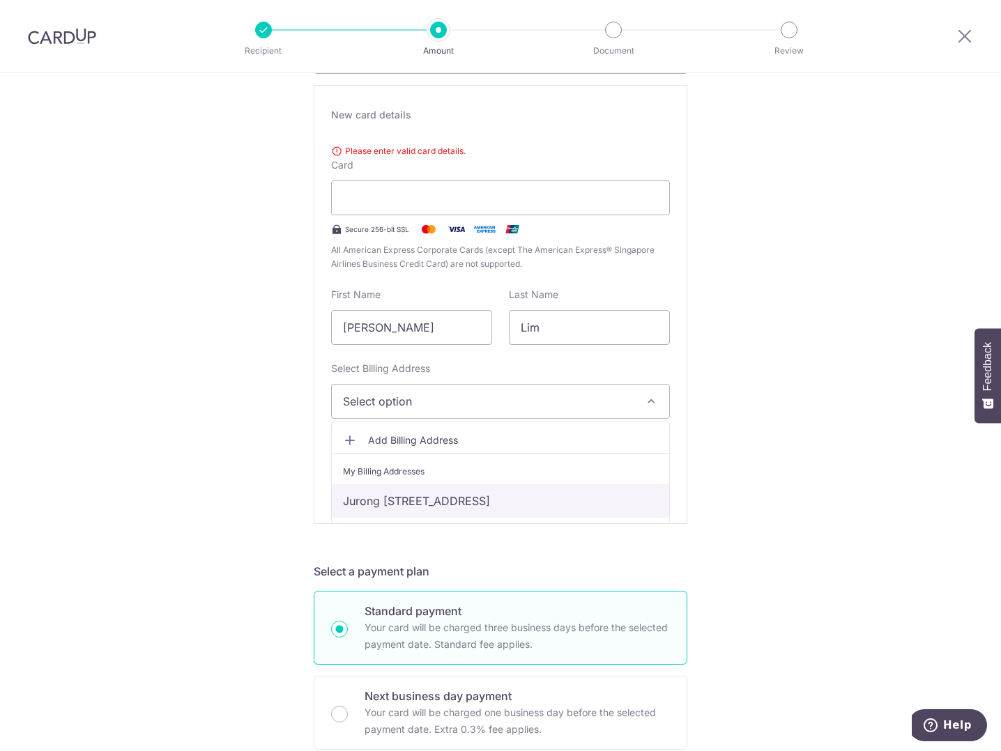
click at [431, 497] on link "Jurong West Street 65,, Block 667B, #15-155, Singapore, Singapore, Singapore-64…" at bounding box center [500, 500] width 337 height 33
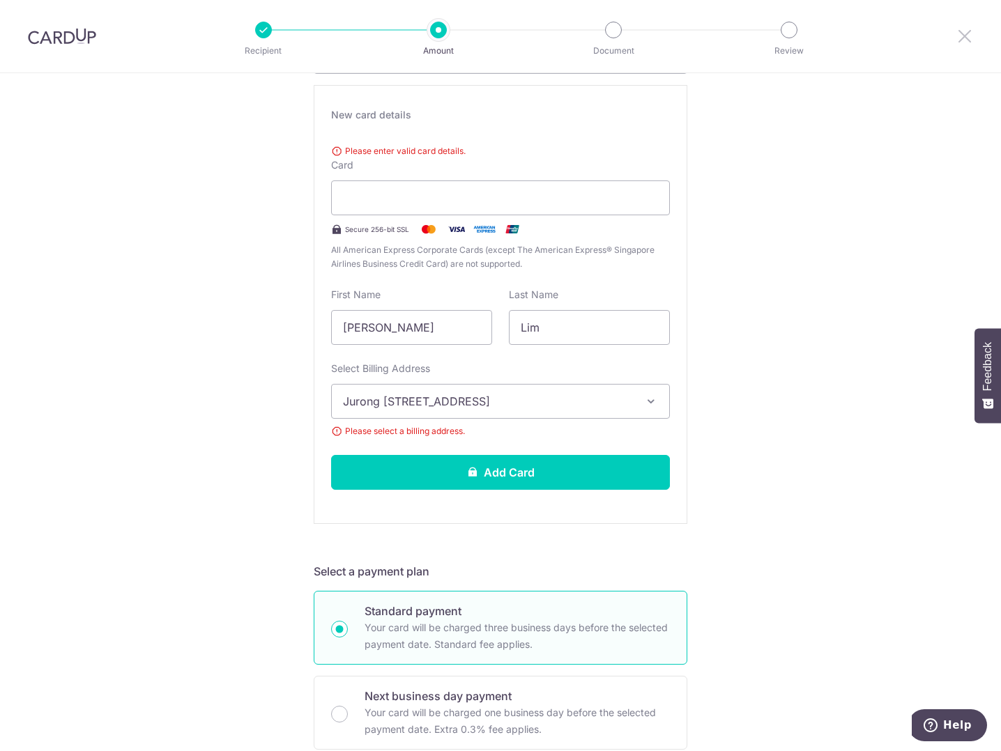
click at [971, 29] on div at bounding box center [964, 36] width 72 height 72
click at [967, 35] on icon at bounding box center [964, 35] width 17 height 17
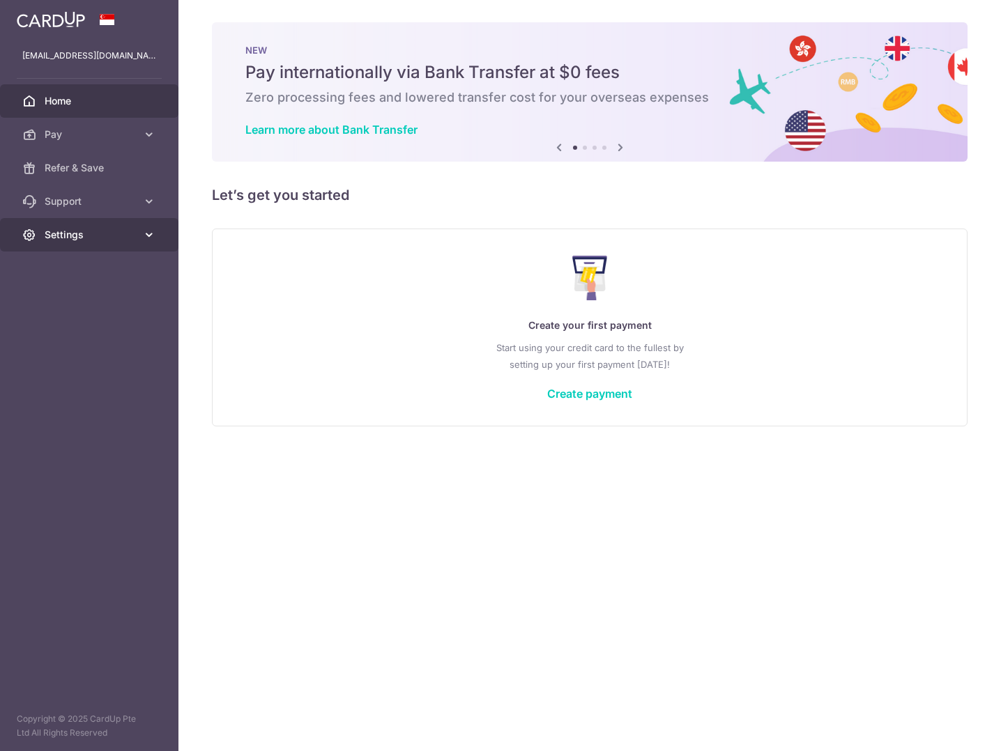
click at [108, 227] on link "Settings" at bounding box center [89, 234] width 178 height 33
click at [85, 267] on span "Account" at bounding box center [91, 268] width 92 height 14
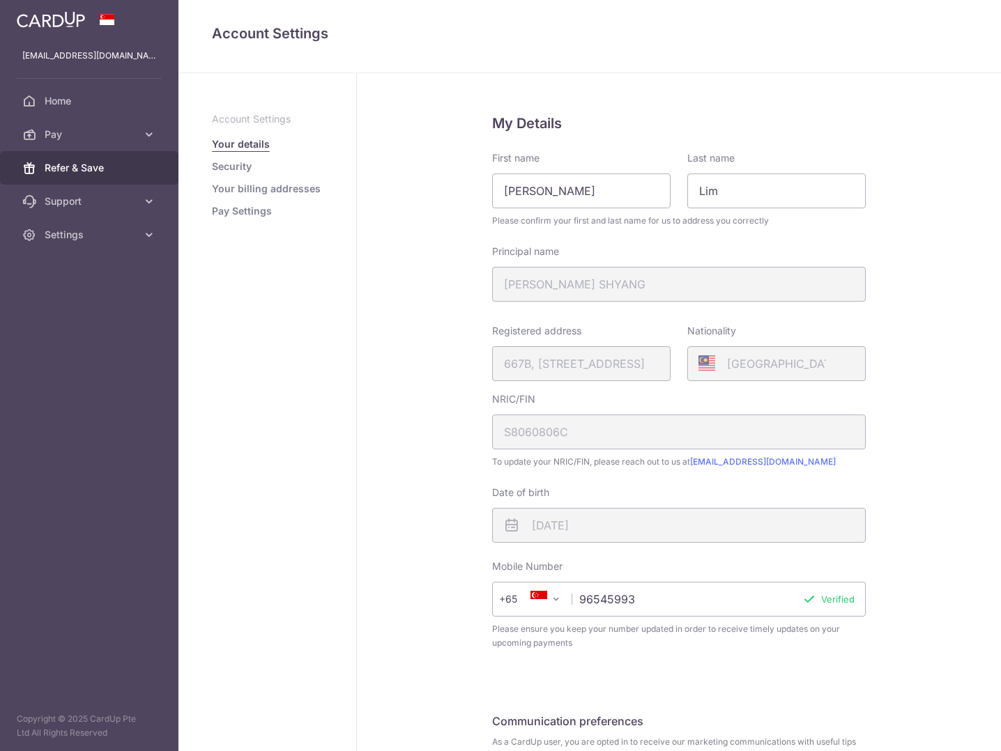
click at [109, 168] on span "Refer & Save" at bounding box center [91, 168] width 92 height 14
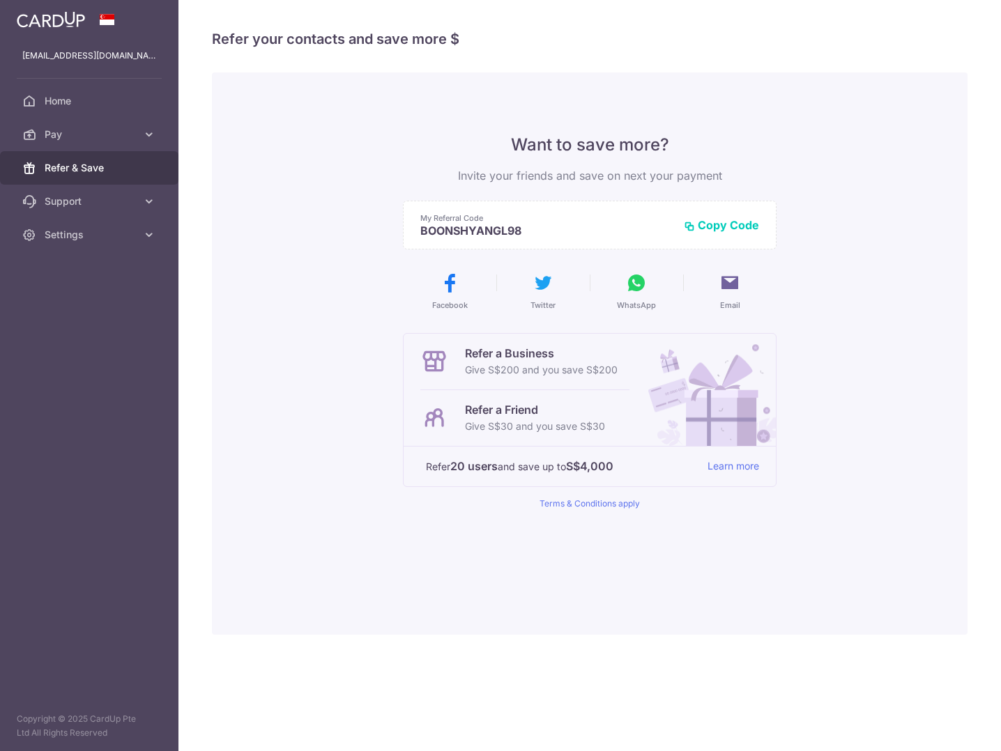
drag, startPoint x: 552, startPoint y: 234, endPoint x: 412, endPoint y: 232, distance: 140.1
click at [412, 232] on div "My Referral Code BOONSHYANGL98 Copy Code Copied" at bounding box center [590, 225] width 374 height 49
copy p "BOONSHYANGL98"
click at [726, 233] on div "My Referral Code BOONSHYANGL98 Copy Code Copied" at bounding box center [590, 225] width 374 height 49
click at [726, 228] on button "Copy Code" at bounding box center [721, 225] width 75 height 14
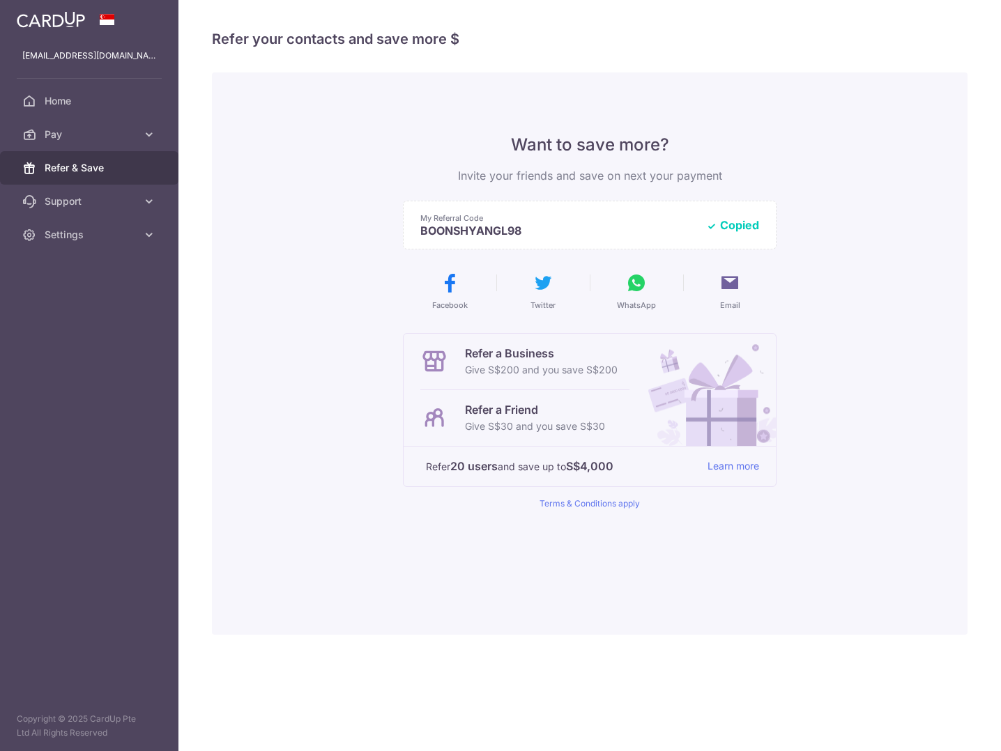
click at [640, 286] on icon at bounding box center [636, 283] width 22 height 22
click at [877, 286] on div "Want to save more? Invite your friends and save on next your payment My Referra…" at bounding box center [590, 353] width 756 height 562
click at [74, 107] on span "Home" at bounding box center [91, 101] width 92 height 14
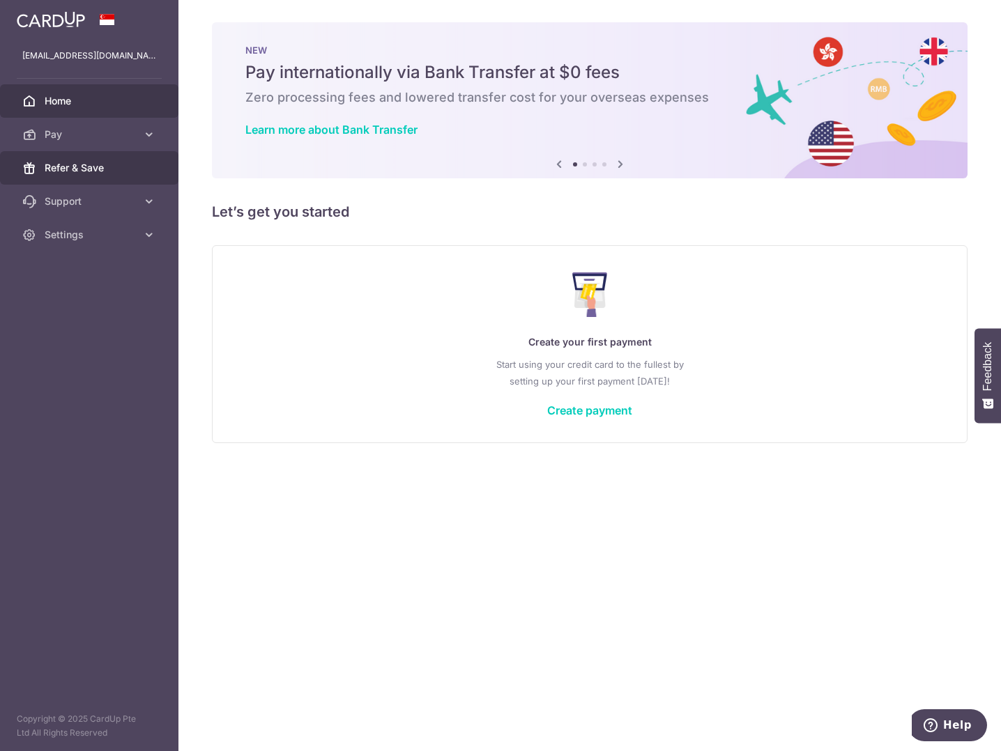
click at [137, 166] on link "Refer & Save" at bounding box center [89, 167] width 178 height 33
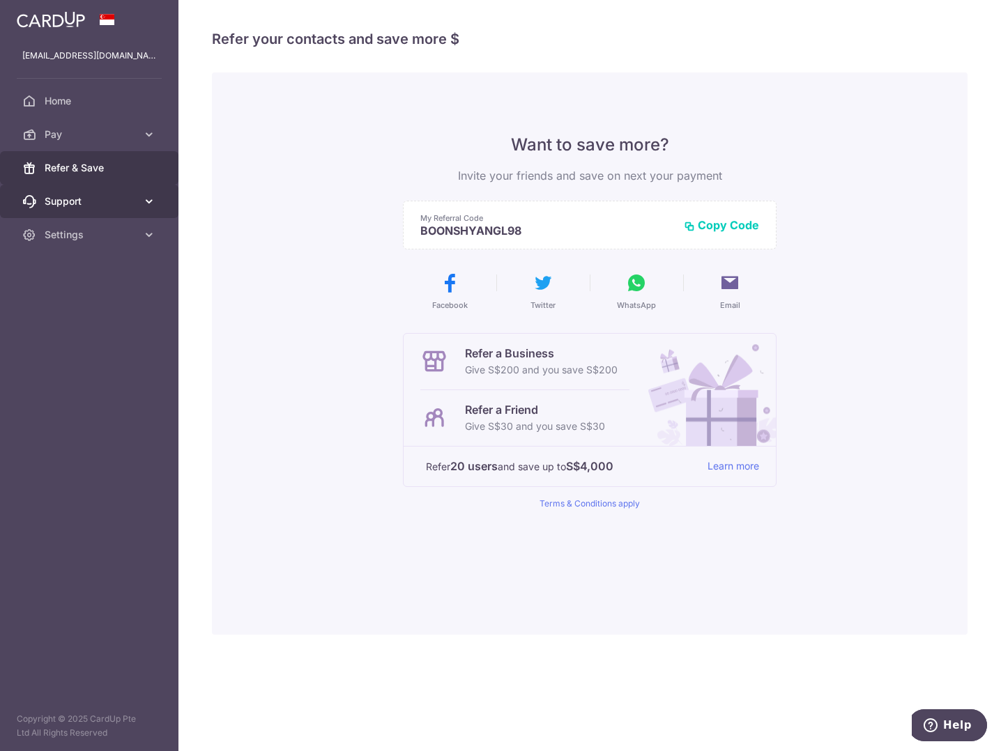
click at [153, 197] on icon at bounding box center [149, 201] width 14 height 14
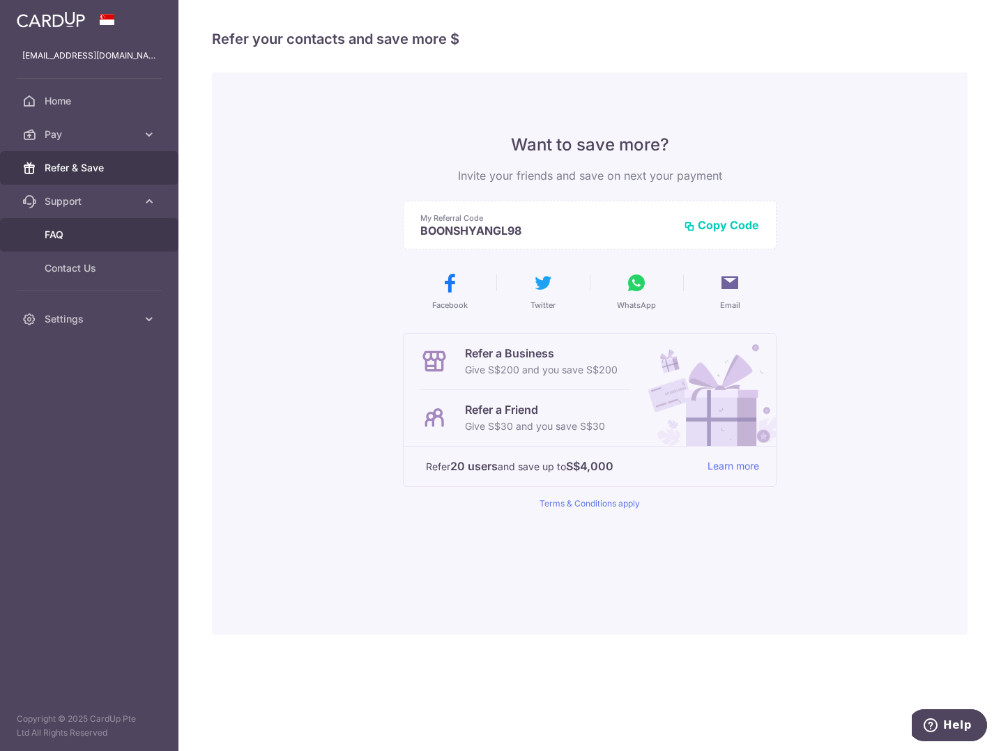
click at [134, 235] on span "FAQ" at bounding box center [91, 235] width 92 height 14
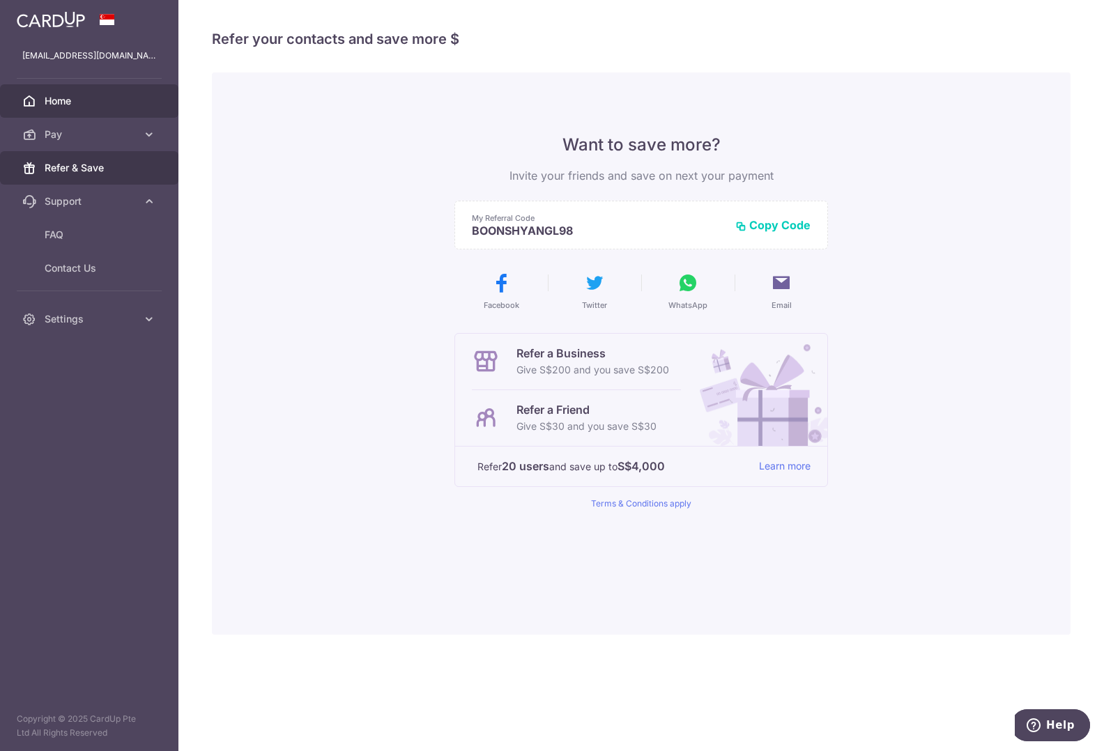
click at [61, 96] on span "Home" at bounding box center [91, 101] width 92 height 14
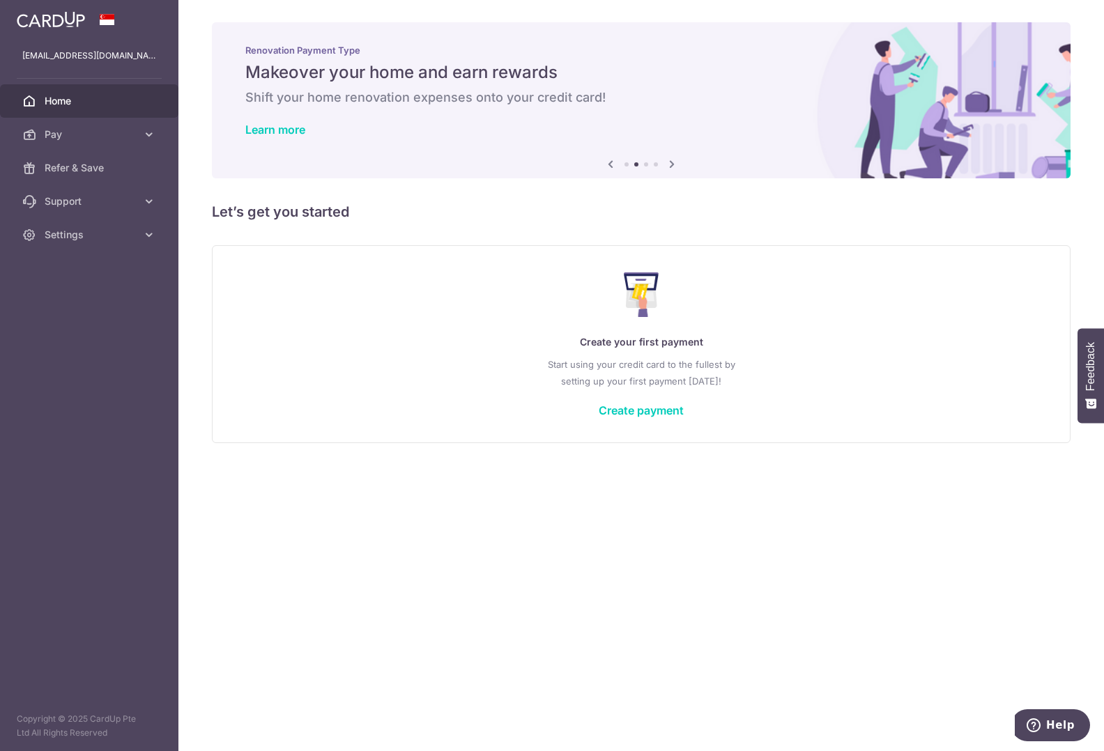
click at [139, 459] on aside "[EMAIL_ADDRESS][DOMAIN_NAME] Home Pay Payments Recipients Cards Refer & Save Su…" at bounding box center [89, 375] width 178 height 751
